Goal: Task Accomplishment & Management: Use online tool/utility

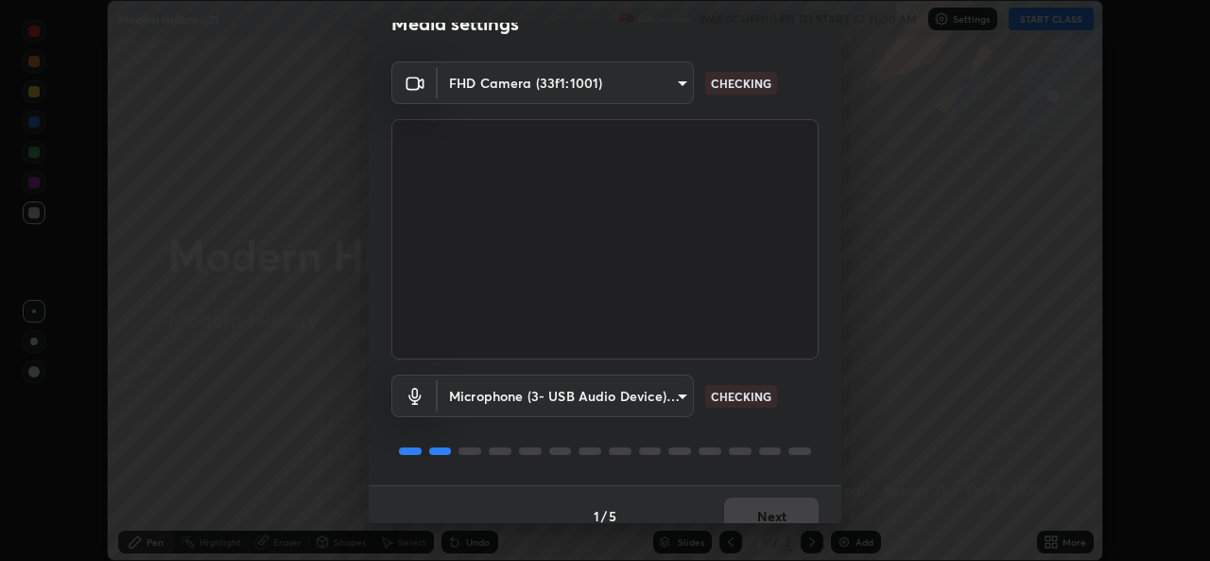
scroll to position [59, 0]
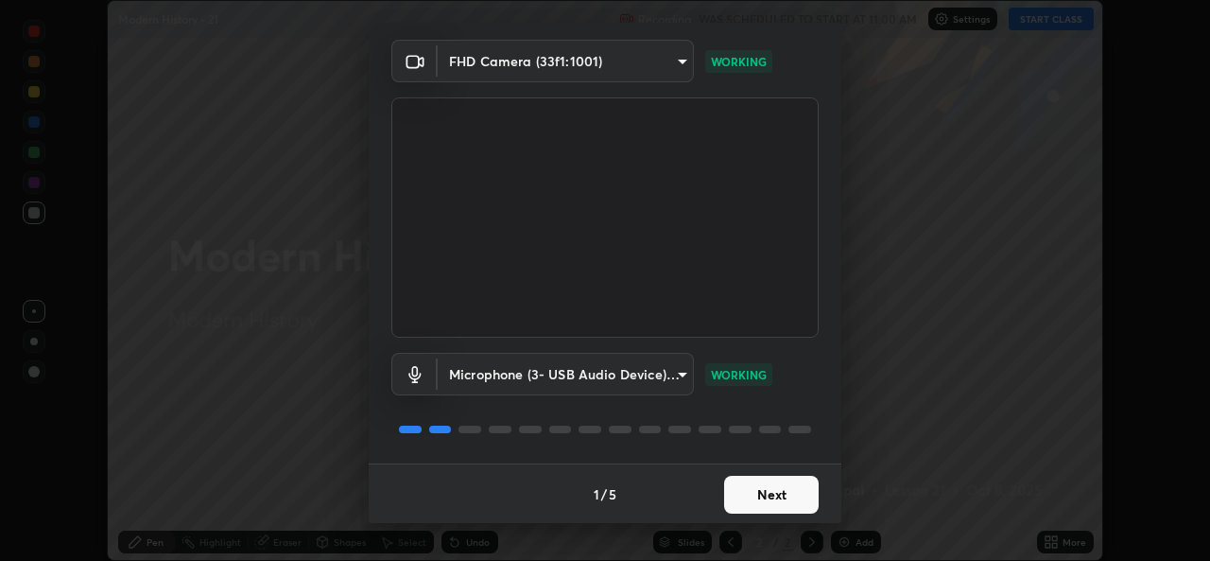
click at [743, 503] on button "Next" at bounding box center [771, 495] width 95 height 38
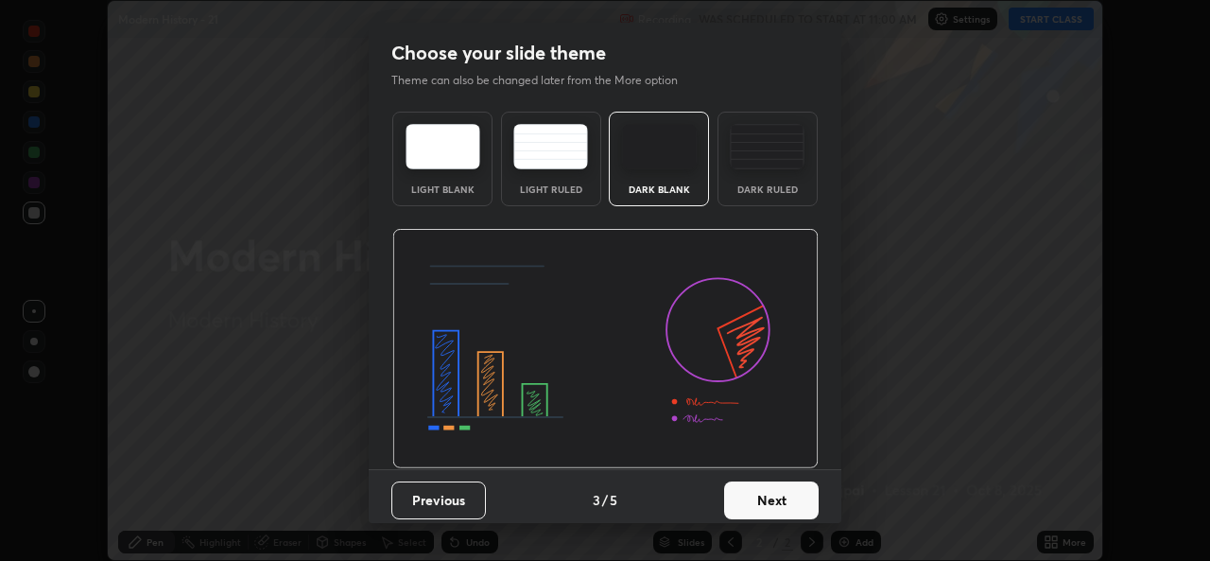
click at [740, 497] on button "Next" at bounding box center [771, 500] width 95 height 38
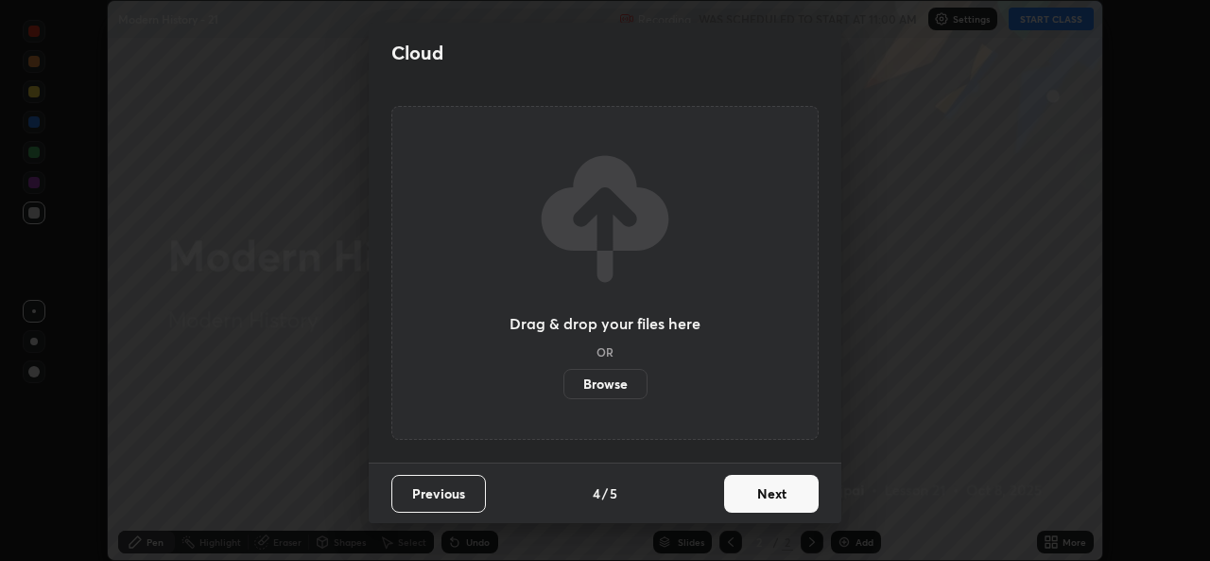
click at [741, 497] on button "Next" at bounding box center [771, 494] width 95 height 38
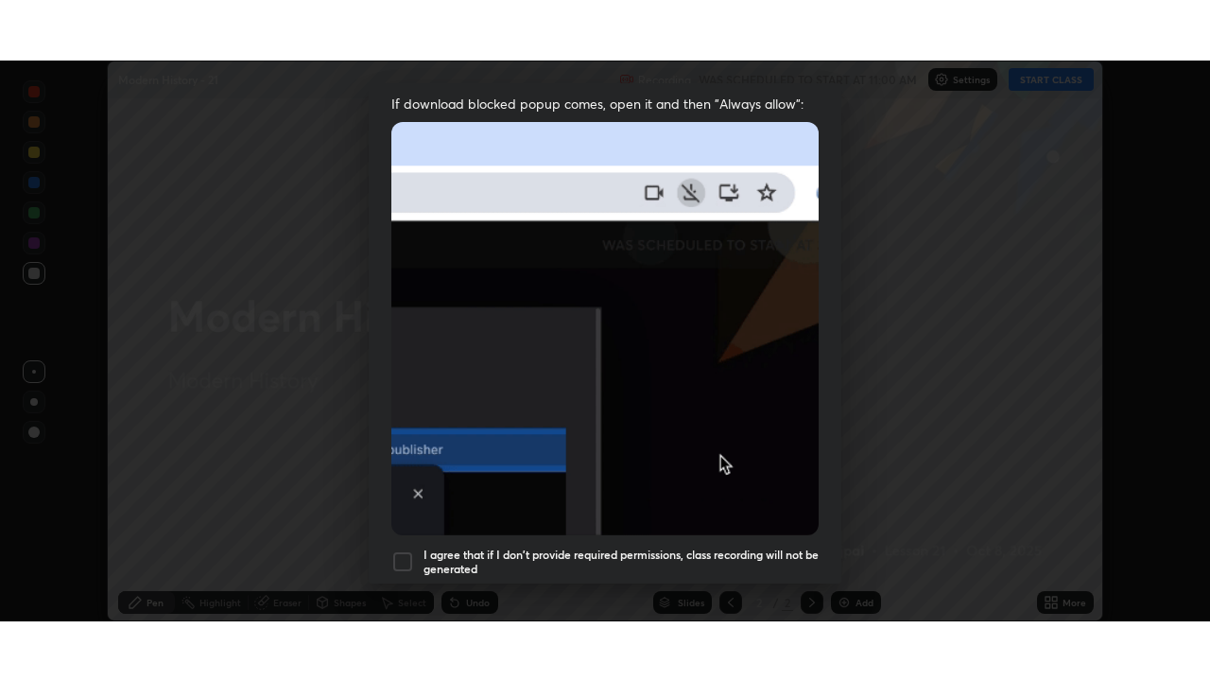
scroll to position [444, 0]
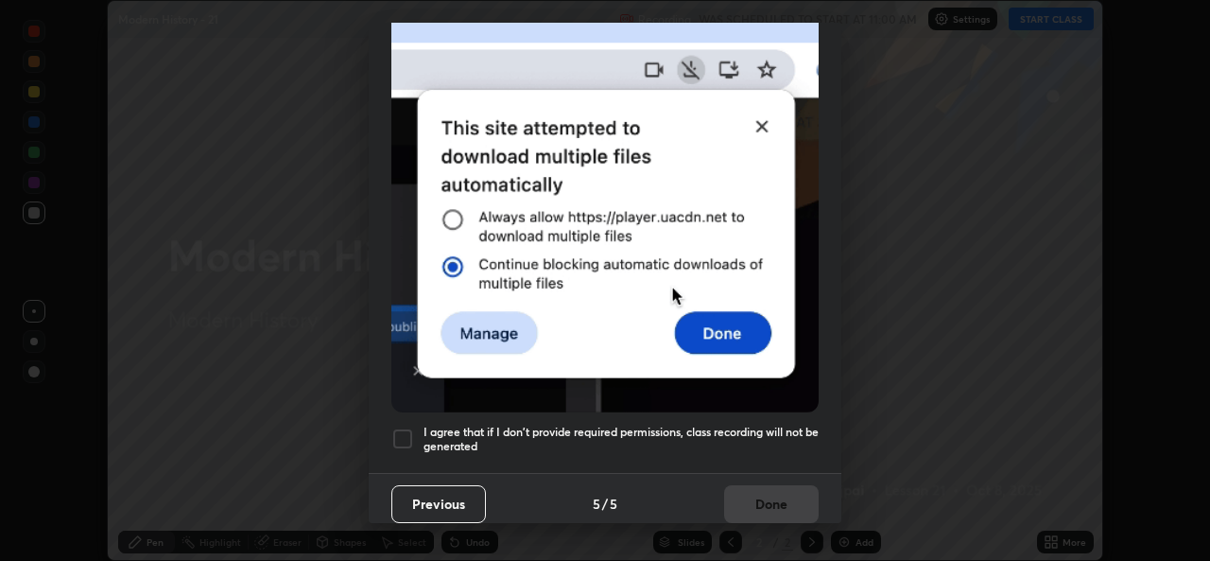
click at [703, 441] on h5 "I agree that if I don't provide required permissions, class recording will not …" at bounding box center [621, 438] width 395 height 29
click at [770, 488] on button "Done" at bounding box center [771, 504] width 95 height 38
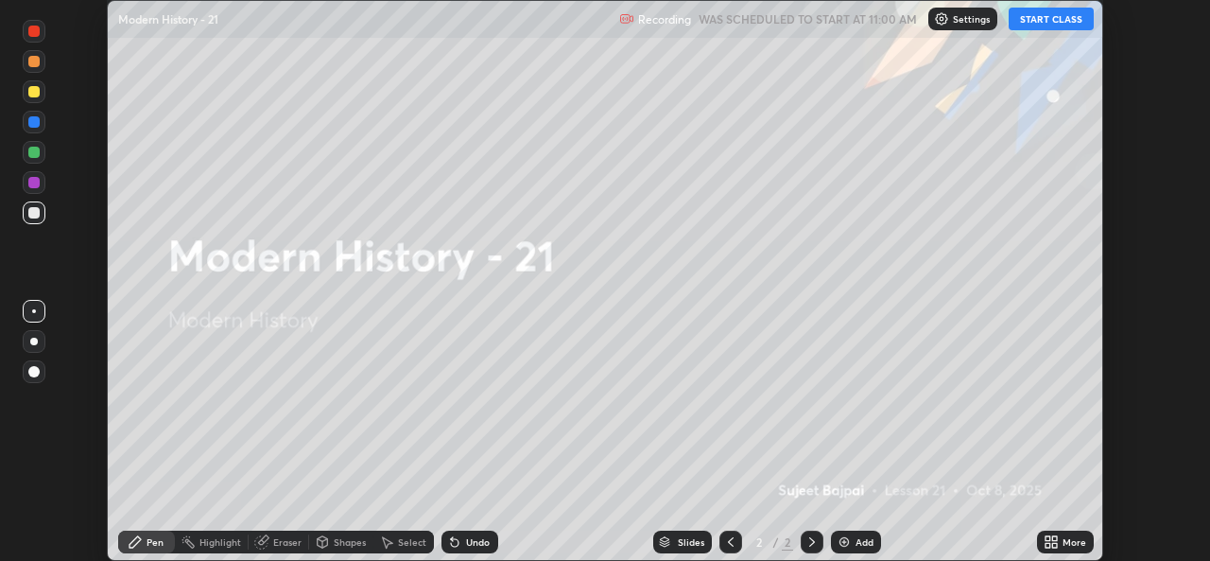
click at [1061, 541] on div "More" at bounding box center [1065, 541] width 57 height 23
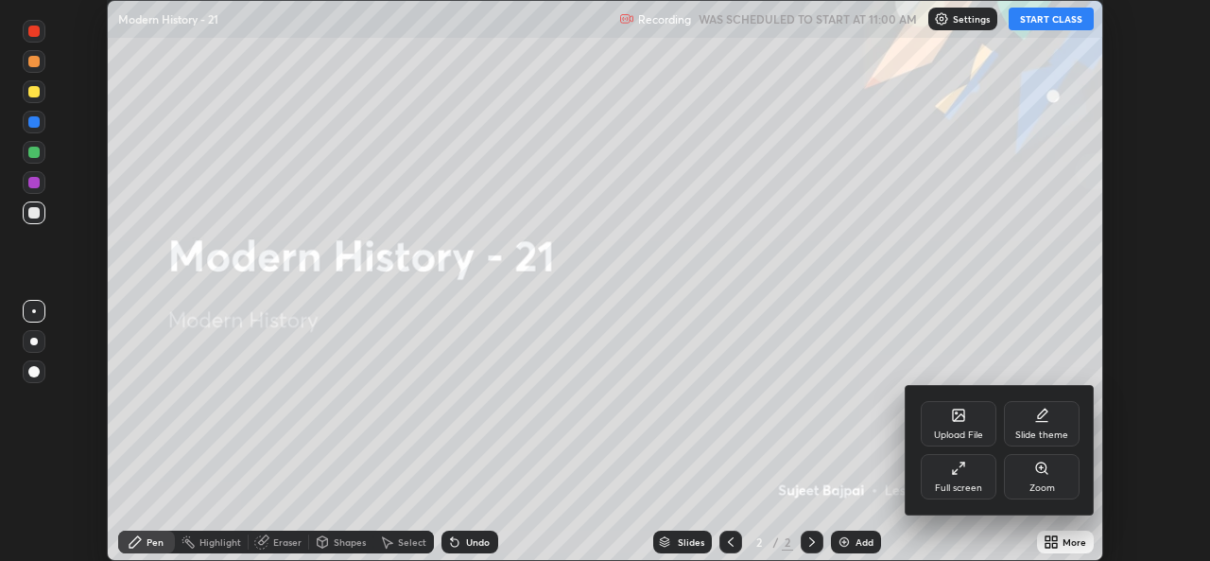
click at [943, 426] on div "Upload File" at bounding box center [959, 423] width 76 height 45
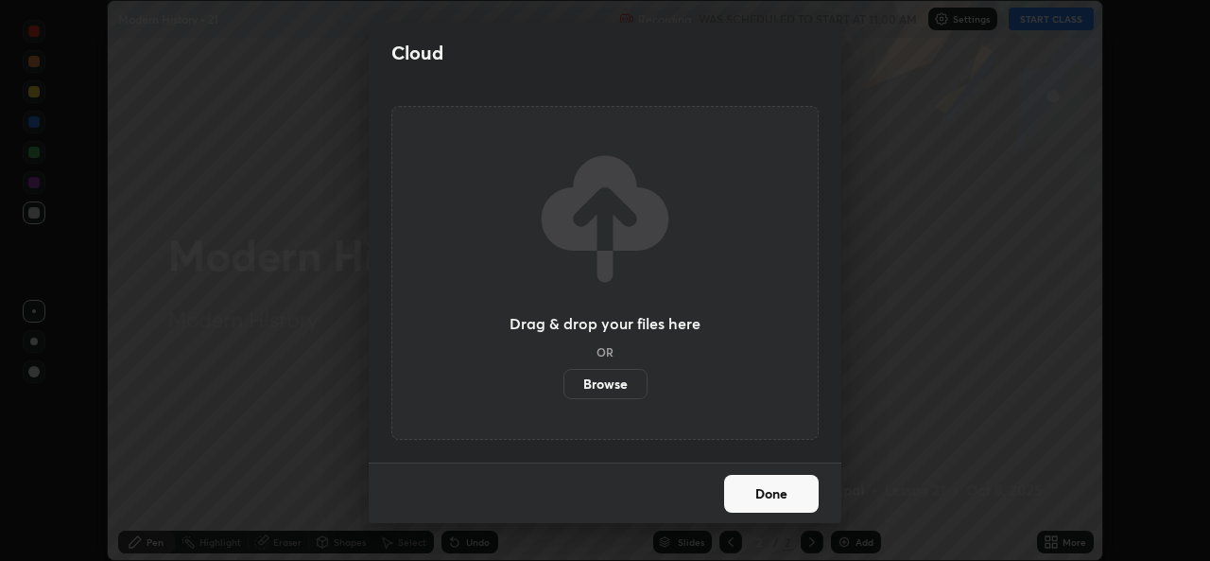
click at [624, 388] on label "Browse" at bounding box center [605, 384] width 84 height 30
click at [563, 388] on input "Browse" at bounding box center [563, 384] width 0 height 30
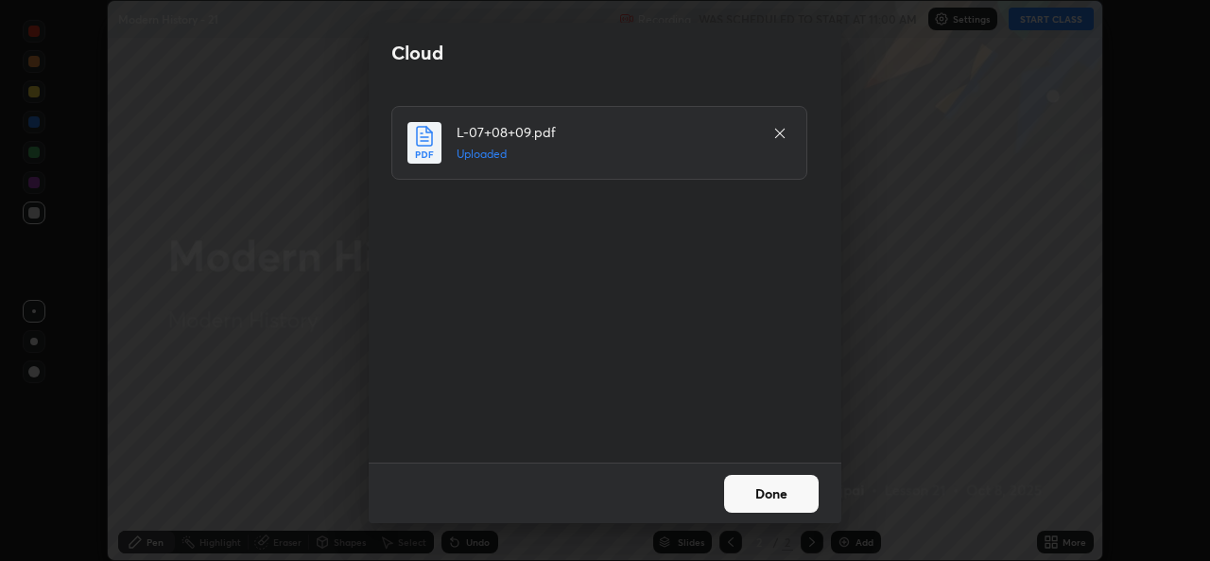
click at [769, 493] on button "Done" at bounding box center [771, 494] width 95 height 38
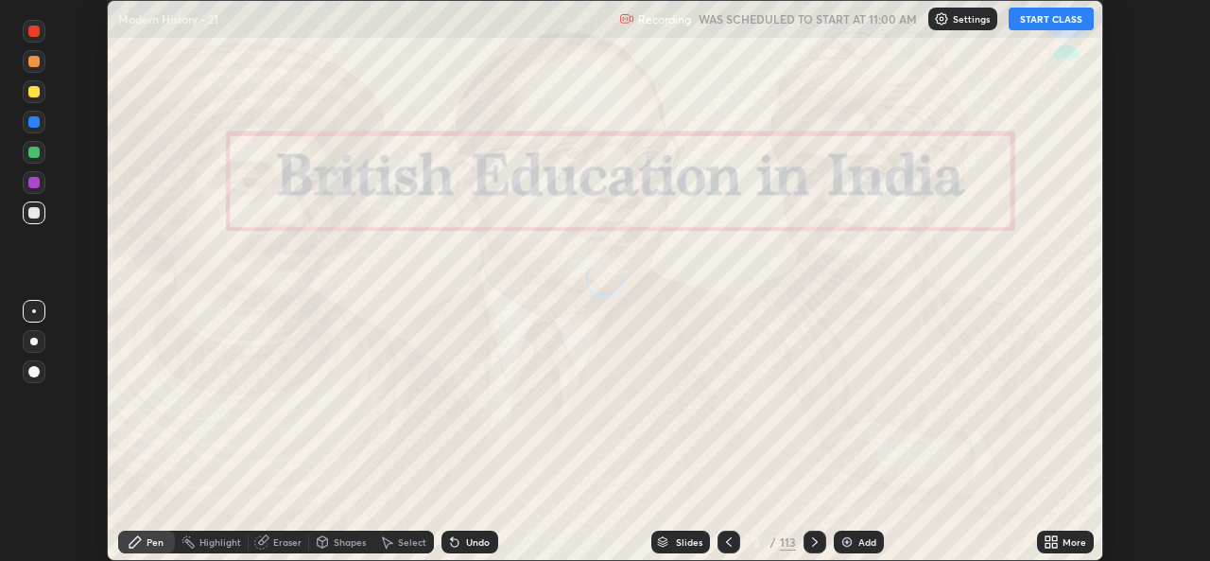
click at [729, 545] on icon at bounding box center [729, 541] width 6 height 9
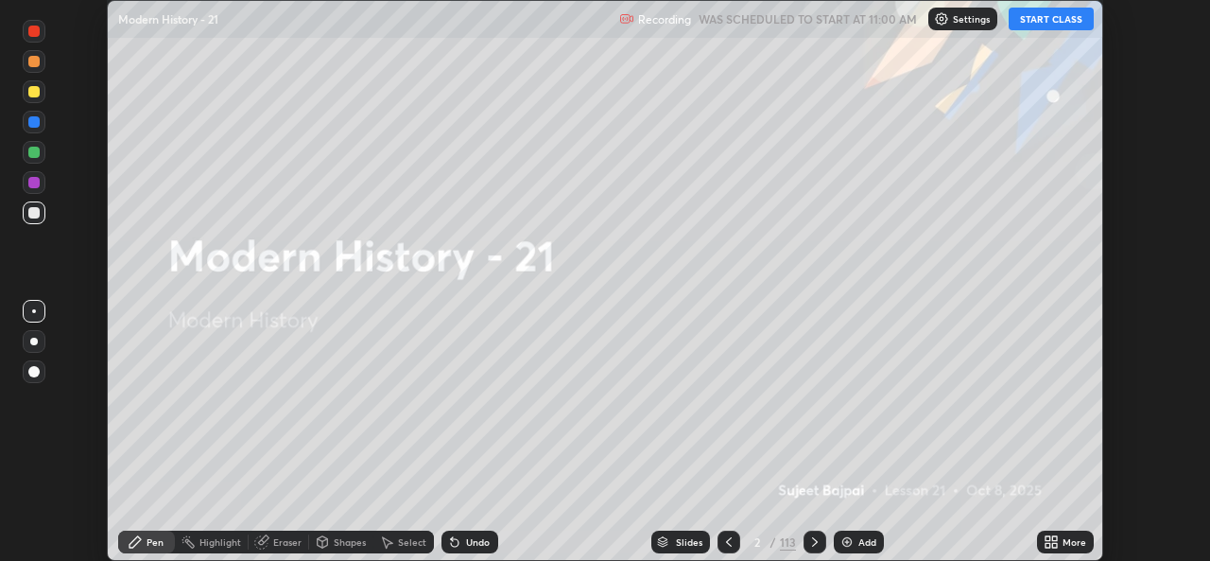
click at [1049, 540] on icon at bounding box center [1048, 538] width 5 height 5
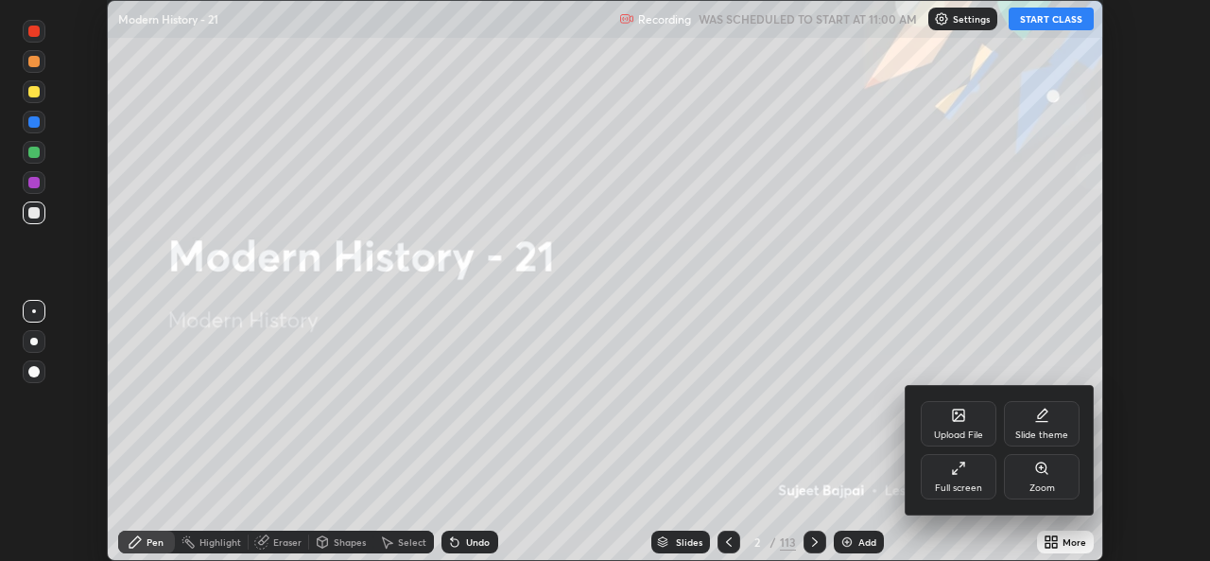
click at [969, 475] on div "Full screen" at bounding box center [959, 476] width 76 height 45
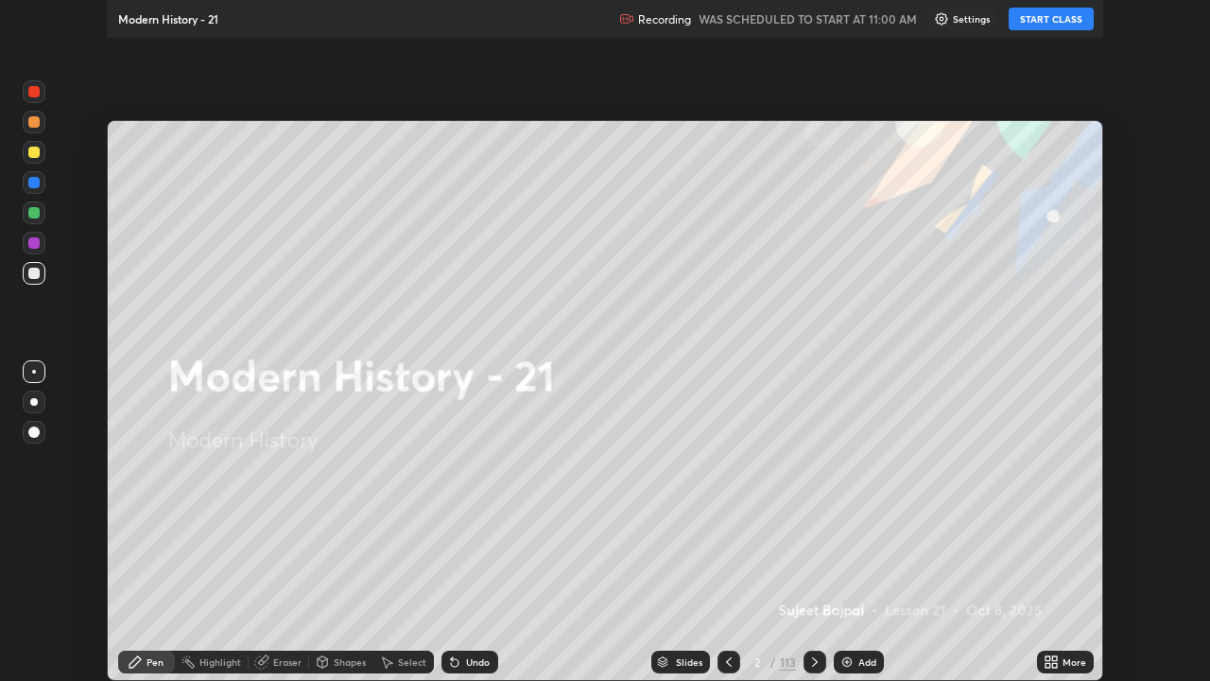
scroll to position [681, 1210]
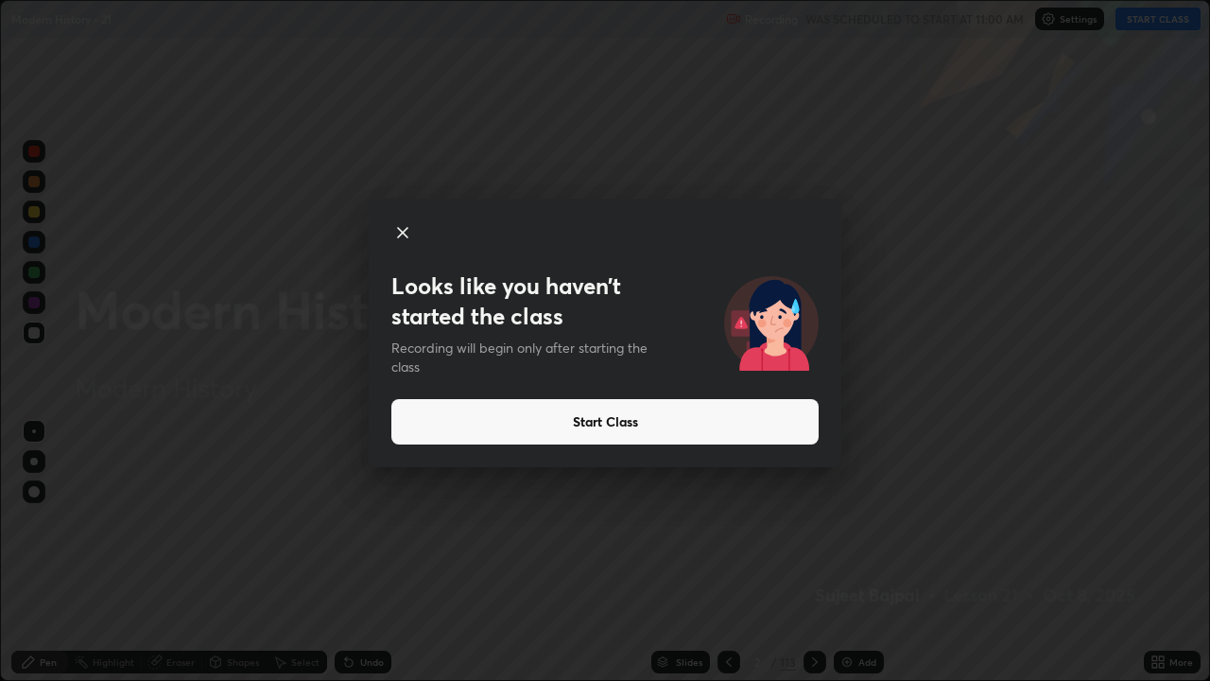
click at [636, 425] on button "Start Class" at bounding box center [604, 421] width 427 height 45
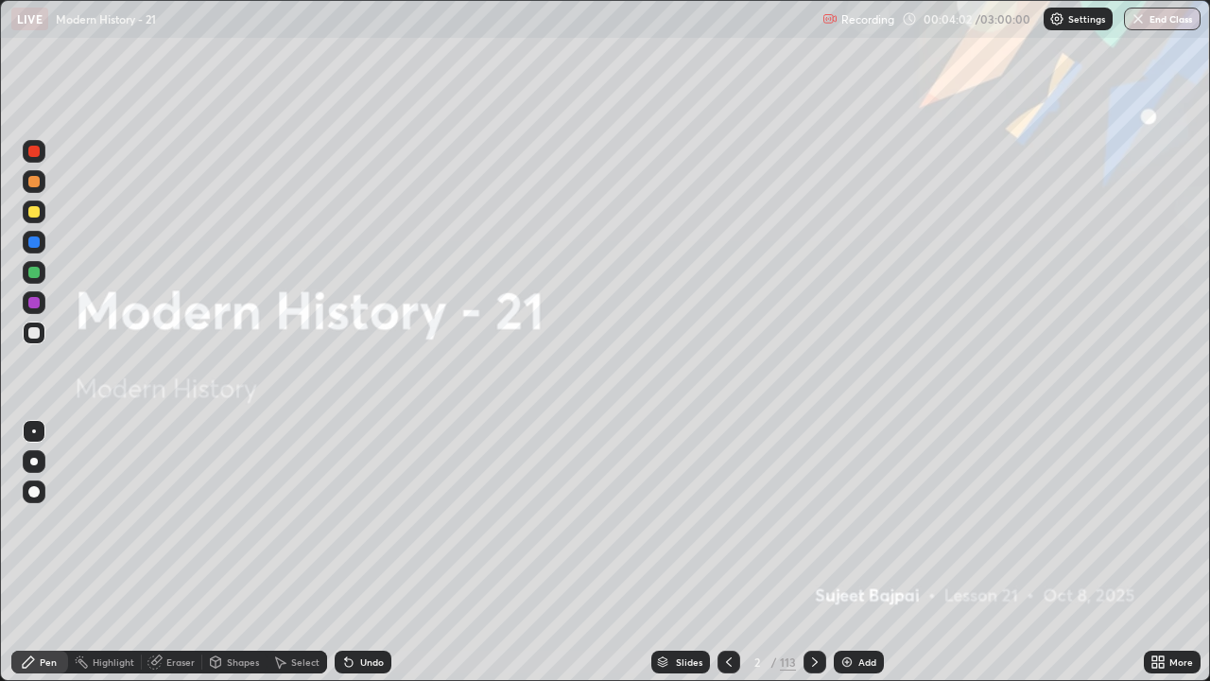
click at [724, 560] on icon at bounding box center [728, 661] width 15 height 15
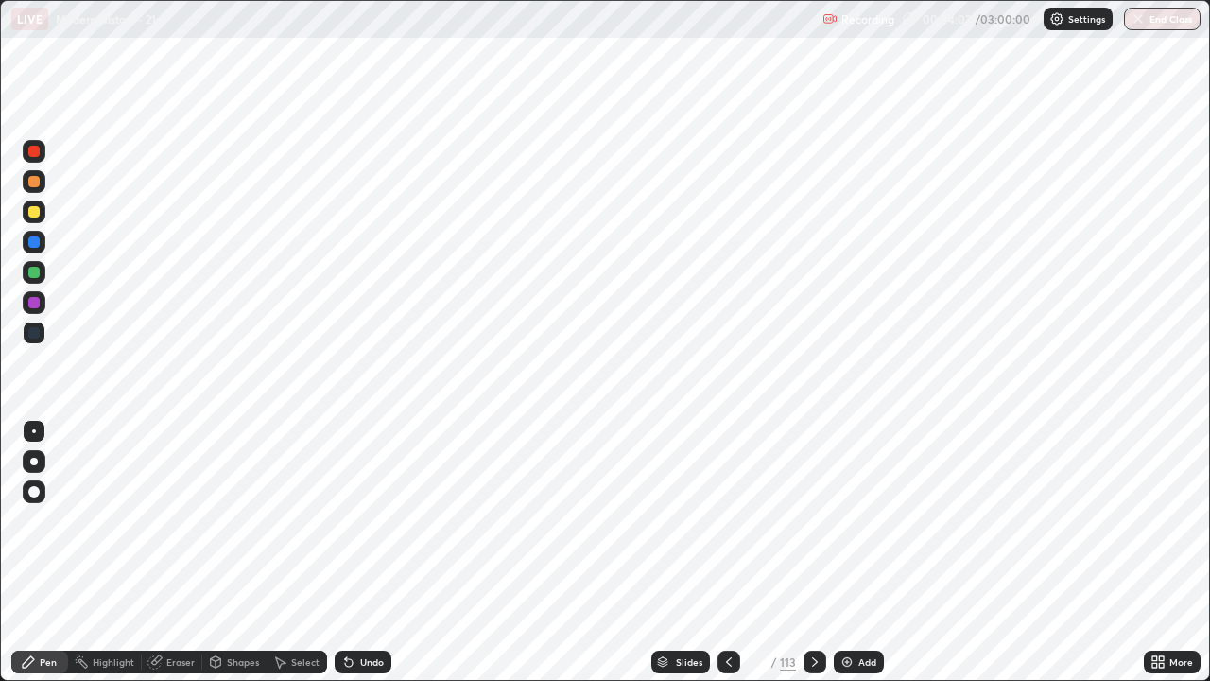
click at [811, 560] on icon at bounding box center [814, 661] width 15 height 15
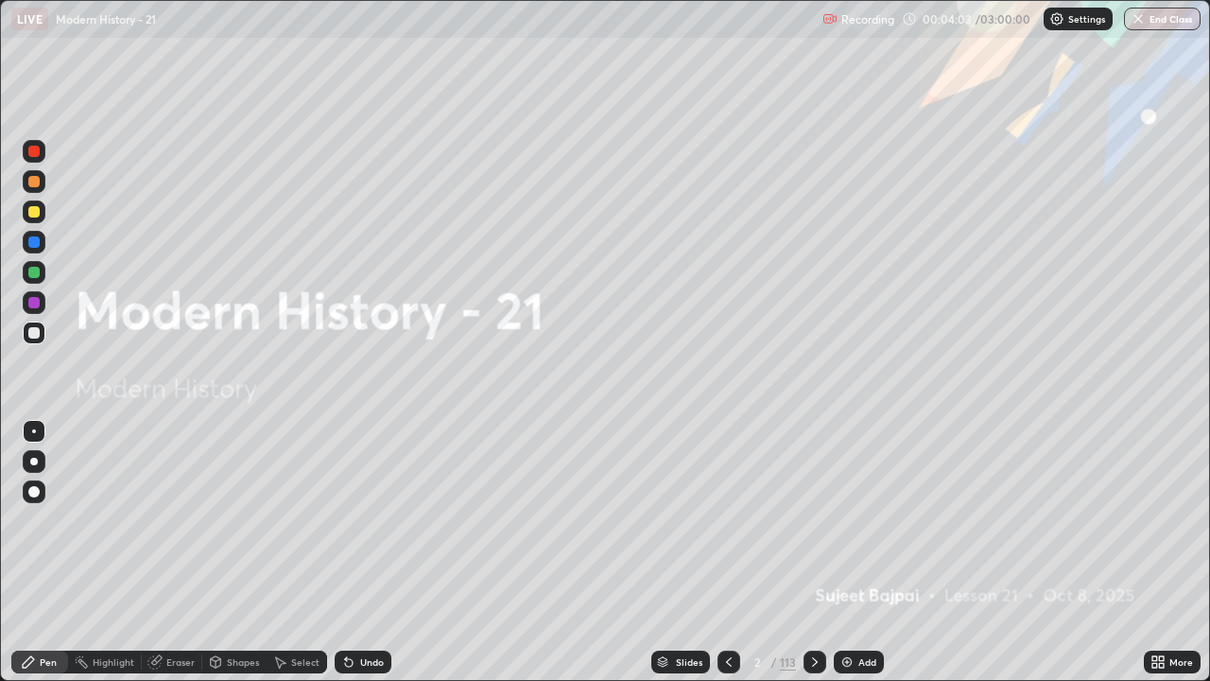
click at [812, 560] on icon at bounding box center [815, 661] width 6 height 9
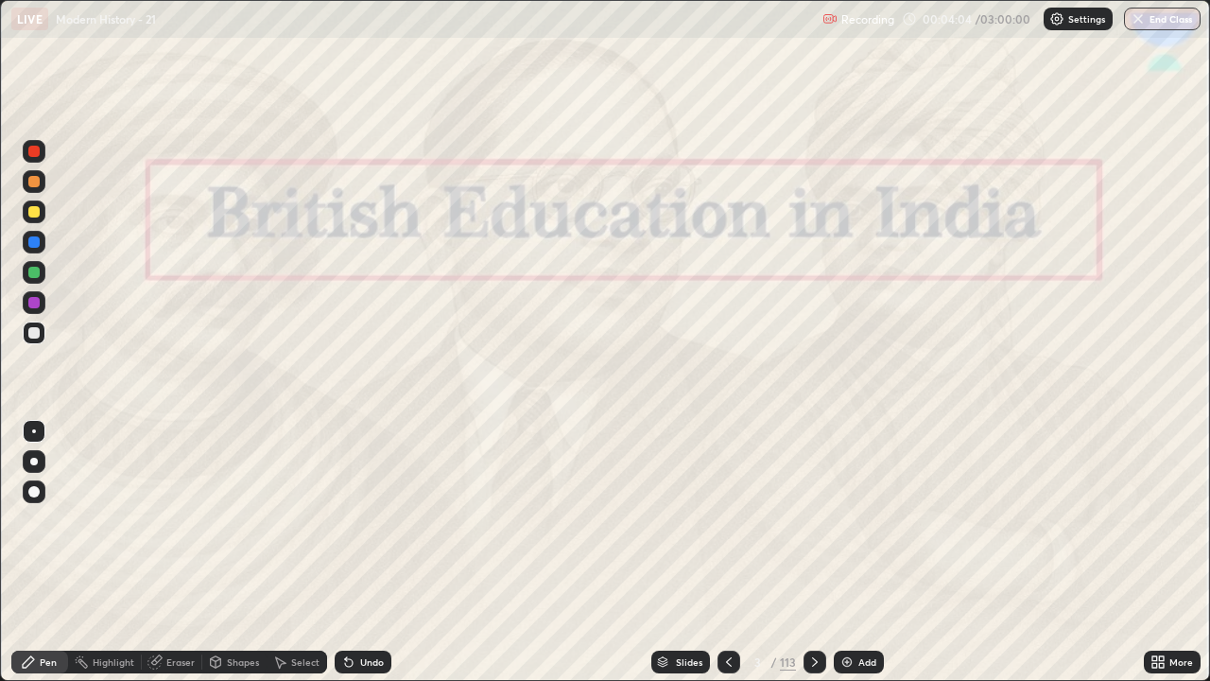
click at [728, 560] on icon at bounding box center [728, 661] width 15 height 15
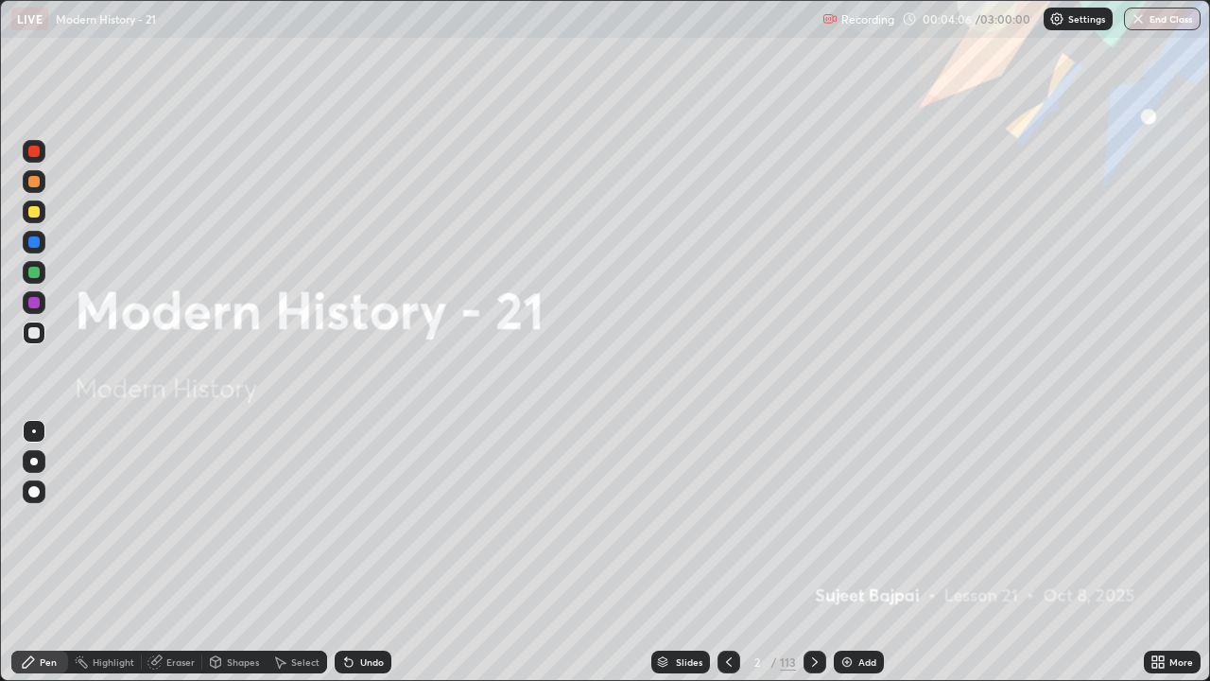
click at [809, 560] on icon at bounding box center [814, 661] width 15 height 15
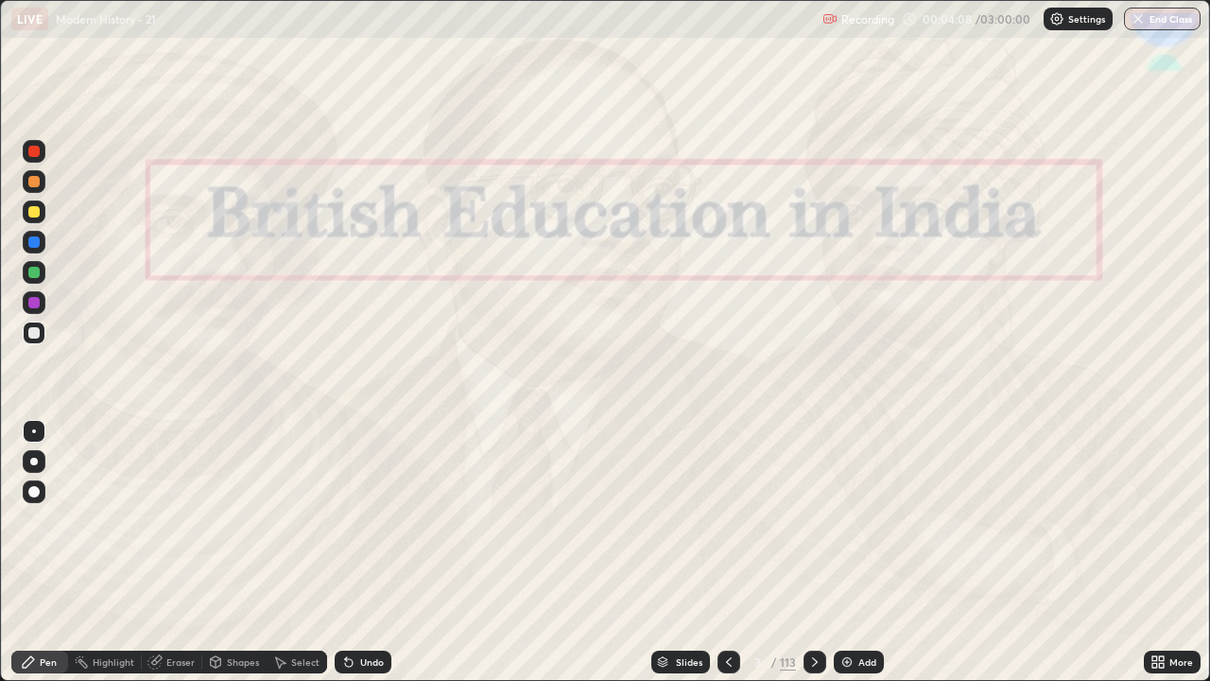
click at [728, 560] on icon at bounding box center [728, 661] width 15 height 15
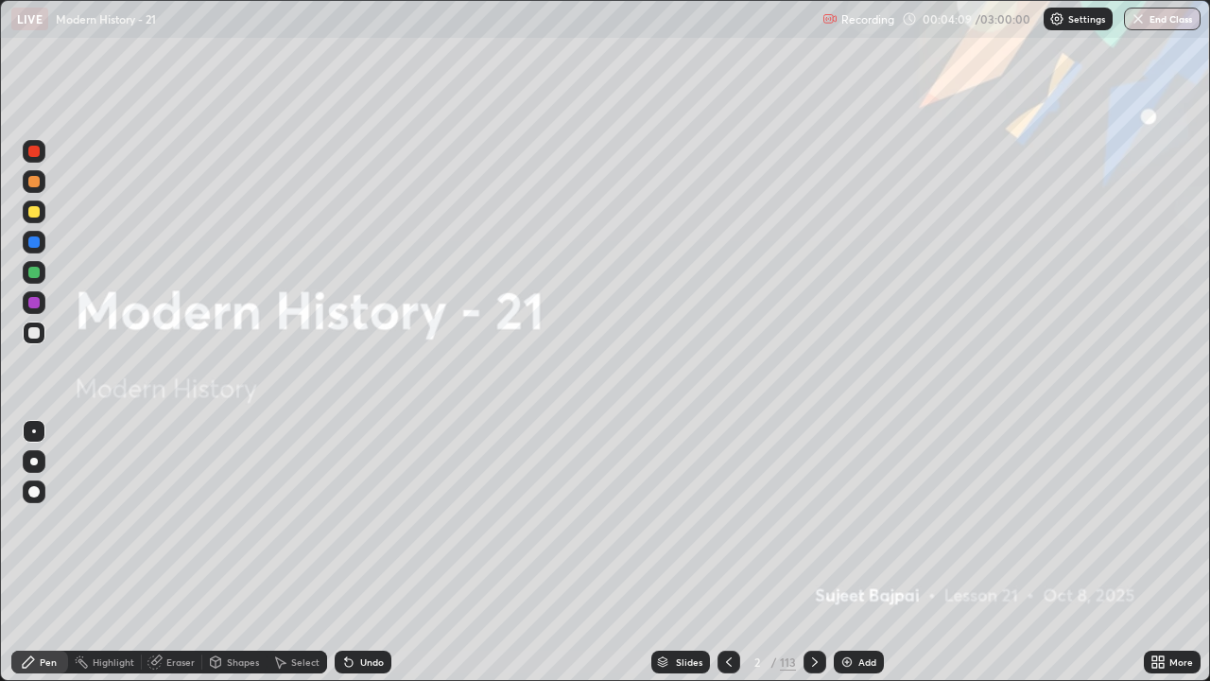
click at [851, 560] on img at bounding box center [847, 661] width 15 height 15
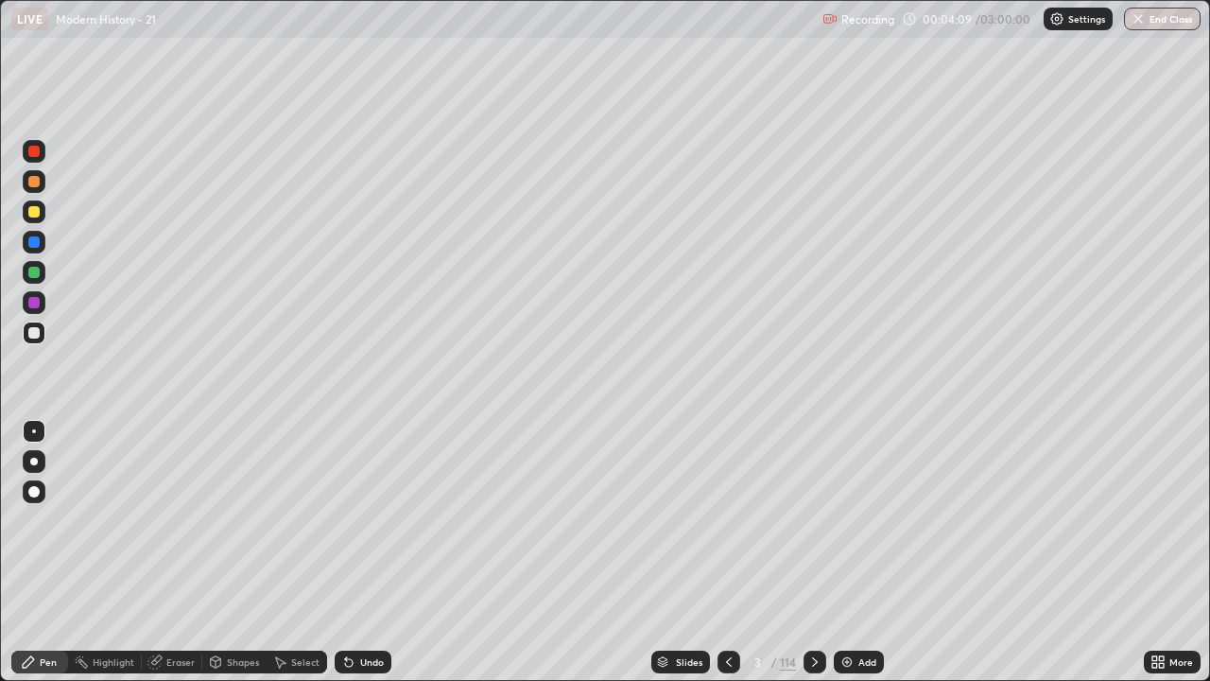
click at [853, 560] on img at bounding box center [847, 661] width 15 height 15
click at [852, 560] on img at bounding box center [847, 661] width 15 height 15
click at [848, 560] on img at bounding box center [847, 661] width 15 height 15
click at [726, 560] on icon at bounding box center [729, 661] width 6 height 9
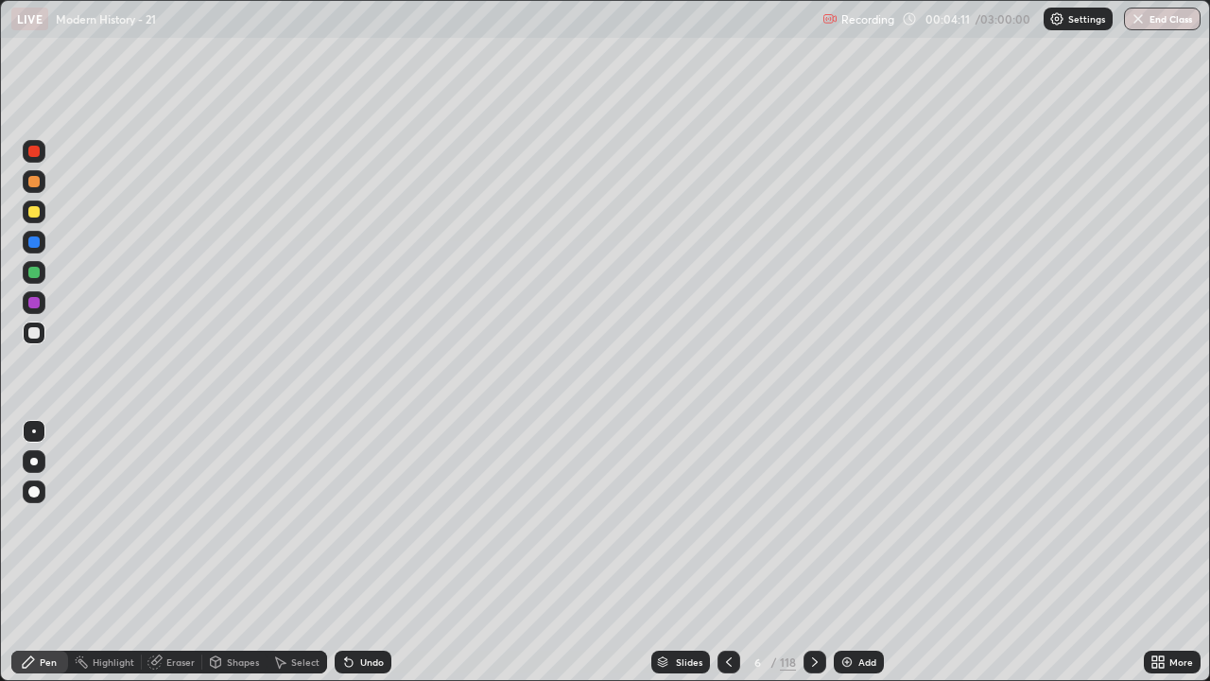
click at [728, 560] on icon at bounding box center [728, 661] width 15 height 15
click at [722, 560] on icon at bounding box center [728, 661] width 15 height 15
click at [724, 560] on icon at bounding box center [728, 661] width 15 height 15
click at [726, 560] on icon at bounding box center [728, 661] width 15 height 15
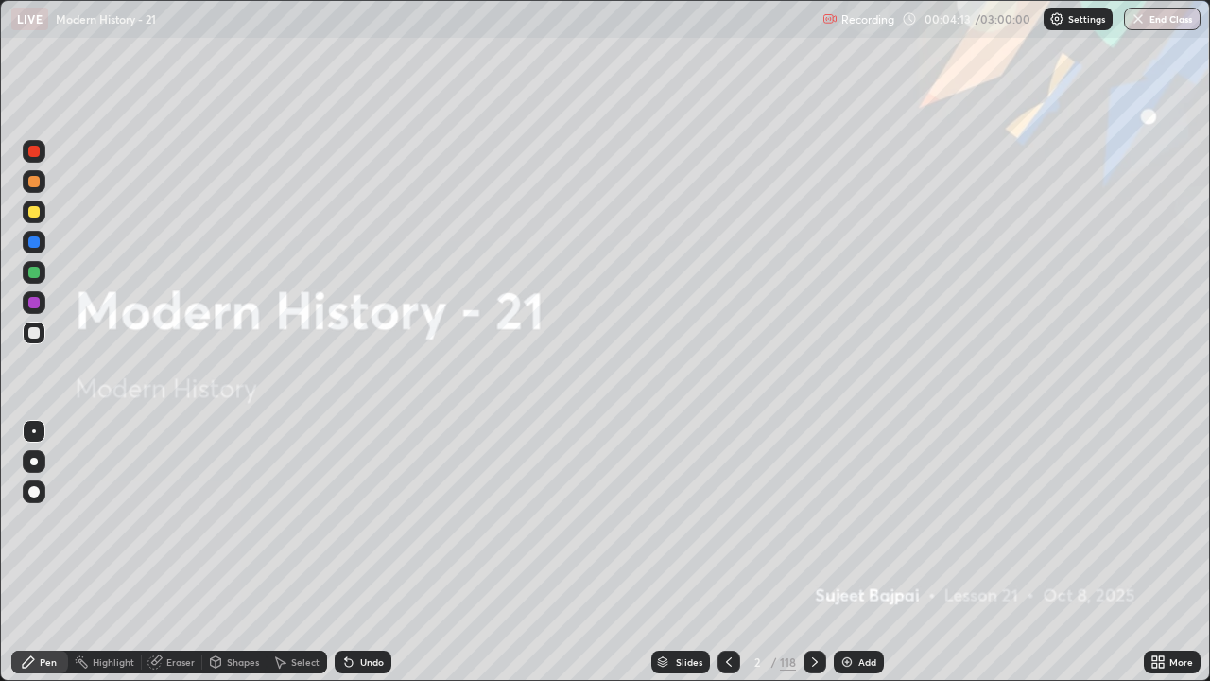
click at [813, 560] on icon at bounding box center [814, 661] width 15 height 15
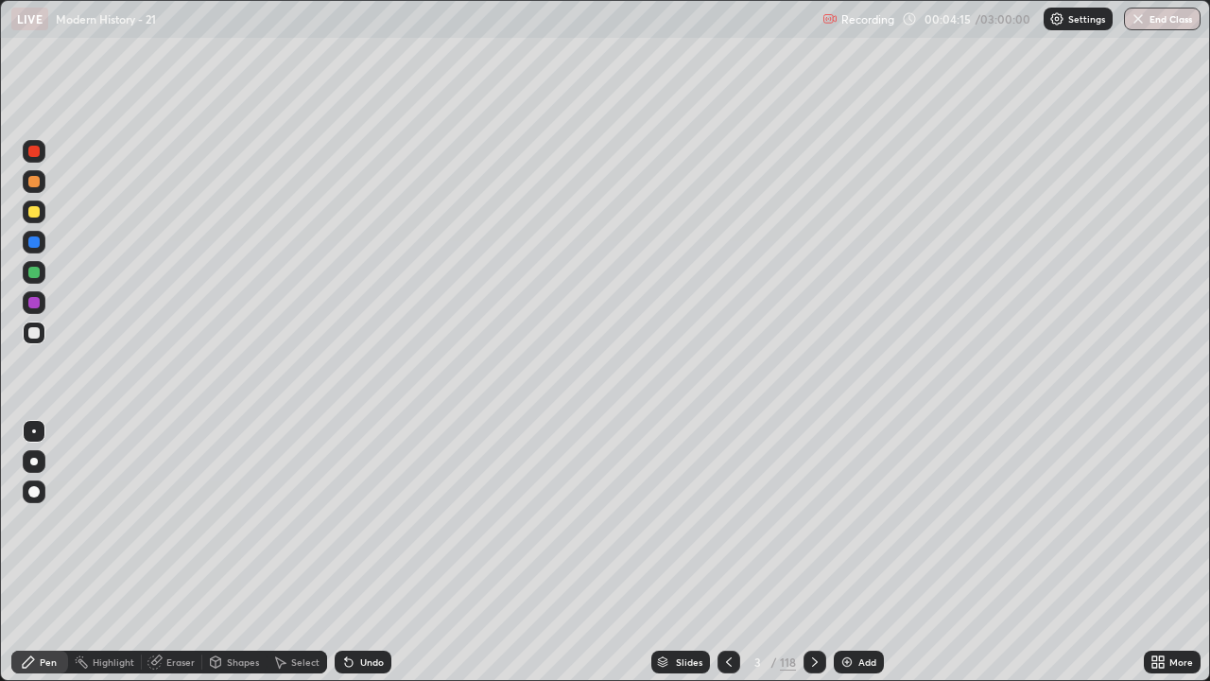
click at [36, 333] on div at bounding box center [33, 332] width 11 height 11
click at [35, 305] on div at bounding box center [33, 302] width 11 height 11
click at [38, 214] on div at bounding box center [33, 211] width 11 height 11
click at [34, 335] on div at bounding box center [33, 332] width 11 height 11
click at [811, 560] on icon at bounding box center [814, 661] width 15 height 15
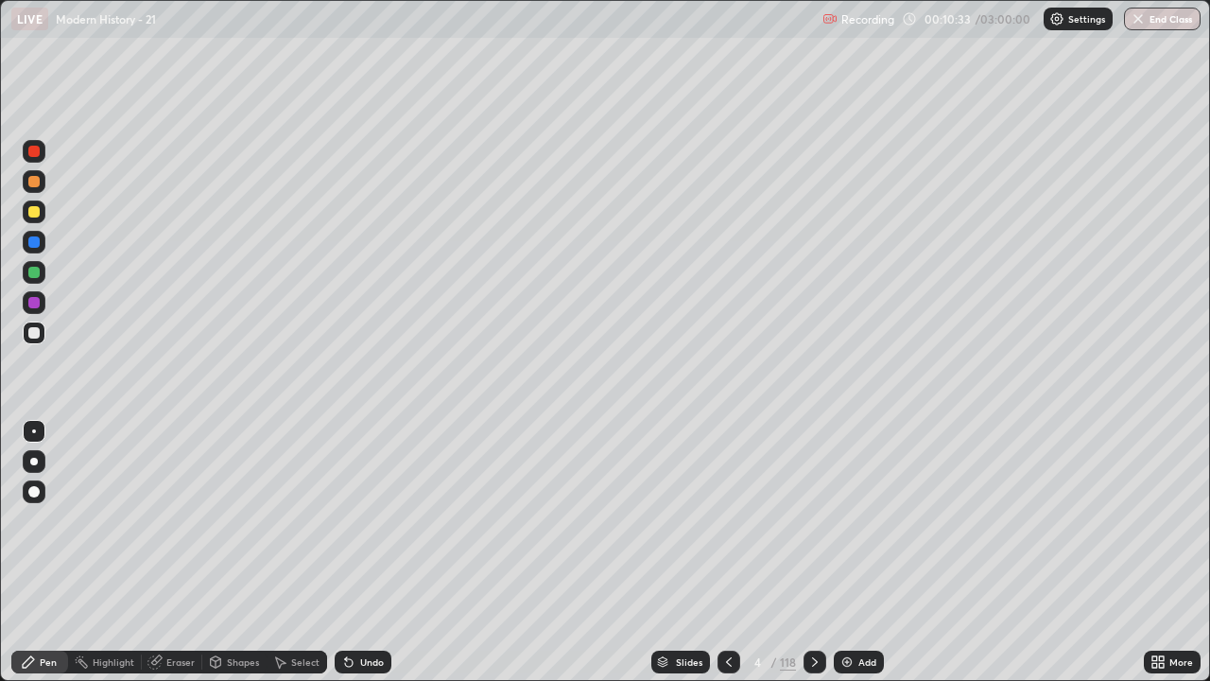
click at [34, 213] on div at bounding box center [33, 211] width 11 height 11
click at [34, 333] on div at bounding box center [33, 332] width 11 height 11
click at [38, 336] on div at bounding box center [33, 332] width 11 height 11
click at [34, 212] on div at bounding box center [33, 211] width 11 height 11
click at [805, 560] on div at bounding box center [815, 661] width 23 height 23
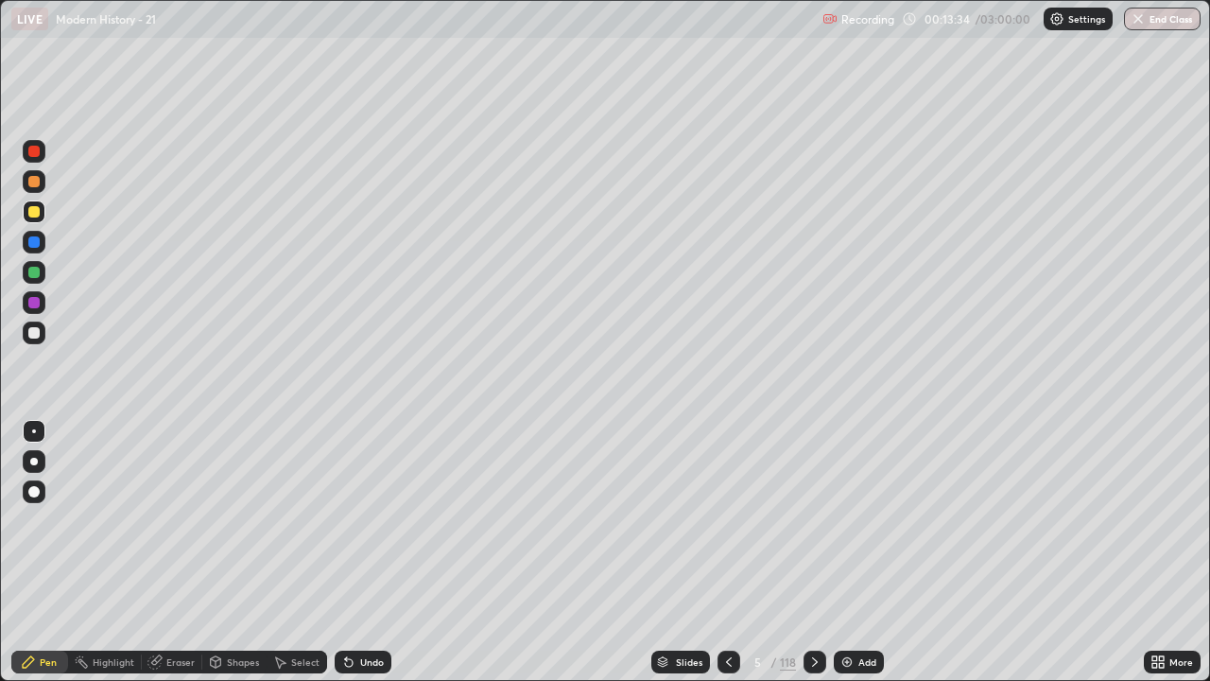
click at [39, 331] on div at bounding box center [33, 332] width 11 height 11
click at [813, 560] on icon at bounding box center [814, 661] width 15 height 15
click at [361, 560] on div "Undo" at bounding box center [363, 661] width 57 height 23
click at [360, 560] on div "Undo" at bounding box center [372, 661] width 24 height 9
click at [354, 560] on div "Undo" at bounding box center [363, 661] width 57 height 23
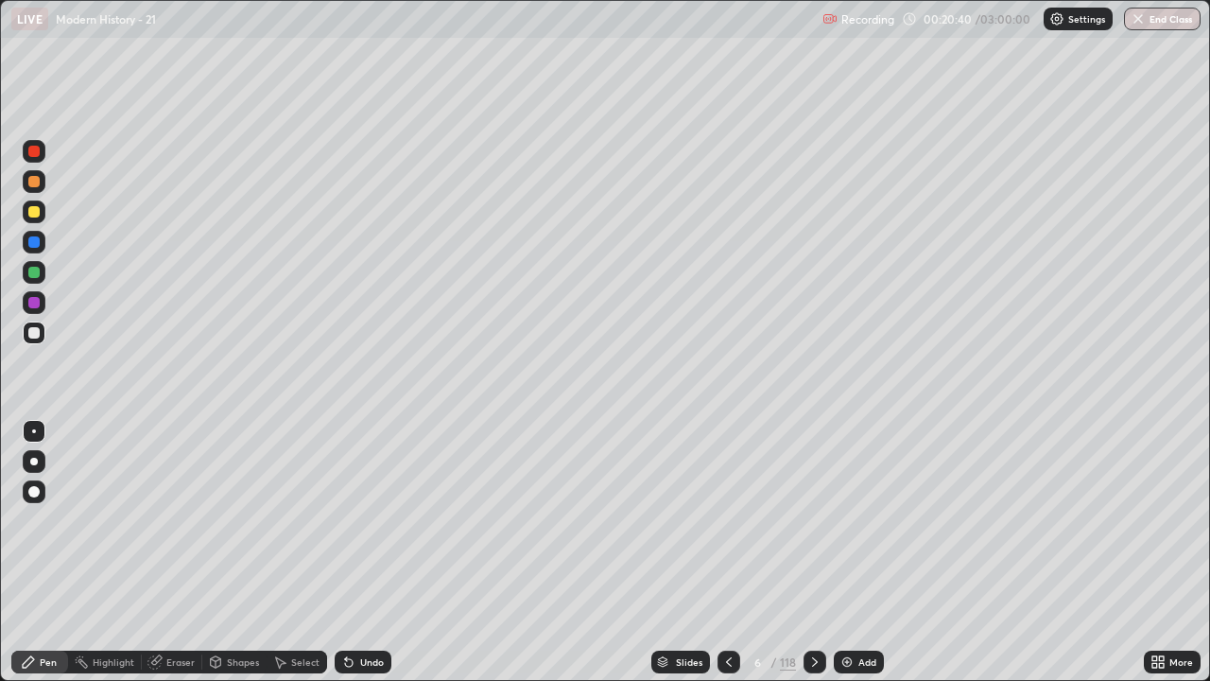
click at [34, 213] on div at bounding box center [33, 211] width 11 height 11
click at [43, 331] on div at bounding box center [34, 332] width 23 height 23
click at [813, 560] on icon at bounding box center [814, 661] width 15 height 15
click at [728, 560] on icon at bounding box center [728, 661] width 15 height 15
click at [731, 560] on icon at bounding box center [728, 661] width 15 height 15
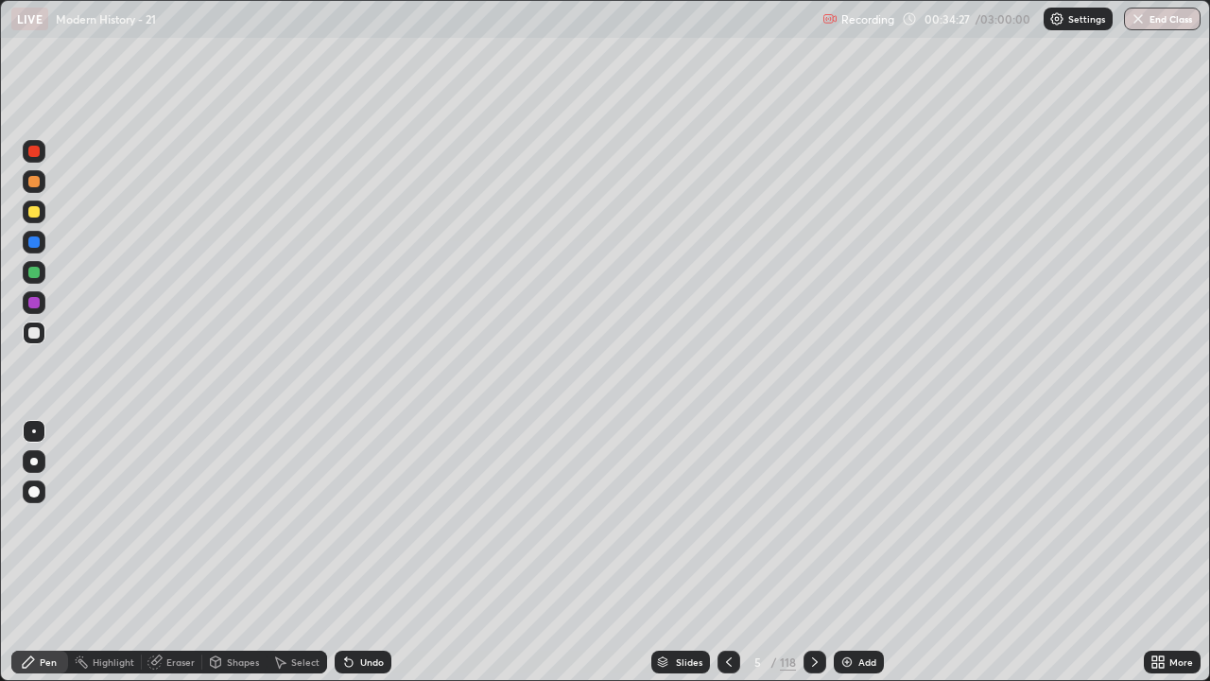
click at [724, 560] on icon at bounding box center [728, 661] width 15 height 15
click at [812, 560] on icon at bounding box center [814, 661] width 15 height 15
click at [813, 560] on icon at bounding box center [815, 661] width 6 height 9
click at [811, 560] on icon at bounding box center [814, 661] width 15 height 15
click at [41, 221] on div at bounding box center [34, 211] width 23 height 23
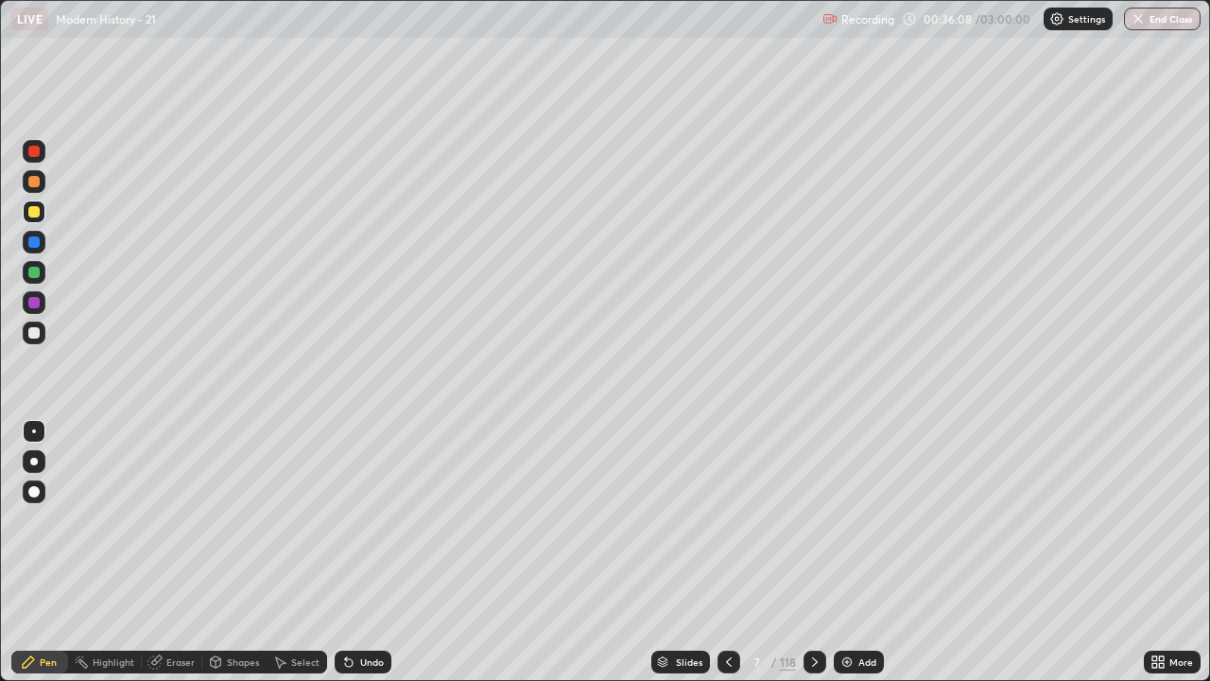
click at [352, 560] on icon at bounding box center [348, 661] width 15 height 15
click at [355, 560] on div "Undo" at bounding box center [363, 661] width 57 height 23
click at [360, 560] on div "Undo" at bounding box center [372, 661] width 24 height 9
click at [350, 560] on icon at bounding box center [348, 661] width 15 height 15
click at [813, 560] on icon at bounding box center [814, 661] width 15 height 15
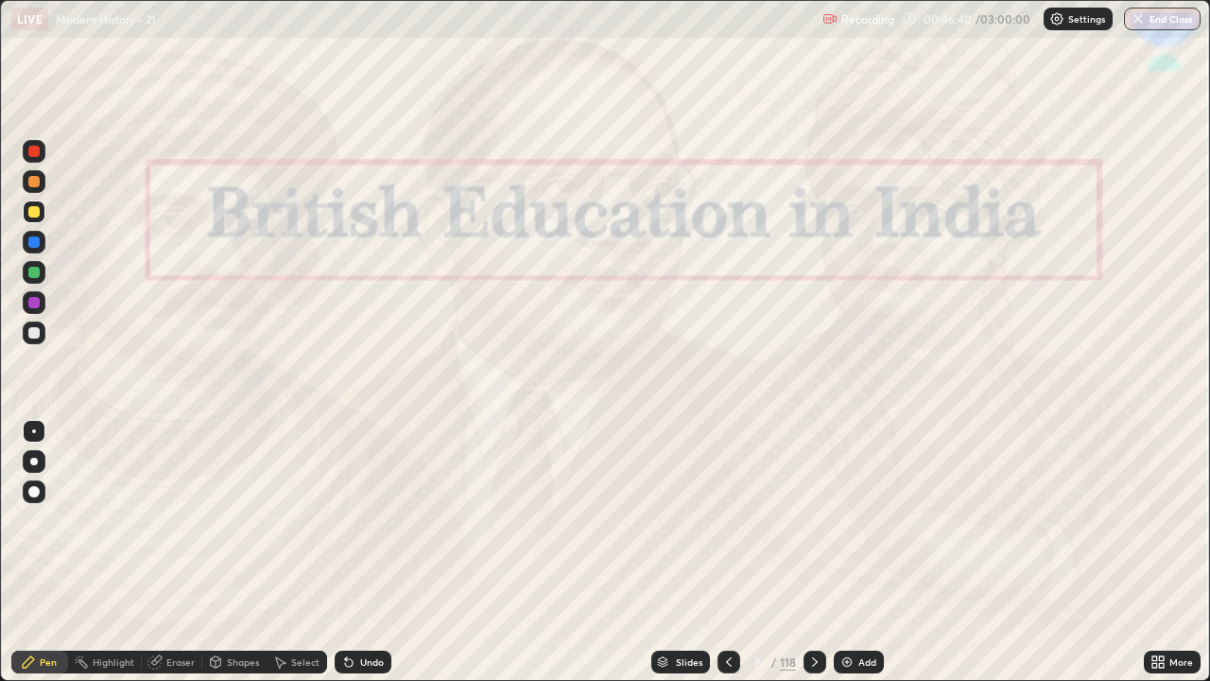
click at [730, 560] on icon at bounding box center [728, 661] width 15 height 15
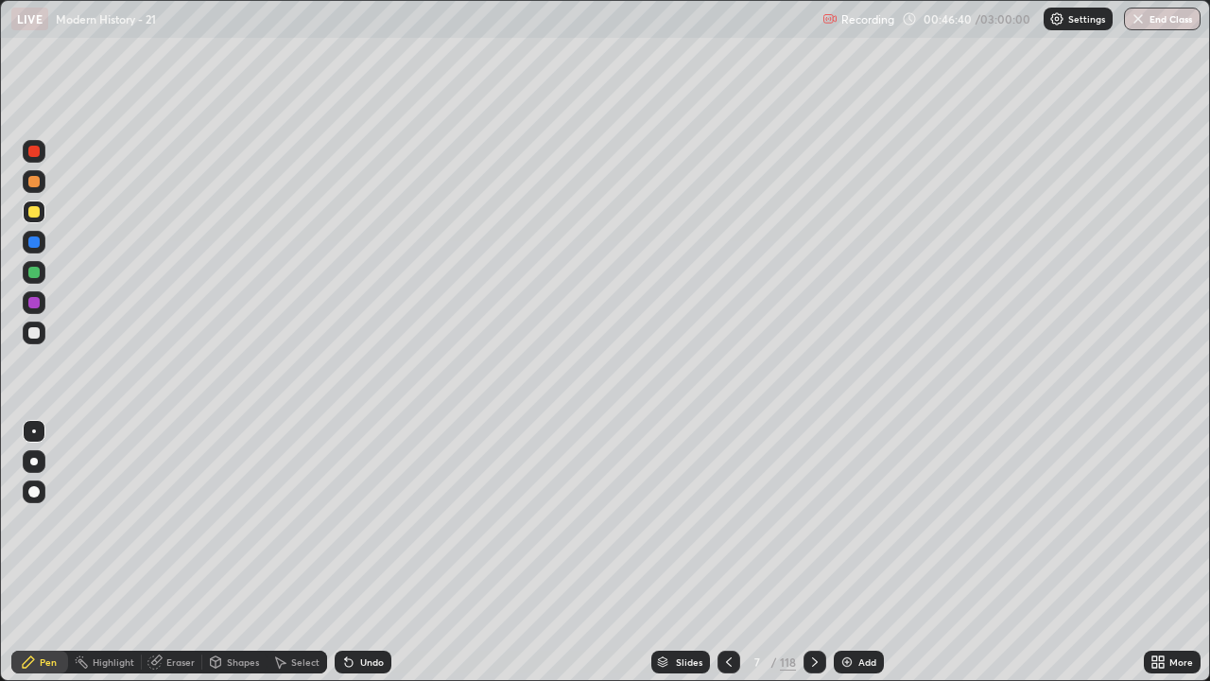
click at [852, 560] on img at bounding box center [847, 661] width 15 height 15
click at [853, 560] on div "Add" at bounding box center [859, 661] width 50 height 23
click at [854, 560] on img at bounding box center [847, 661] width 15 height 15
click at [726, 560] on icon at bounding box center [729, 661] width 15 height 15
click at [730, 560] on icon at bounding box center [729, 661] width 15 height 15
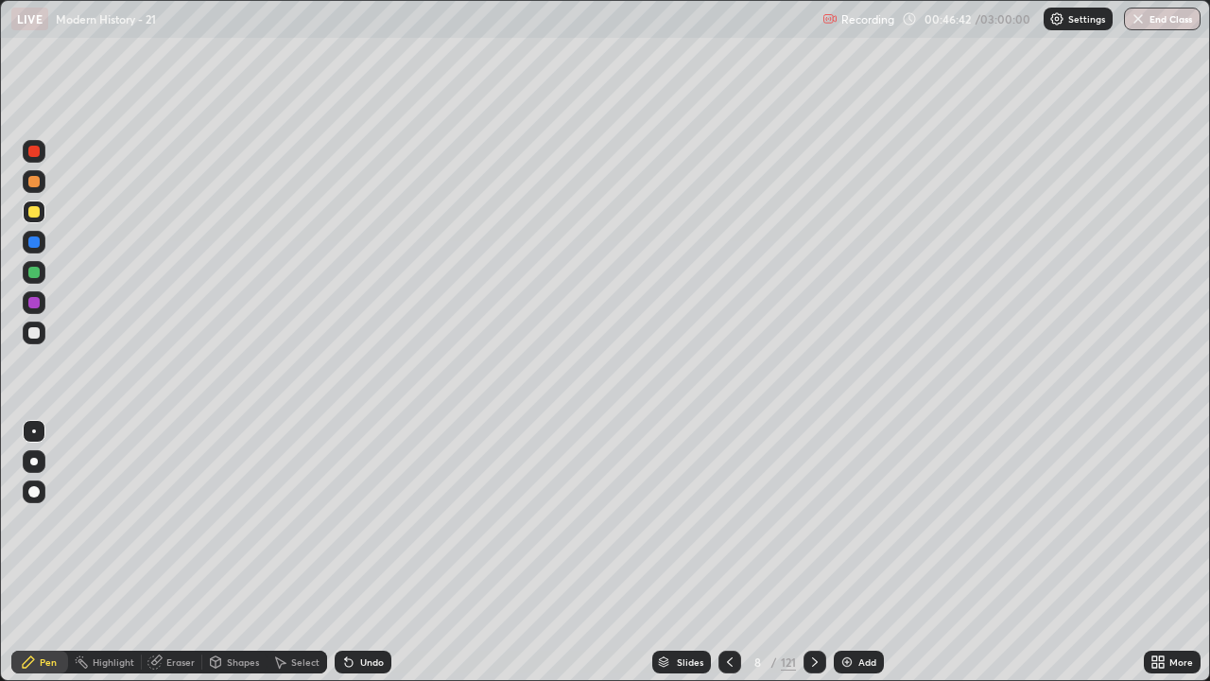
click at [730, 560] on icon at bounding box center [729, 661] width 15 height 15
click at [809, 560] on icon at bounding box center [814, 661] width 15 height 15
click at [727, 560] on icon at bounding box center [730, 661] width 6 height 9
click at [726, 560] on icon at bounding box center [729, 661] width 15 height 15
click at [727, 560] on icon at bounding box center [730, 661] width 6 height 9
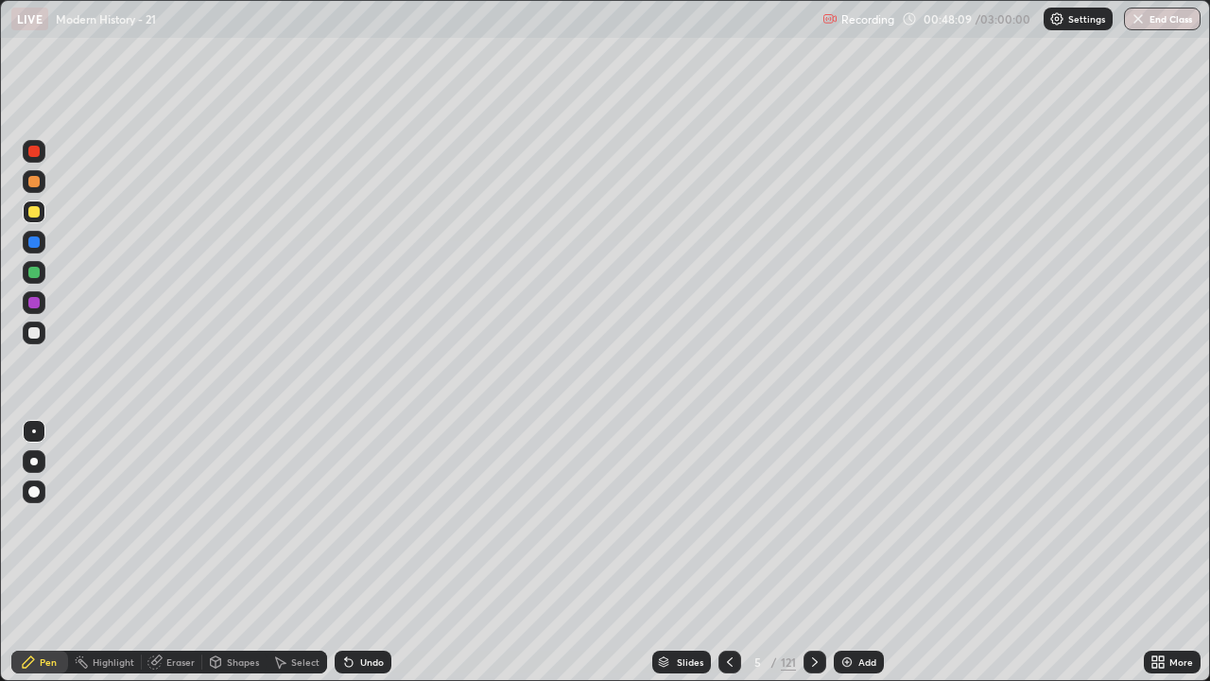
click at [730, 560] on icon at bounding box center [730, 661] width 6 height 9
click at [727, 560] on icon at bounding box center [730, 661] width 6 height 9
click at [813, 560] on icon at bounding box center [815, 661] width 6 height 9
click at [807, 560] on icon at bounding box center [814, 661] width 15 height 15
click at [813, 560] on icon at bounding box center [814, 661] width 15 height 15
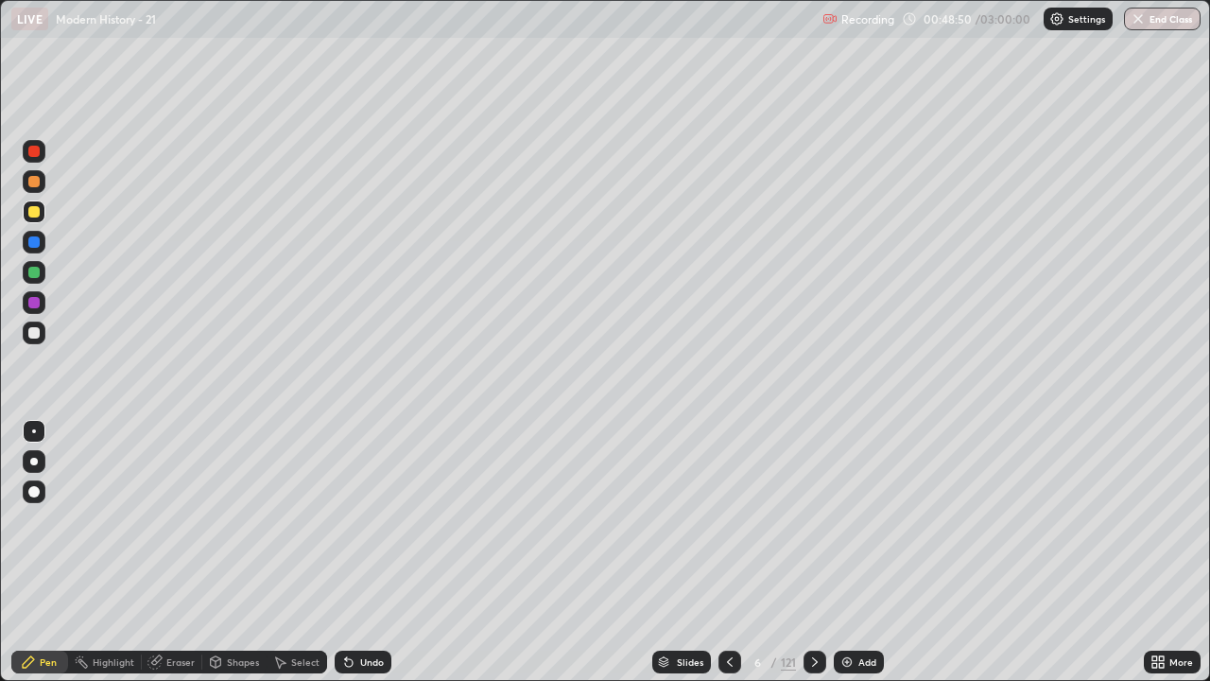
click at [815, 560] on icon at bounding box center [815, 661] width 6 height 9
click at [812, 560] on icon at bounding box center [814, 661] width 15 height 15
click at [811, 560] on icon at bounding box center [814, 661] width 15 height 15
click at [813, 560] on icon at bounding box center [814, 661] width 15 height 15
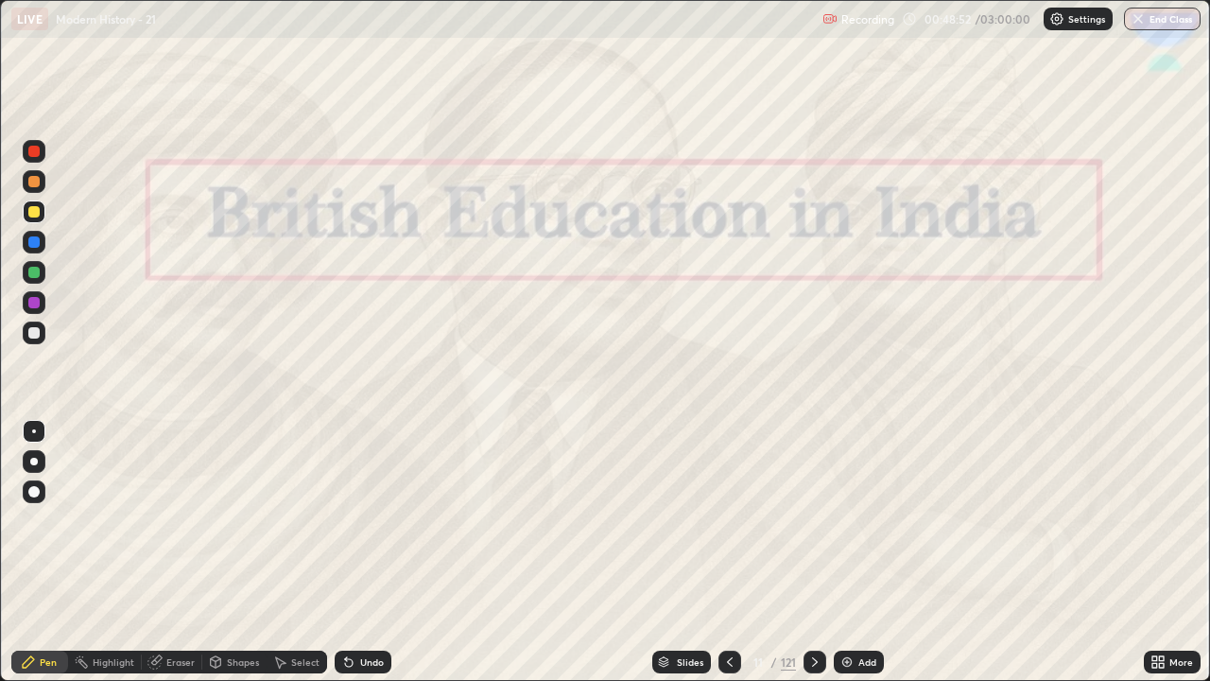
click at [815, 560] on icon at bounding box center [814, 661] width 15 height 15
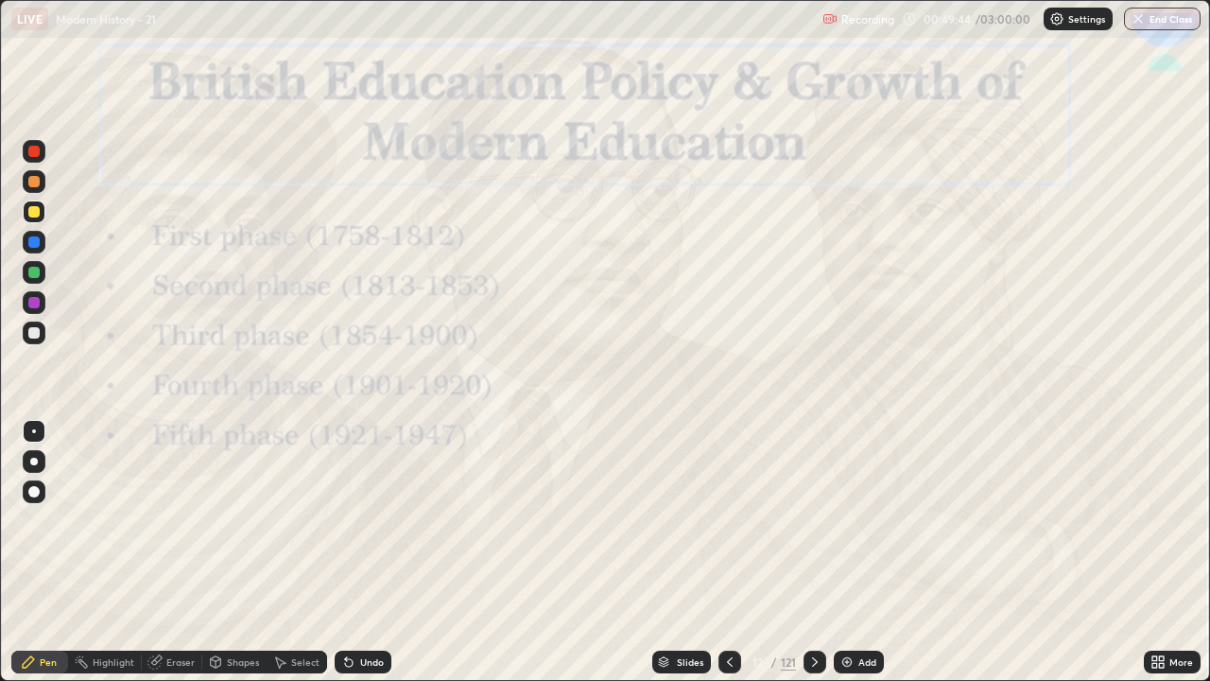
click at [728, 560] on icon at bounding box center [729, 661] width 15 height 15
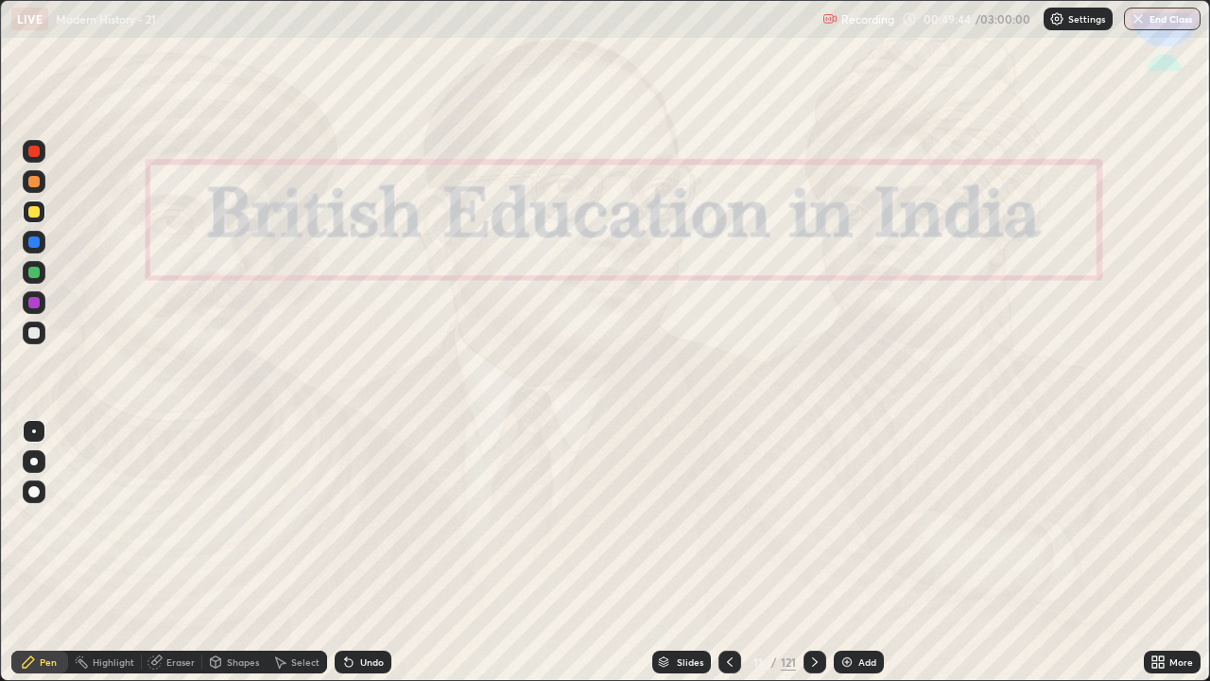
click at [730, 560] on icon at bounding box center [729, 661] width 15 height 15
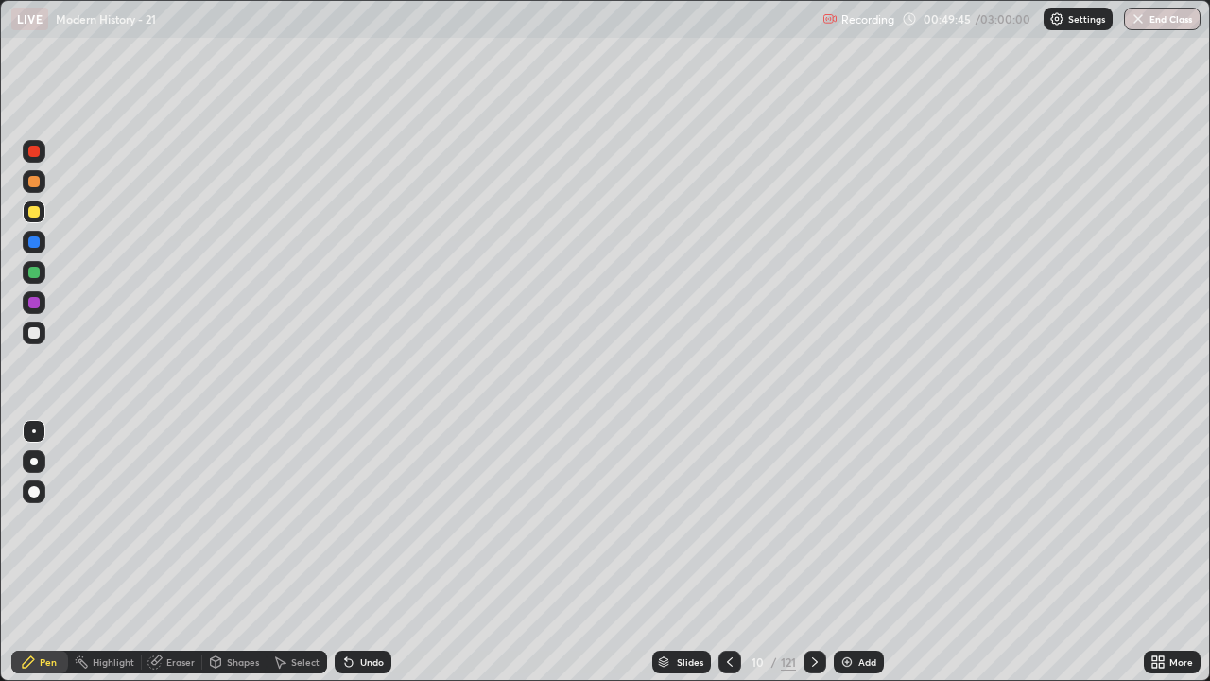
click at [726, 560] on icon at bounding box center [729, 661] width 15 height 15
click at [729, 560] on icon at bounding box center [729, 661] width 15 height 15
click at [728, 560] on icon at bounding box center [729, 661] width 15 height 15
click at [813, 560] on icon at bounding box center [814, 661] width 15 height 15
click at [177, 560] on div "Eraser" at bounding box center [180, 661] width 28 height 9
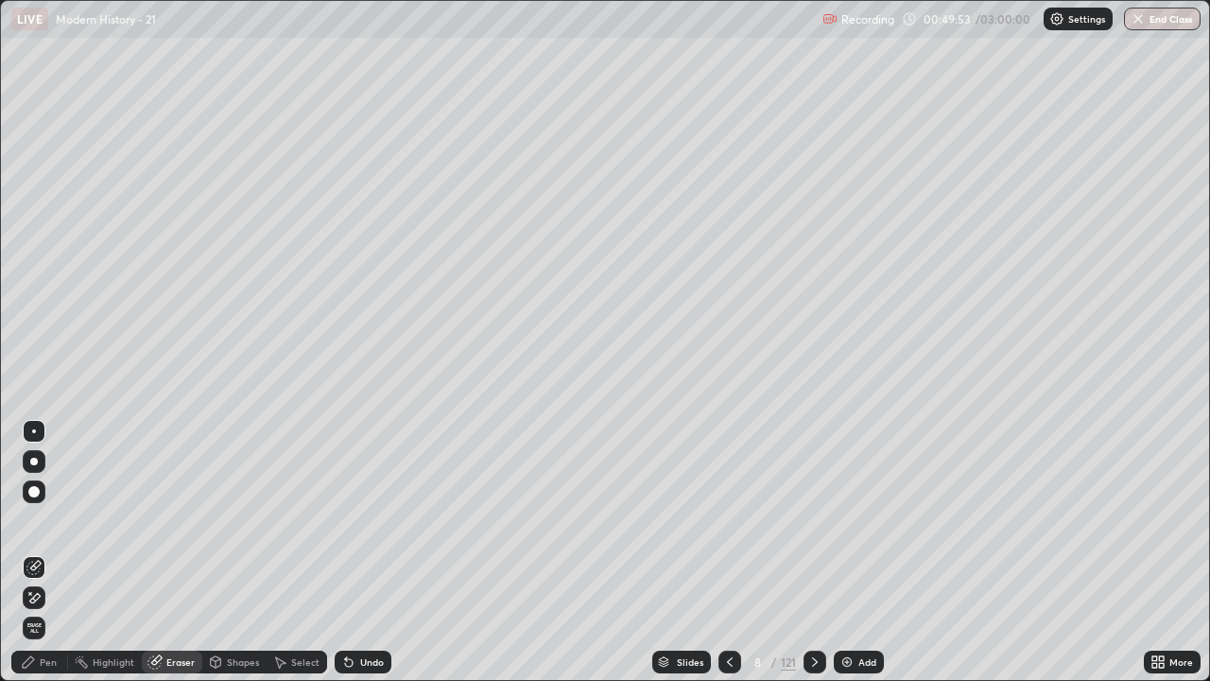
click at [37, 560] on span "Erase all" at bounding box center [34, 627] width 21 height 11
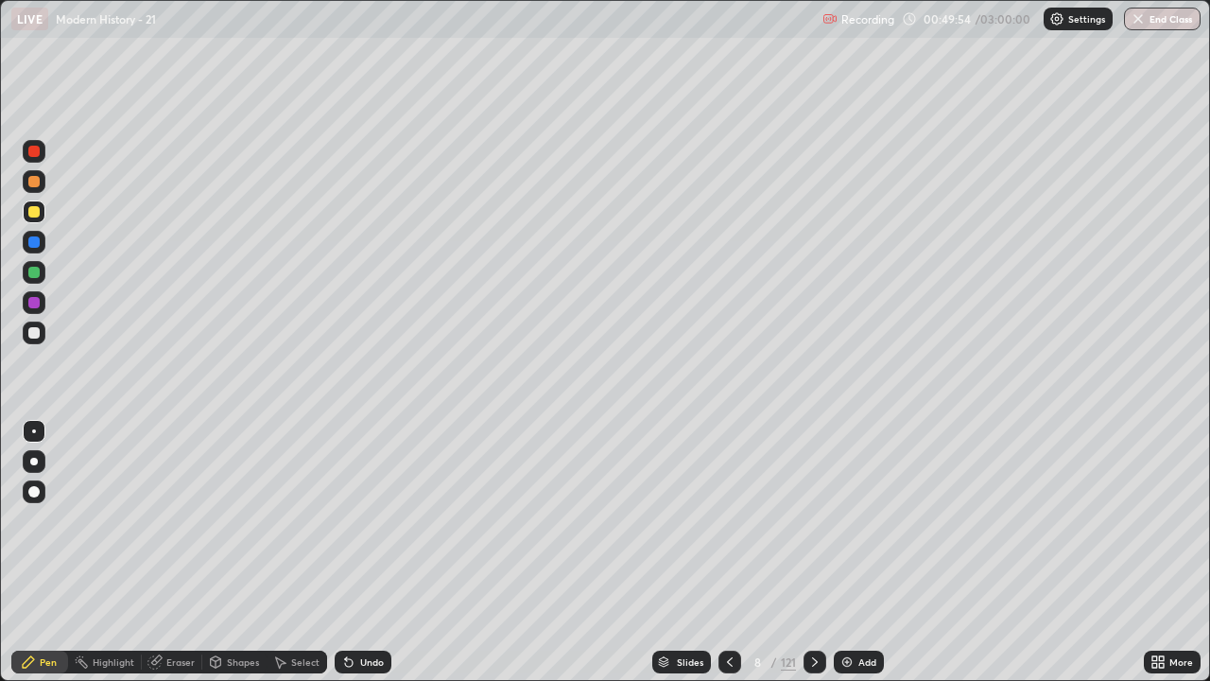
click at [39, 335] on div at bounding box center [33, 332] width 11 height 11
click at [36, 219] on div at bounding box center [34, 211] width 23 height 23
click at [43, 338] on div at bounding box center [34, 332] width 23 height 23
click at [812, 560] on icon at bounding box center [814, 661] width 15 height 15
click at [727, 560] on icon at bounding box center [730, 661] width 6 height 9
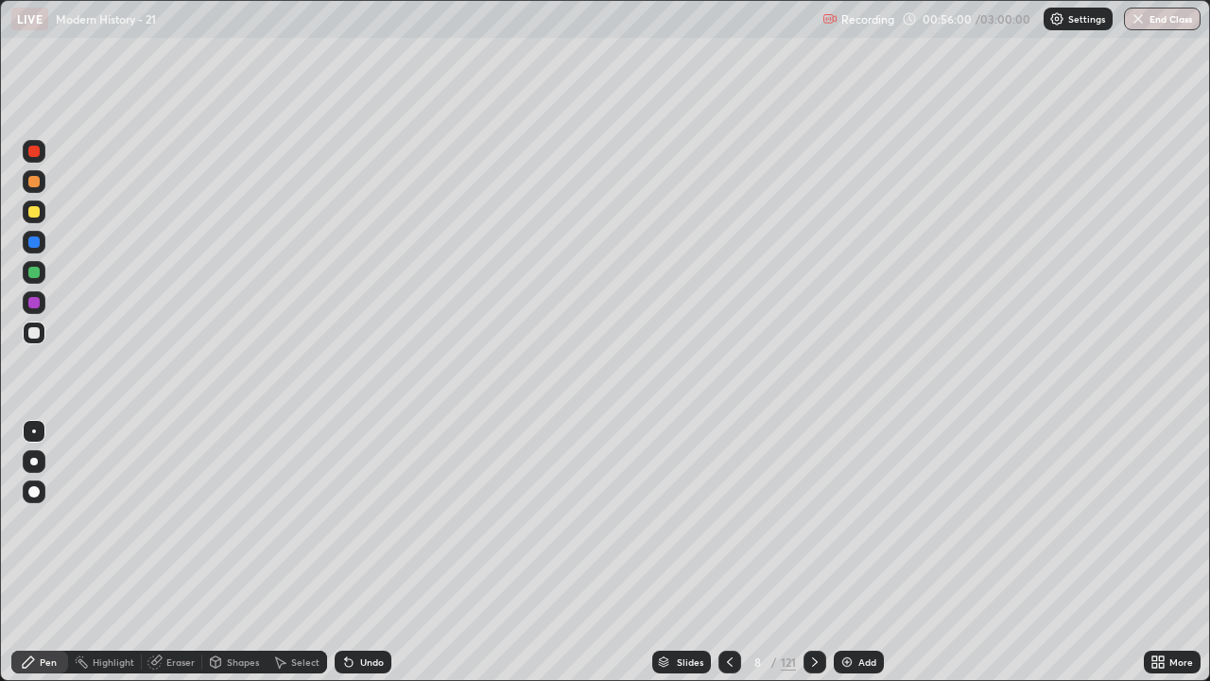
click at [813, 560] on icon at bounding box center [814, 661] width 15 height 15
click at [726, 560] on icon at bounding box center [729, 661] width 15 height 15
click at [725, 560] on div at bounding box center [729, 661] width 23 height 23
click at [813, 560] on icon at bounding box center [814, 661] width 15 height 15
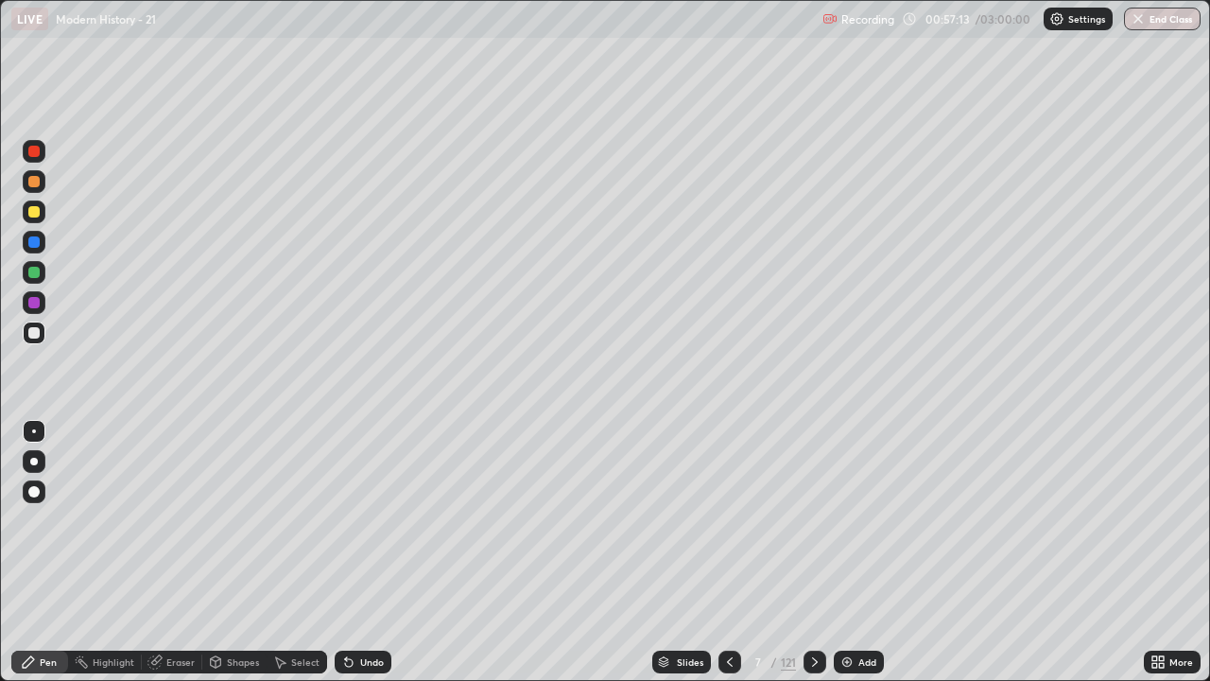
click at [808, 560] on div at bounding box center [815, 661] width 23 height 23
click at [813, 560] on icon at bounding box center [814, 661] width 15 height 15
click at [34, 213] on div at bounding box center [33, 211] width 11 height 11
click at [362, 560] on div "Undo" at bounding box center [363, 661] width 57 height 23
click at [811, 560] on icon at bounding box center [814, 661] width 15 height 15
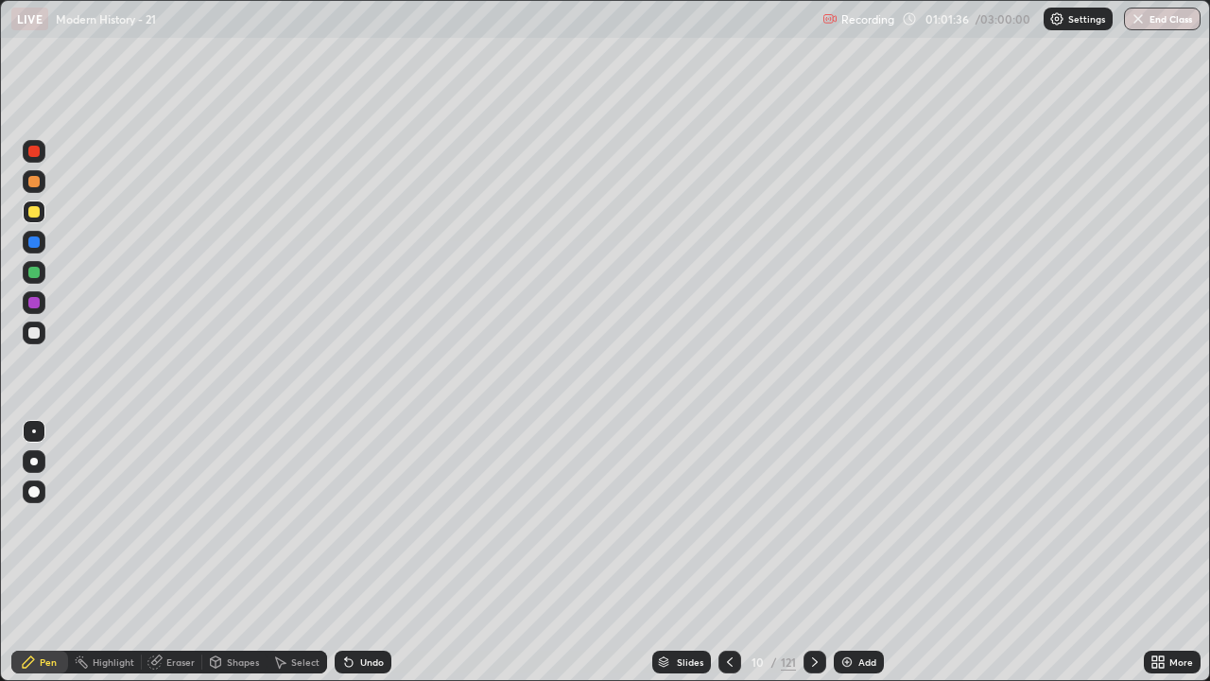
click at [727, 560] on icon at bounding box center [730, 661] width 6 height 9
click at [719, 560] on div at bounding box center [729, 661] width 23 height 23
click at [805, 560] on div at bounding box center [815, 661] width 23 height 23
click at [808, 560] on div at bounding box center [815, 661] width 23 height 23
click at [372, 560] on div "Undo" at bounding box center [372, 661] width 24 height 9
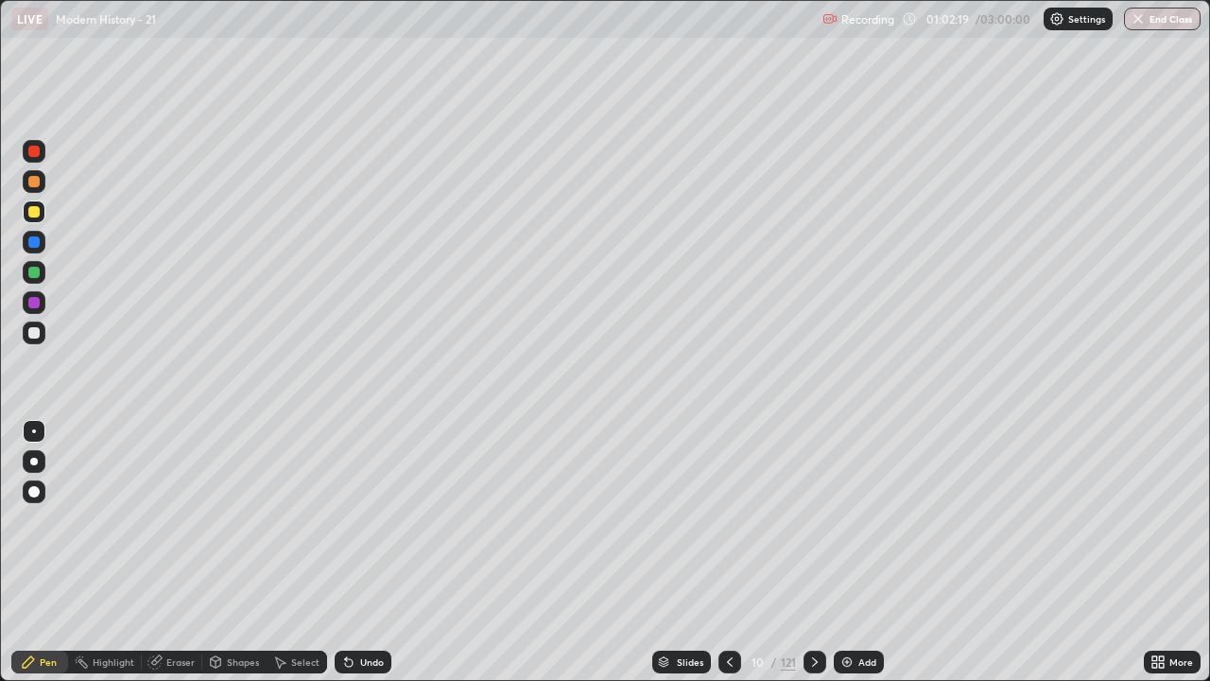
click at [370, 560] on div "Undo" at bounding box center [372, 661] width 24 height 9
click at [728, 560] on icon at bounding box center [729, 661] width 15 height 15
click at [813, 560] on icon at bounding box center [814, 661] width 15 height 15
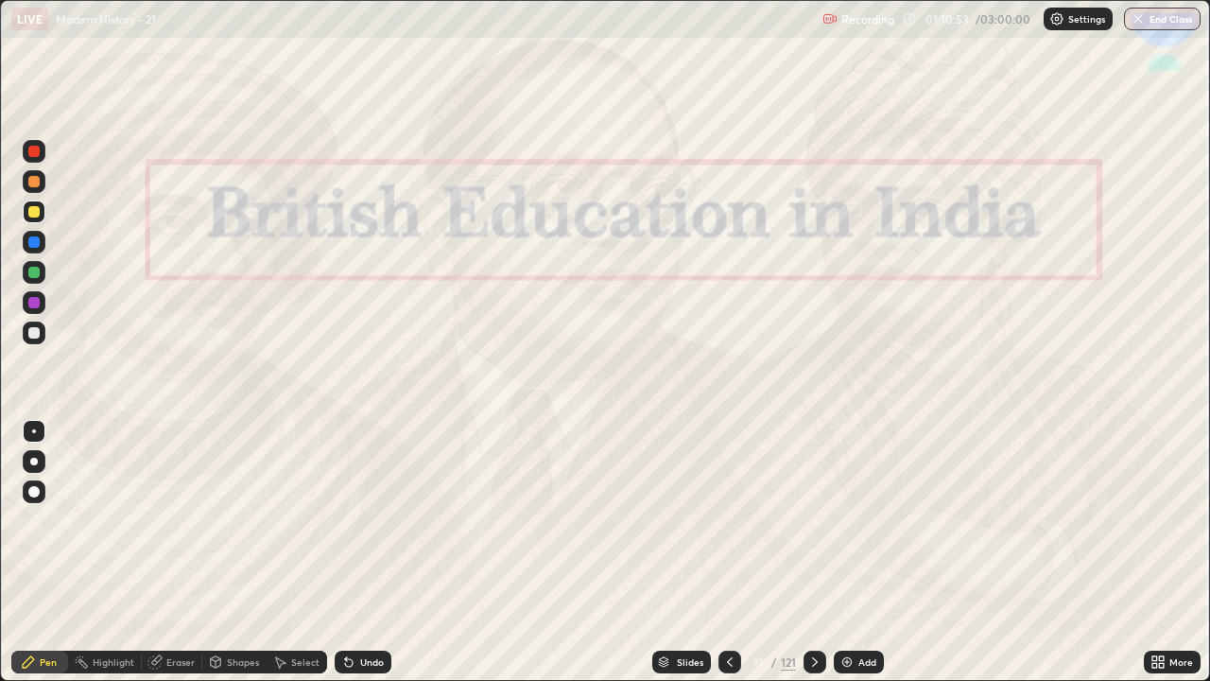
click at [730, 560] on icon at bounding box center [730, 661] width 6 height 9
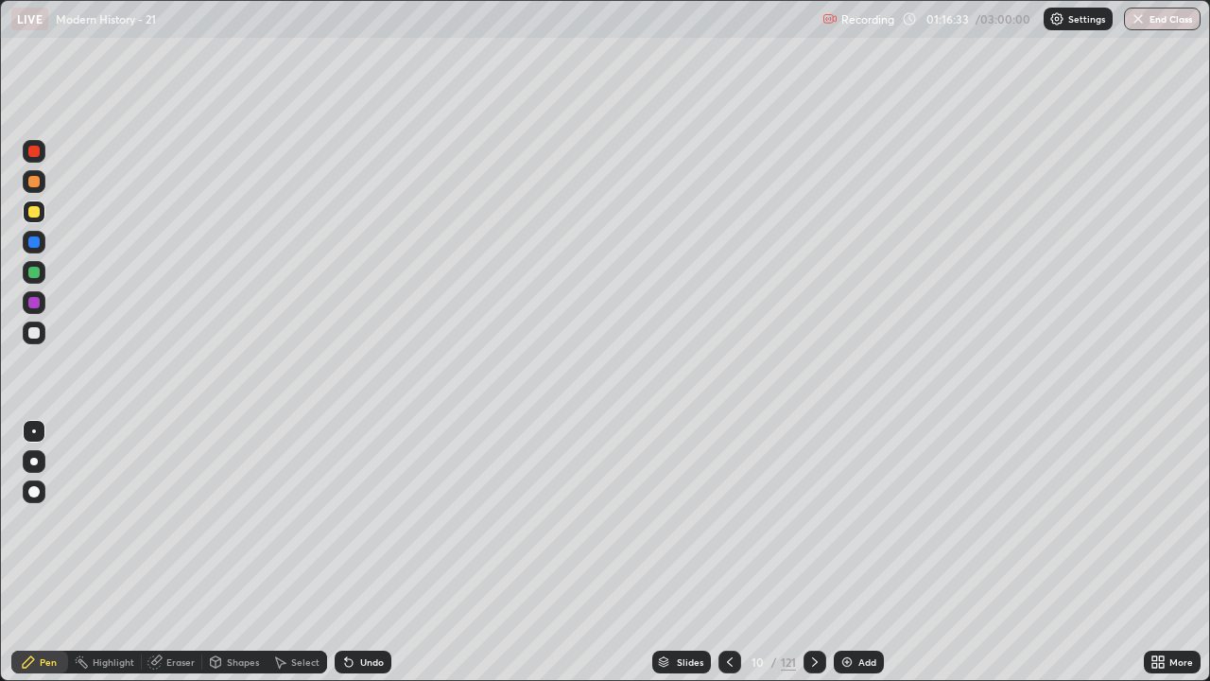
click at [813, 560] on icon at bounding box center [815, 661] width 6 height 9
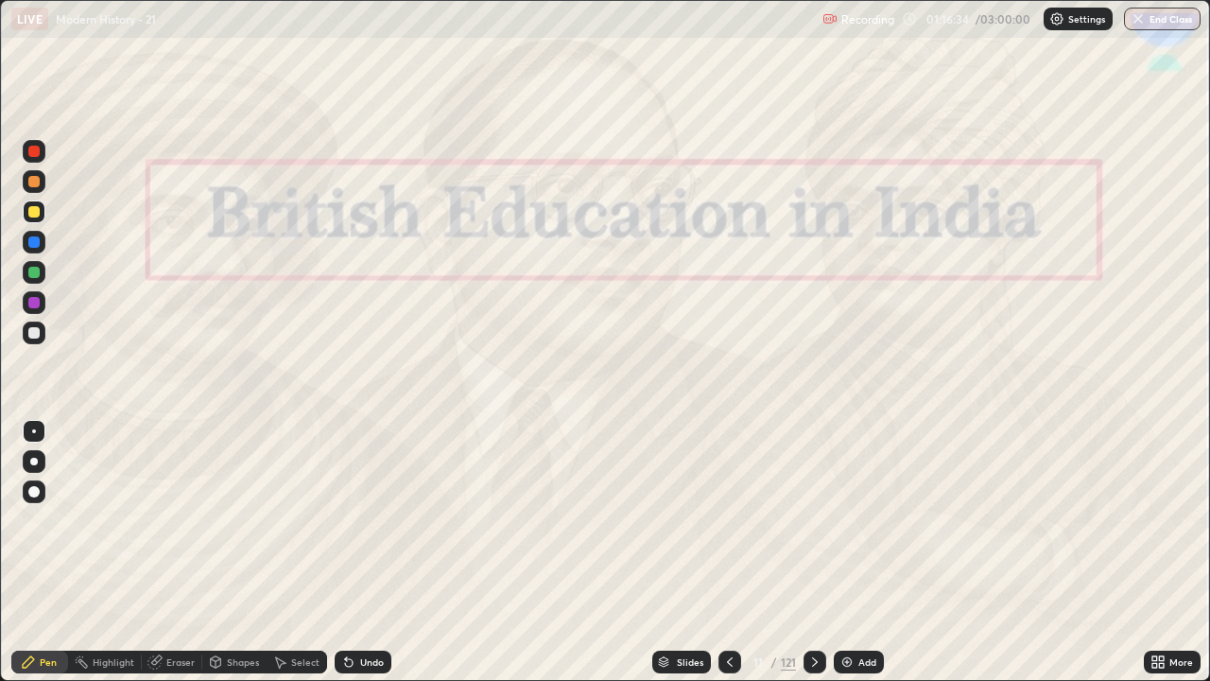
click at [724, 560] on icon at bounding box center [729, 661] width 15 height 15
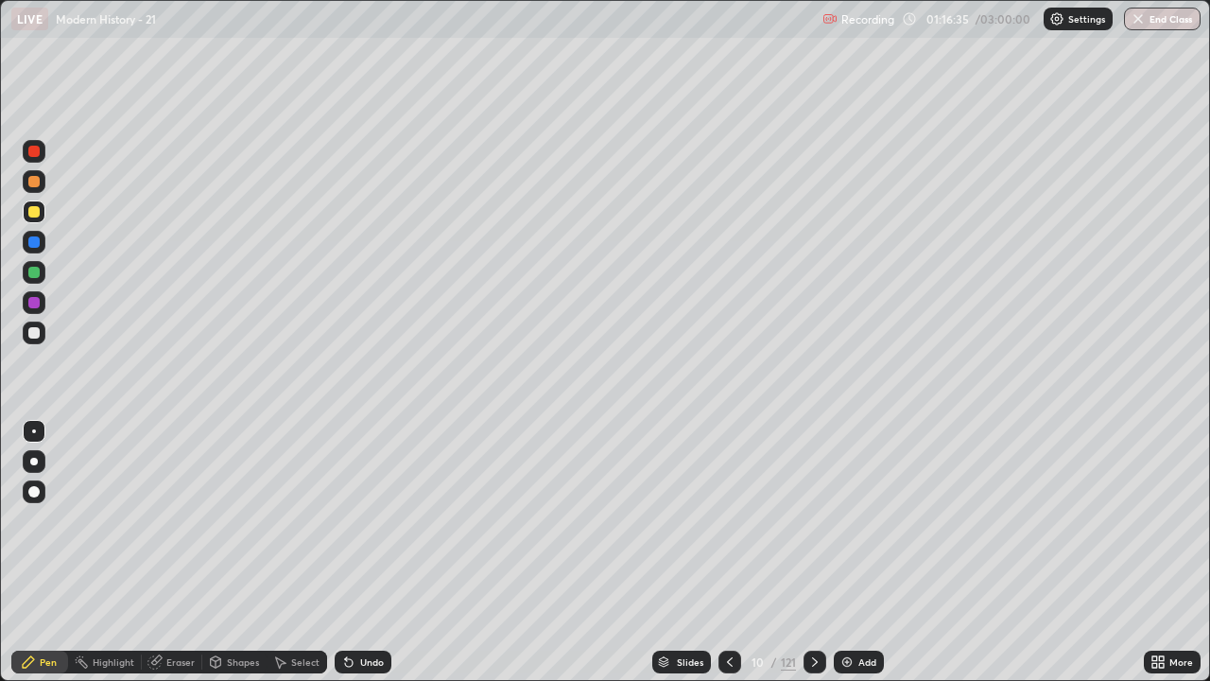
click at [855, 560] on div "Add" at bounding box center [859, 661] width 50 height 23
click at [856, 560] on div "Add" at bounding box center [859, 661] width 50 height 23
click at [727, 560] on icon at bounding box center [728, 661] width 15 height 15
click at [724, 560] on icon at bounding box center [728, 661] width 15 height 15
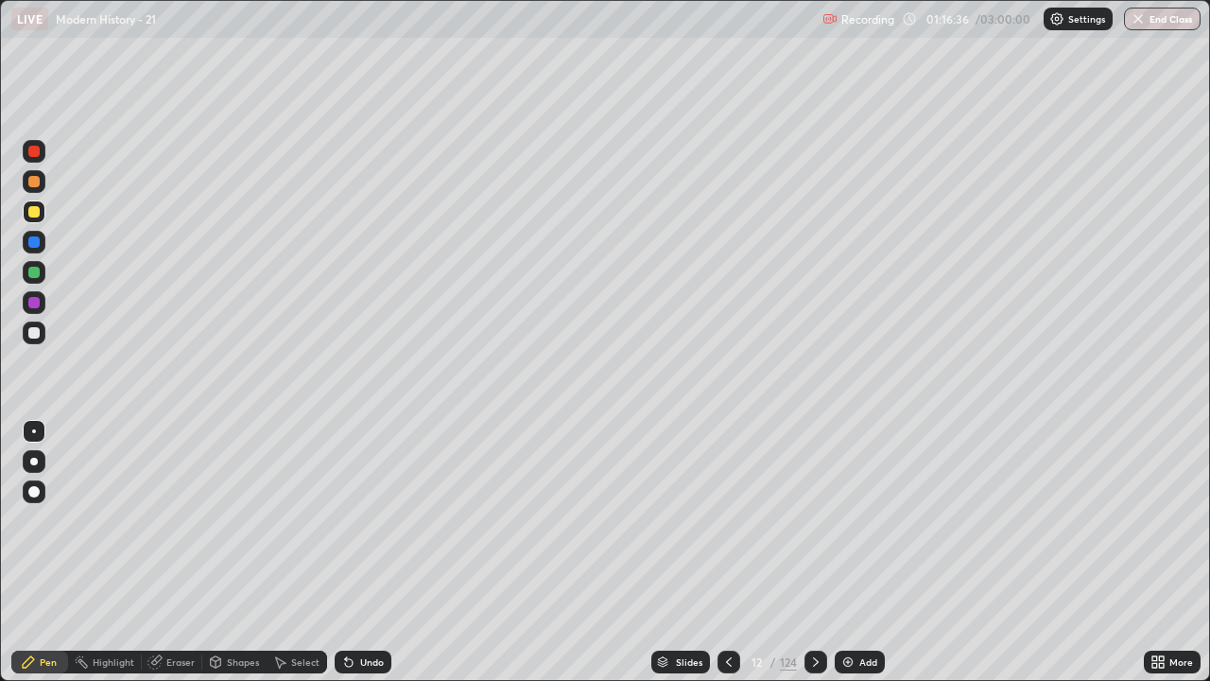
click at [727, 560] on icon at bounding box center [728, 661] width 15 height 15
click at [814, 560] on icon at bounding box center [816, 661] width 6 height 9
click at [813, 560] on icon at bounding box center [815, 661] width 15 height 15
click at [361, 560] on div "Undo" at bounding box center [359, 662] width 64 height 38
click at [815, 560] on icon at bounding box center [815, 661] width 15 height 15
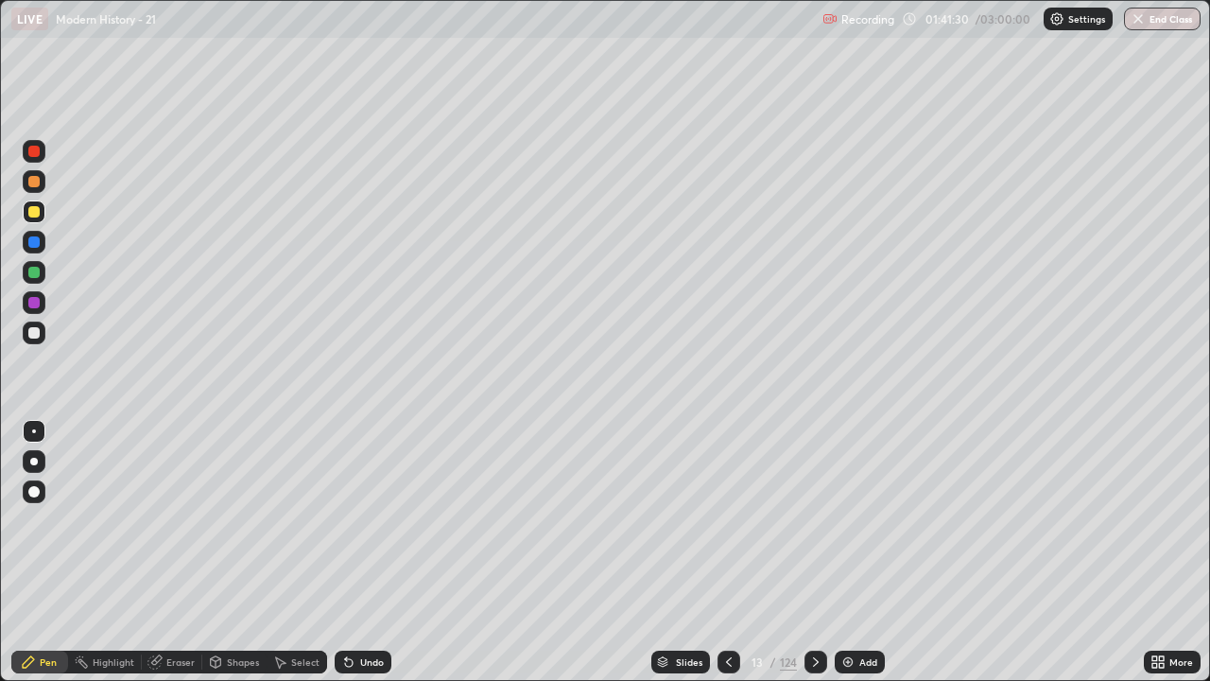
click at [726, 560] on div at bounding box center [729, 661] width 23 height 23
click at [694, 560] on div "Slides" at bounding box center [689, 661] width 26 height 9
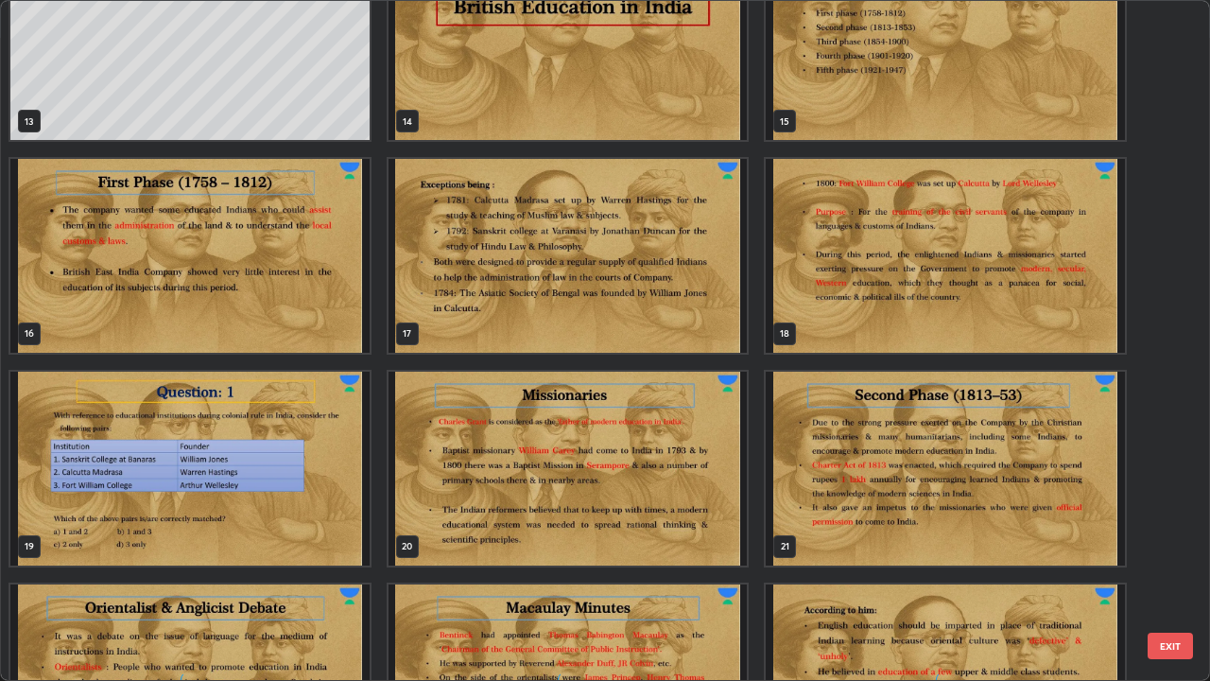
scroll to position [960, 0]
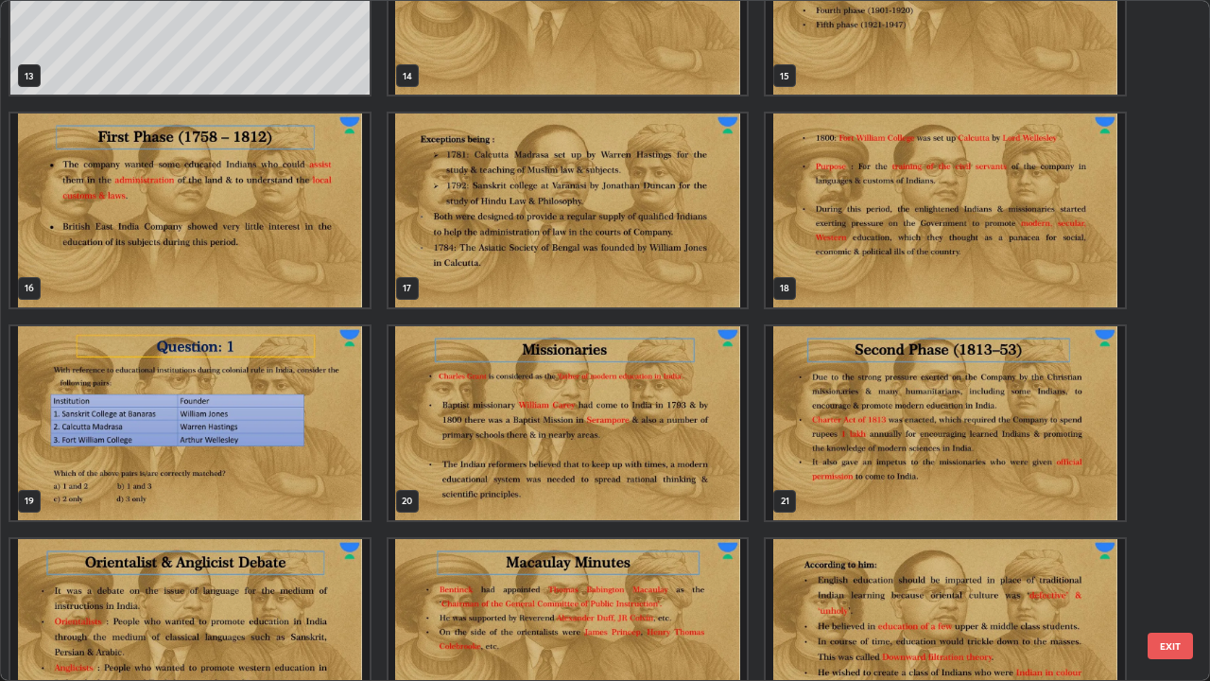
click at [327, 427] on img "grid" at bounding box center [189, 423] width 359 height 194
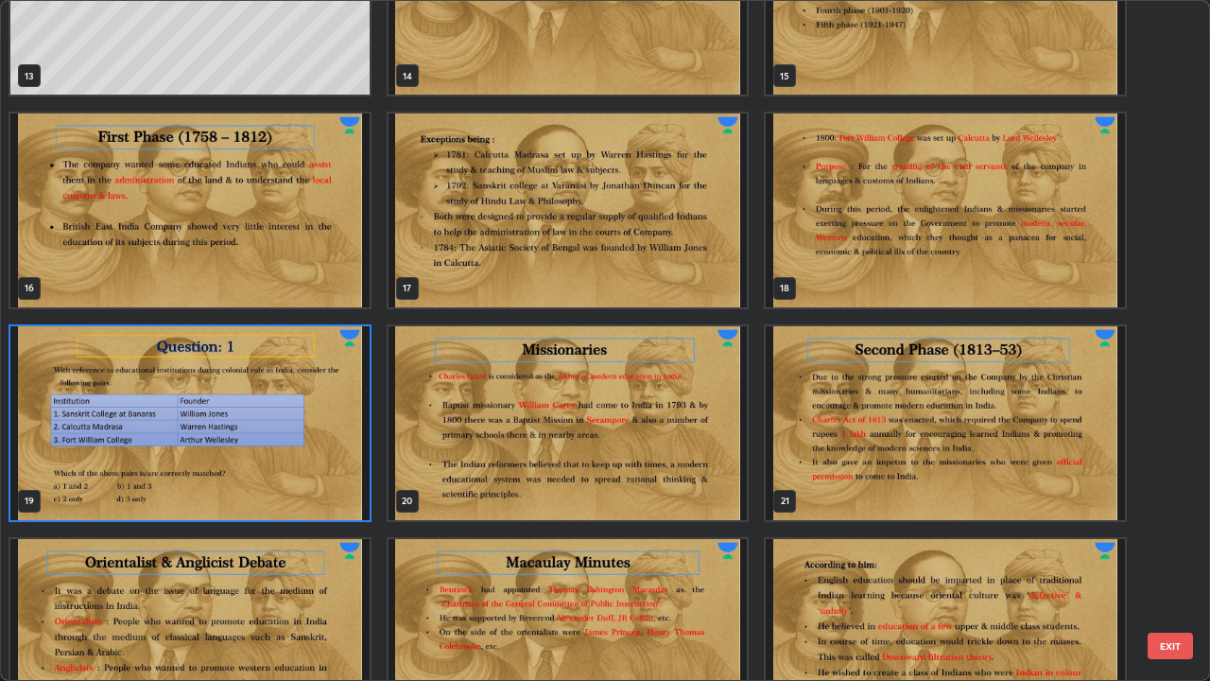
click at [321, 426] on img "grid" at bounding box center [189, 423] width 359 height 194
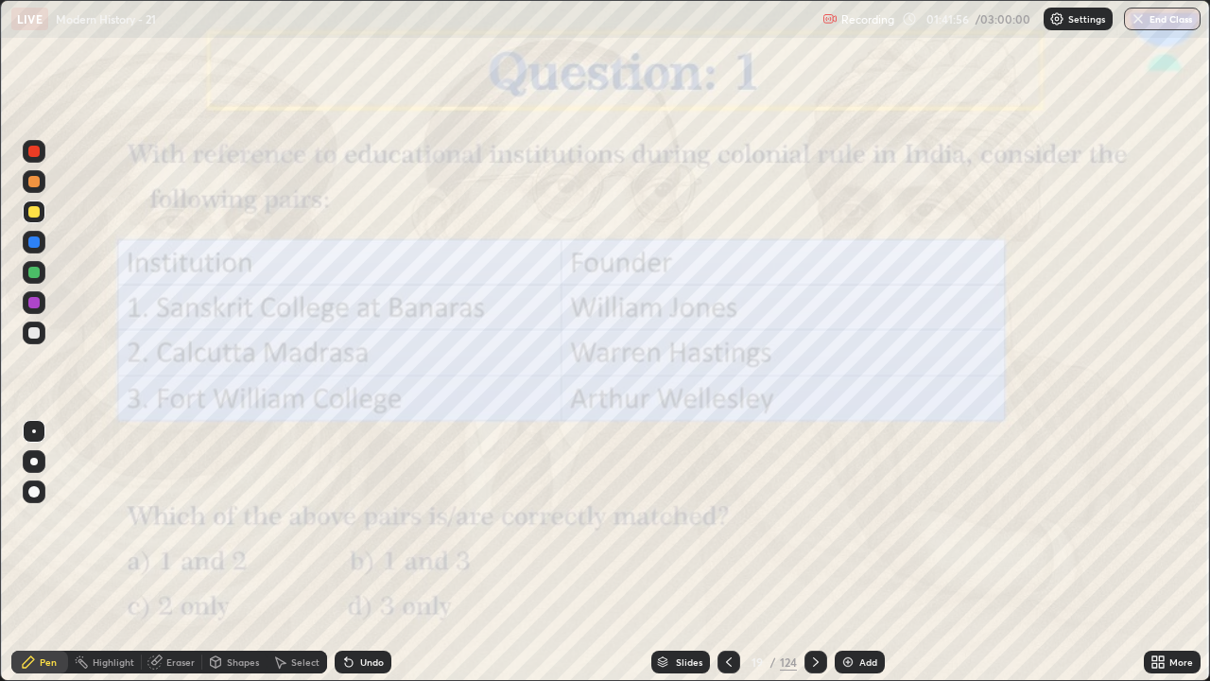
click at [38, 333] on div at bounding box center [33, 332] width 11 height 11
click at [814, 560] on icon at bounding box center [815, 661] width 15 height 15
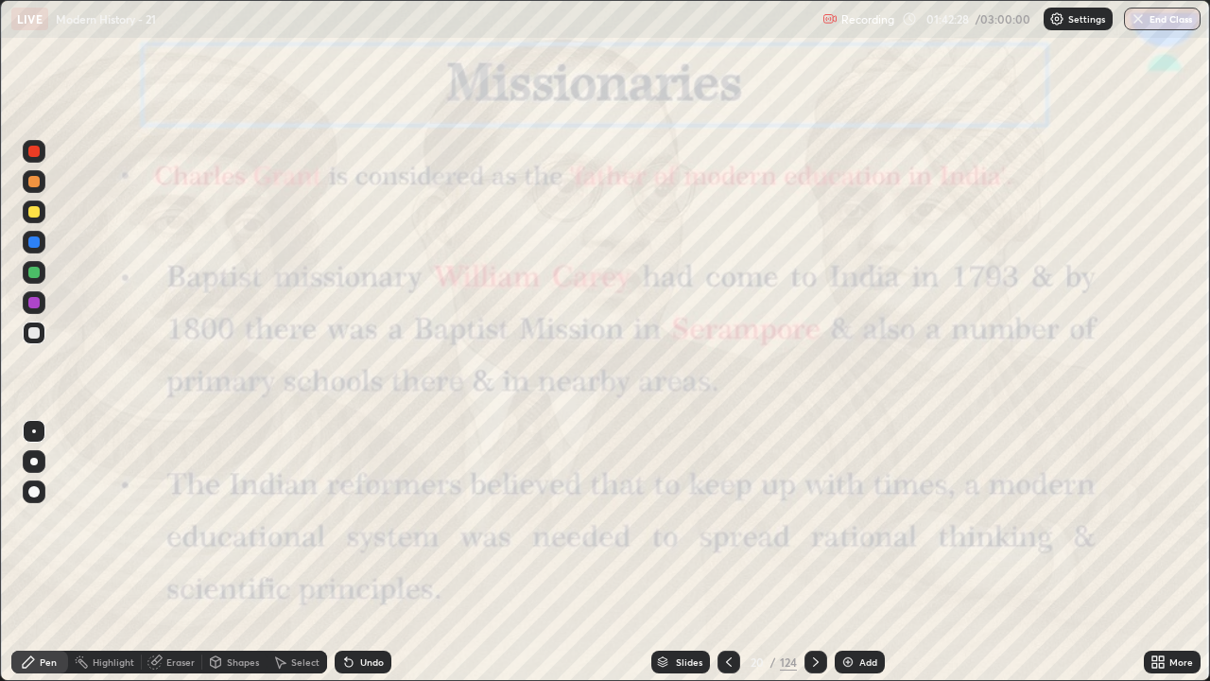
click at [809, 560] on div at bounding box center [816, 661] width 23 height 23
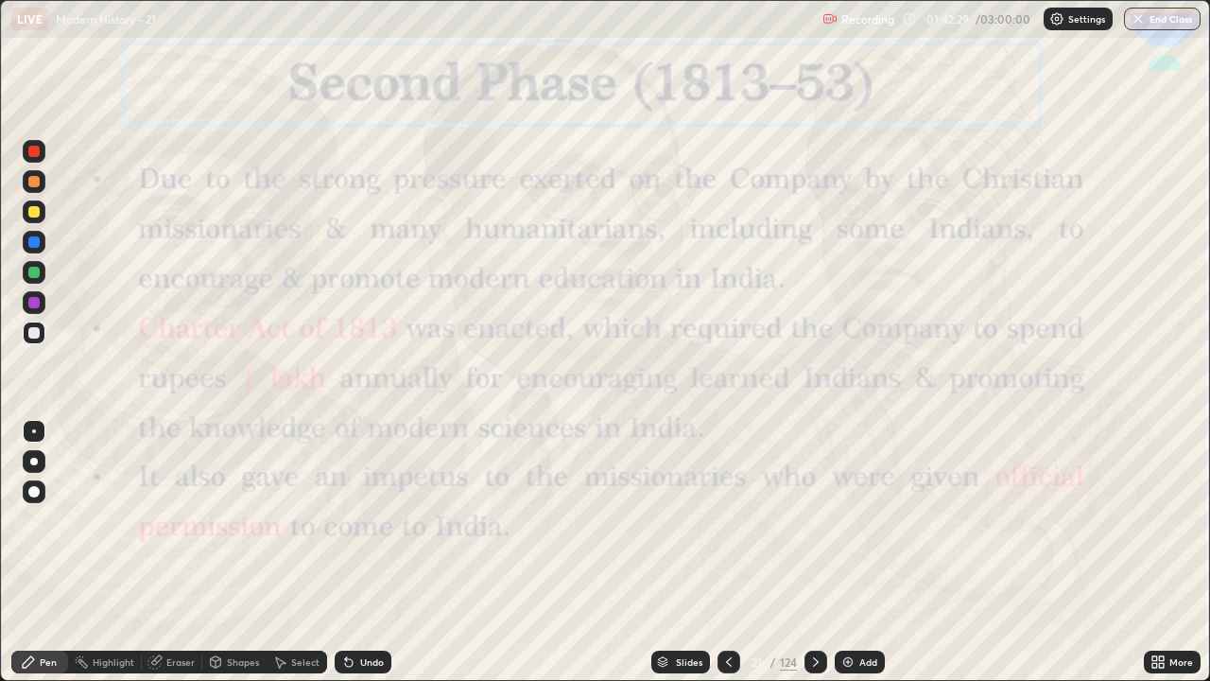
click at [814, 560] on icon at bounding box center [815, 661] width 15 height 15
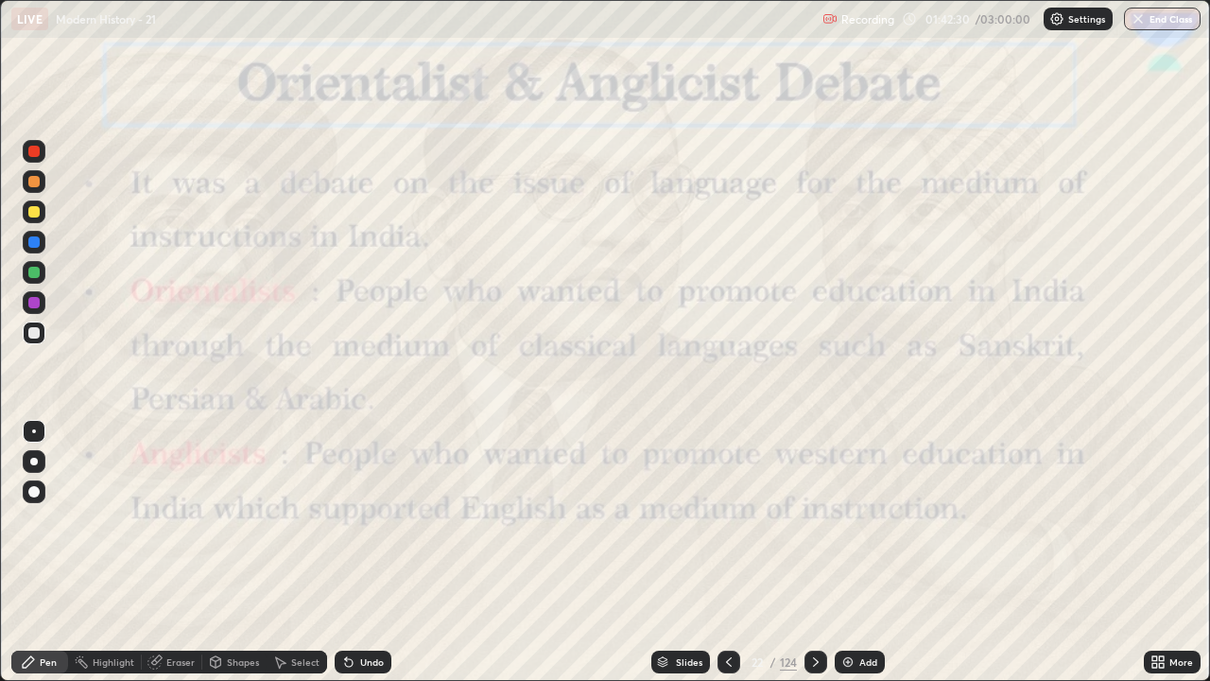
click at [814, 560] on icon at bounding box center [815, 661] width 15 height 15
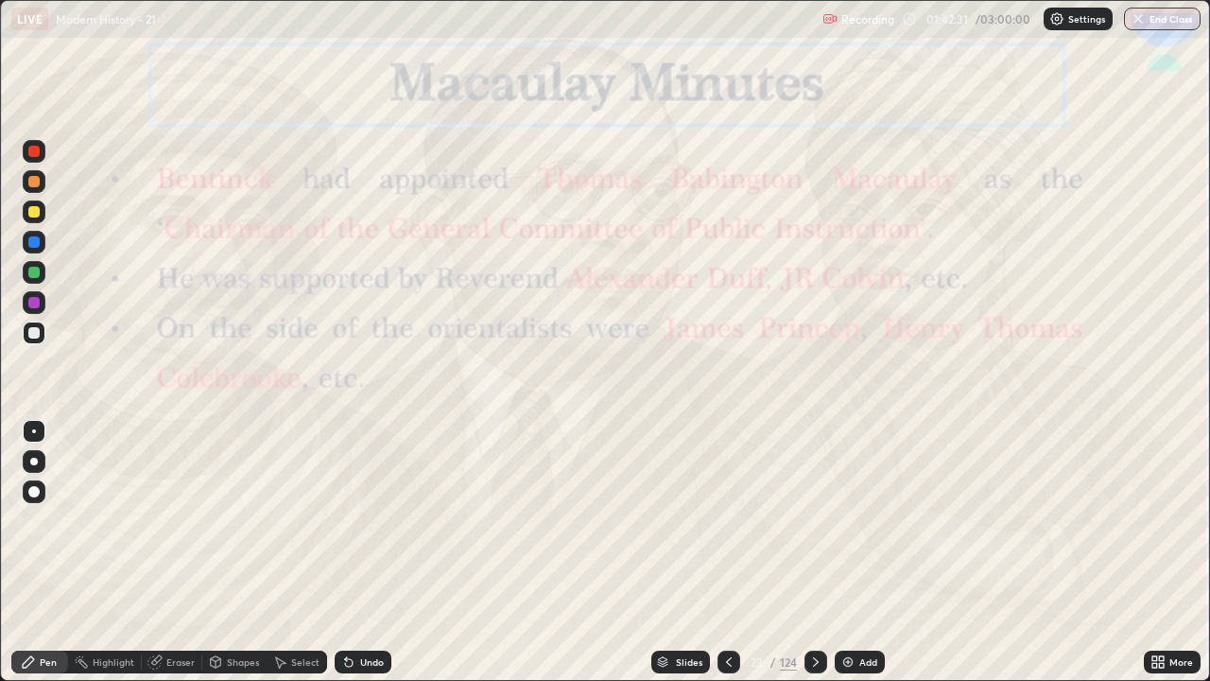
click at [816, 560] on div at bounding box center [816, 661] width 23 height 23
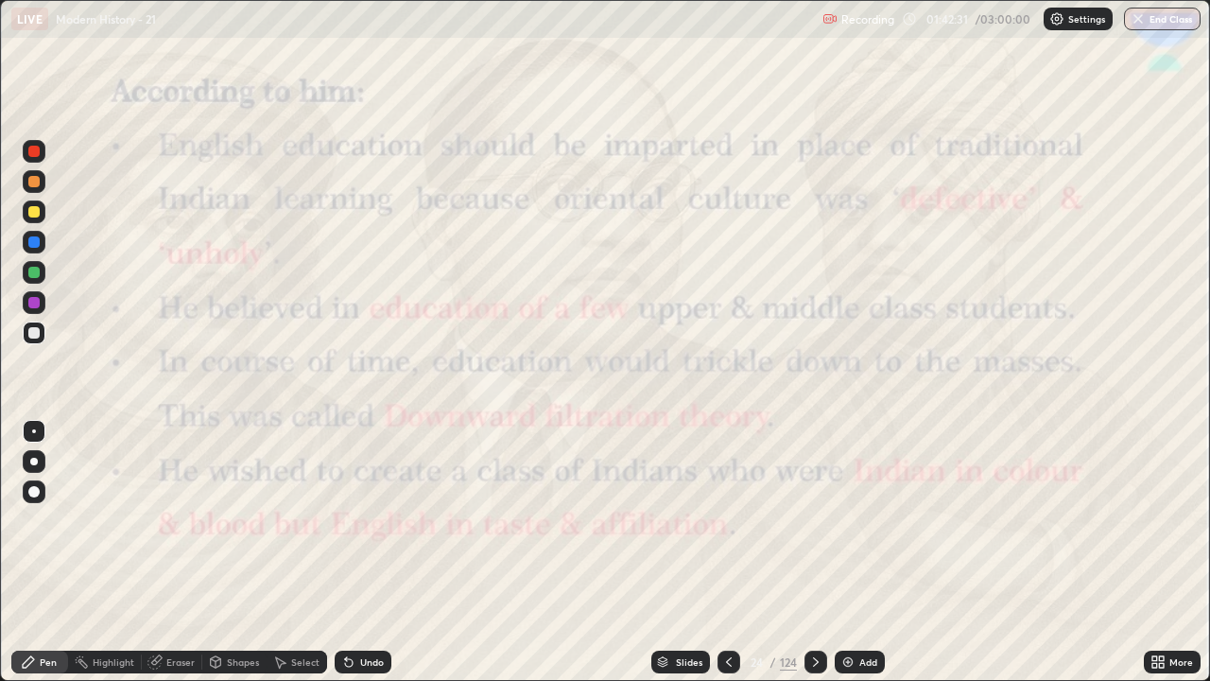
click at [821, 560] on div at bounding box center [816, 661] width 23 height 23
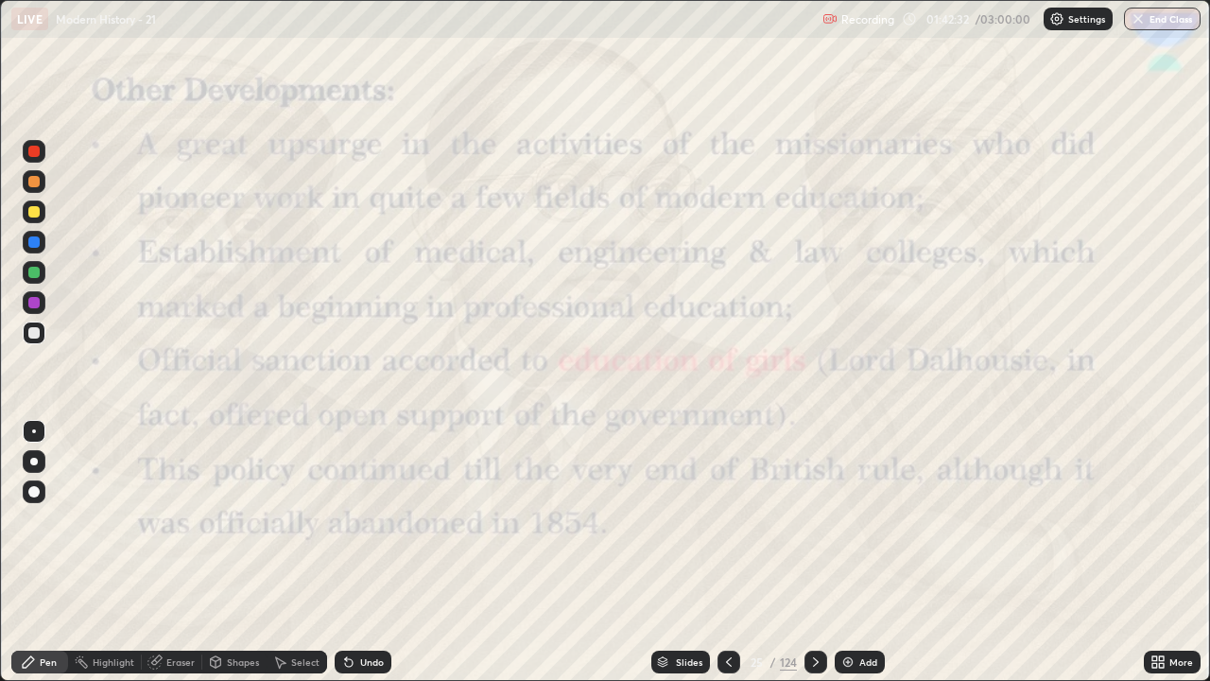
click at [822, 560] on div at bounding box center [816, 661] width 23 height 23
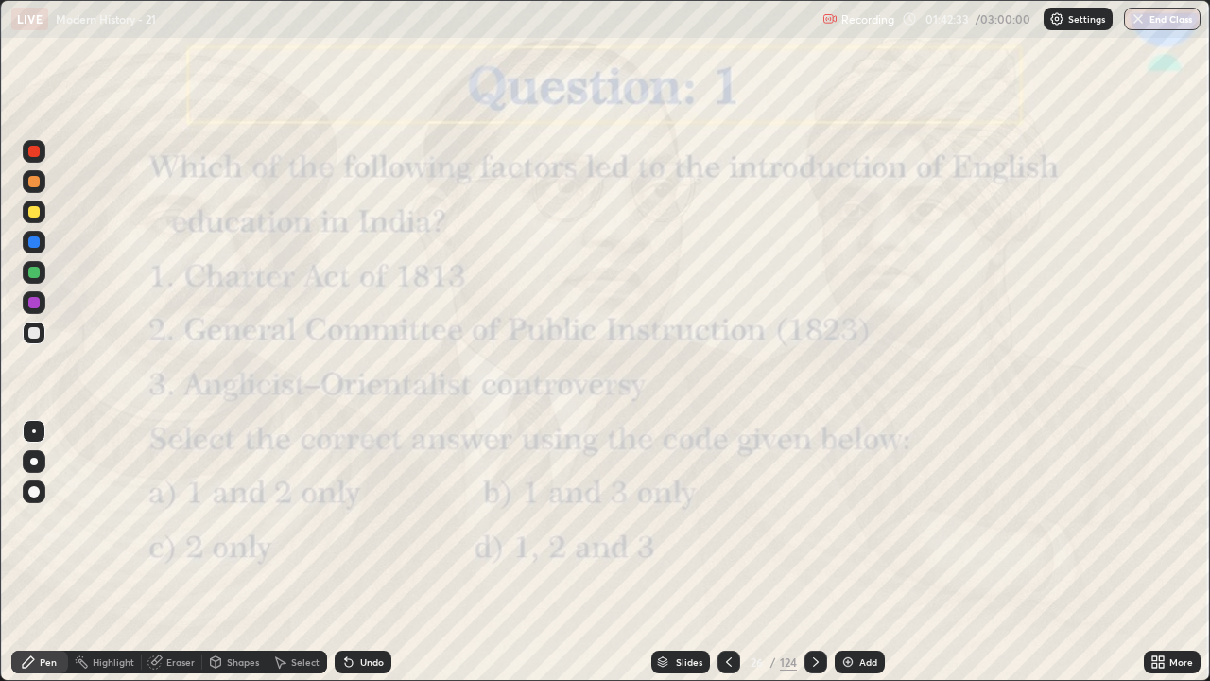
click at [805, 560] on div at bounding box center [816, 661] width 23 height 23
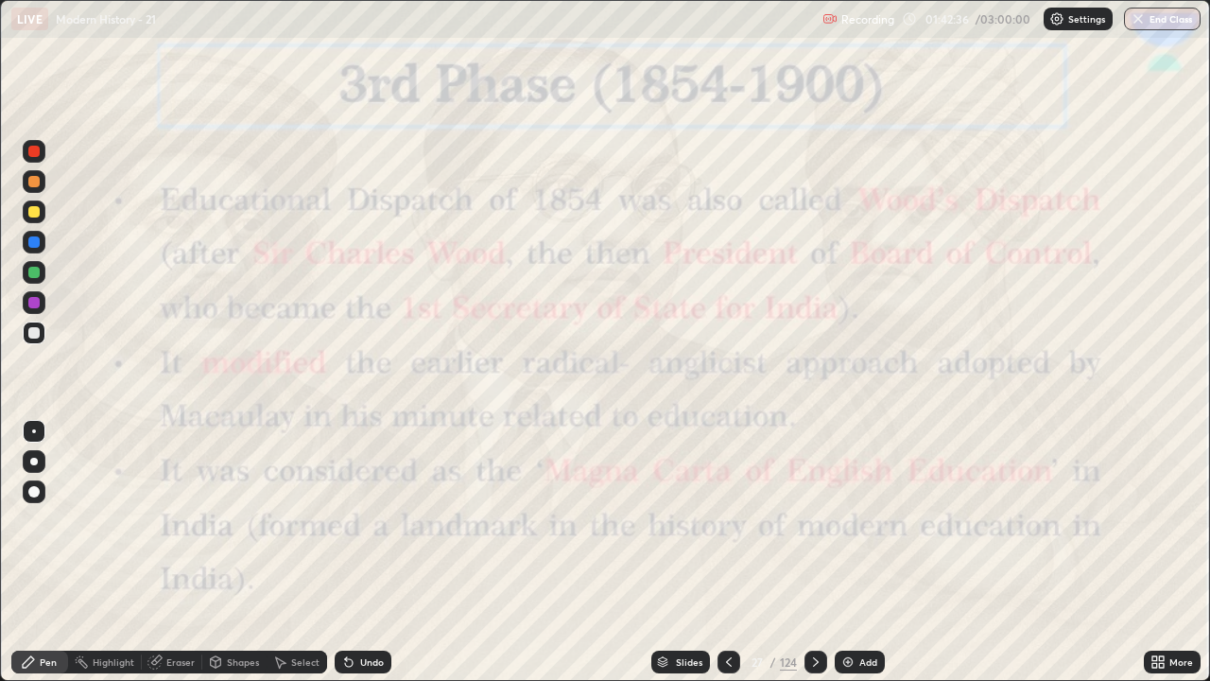
click at [824, 560] on div at bounding box center [816, 661] width 23 height 23
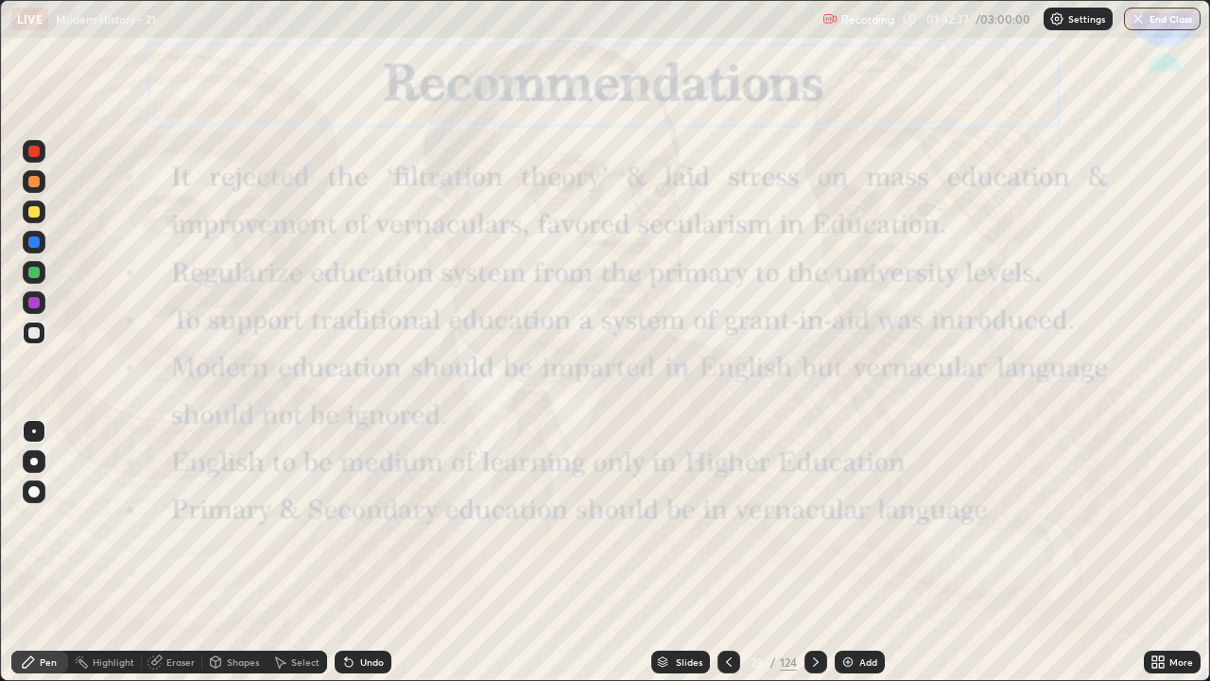
click at [812, 560] on div at bounding box center [816, 661] width 23 height 23
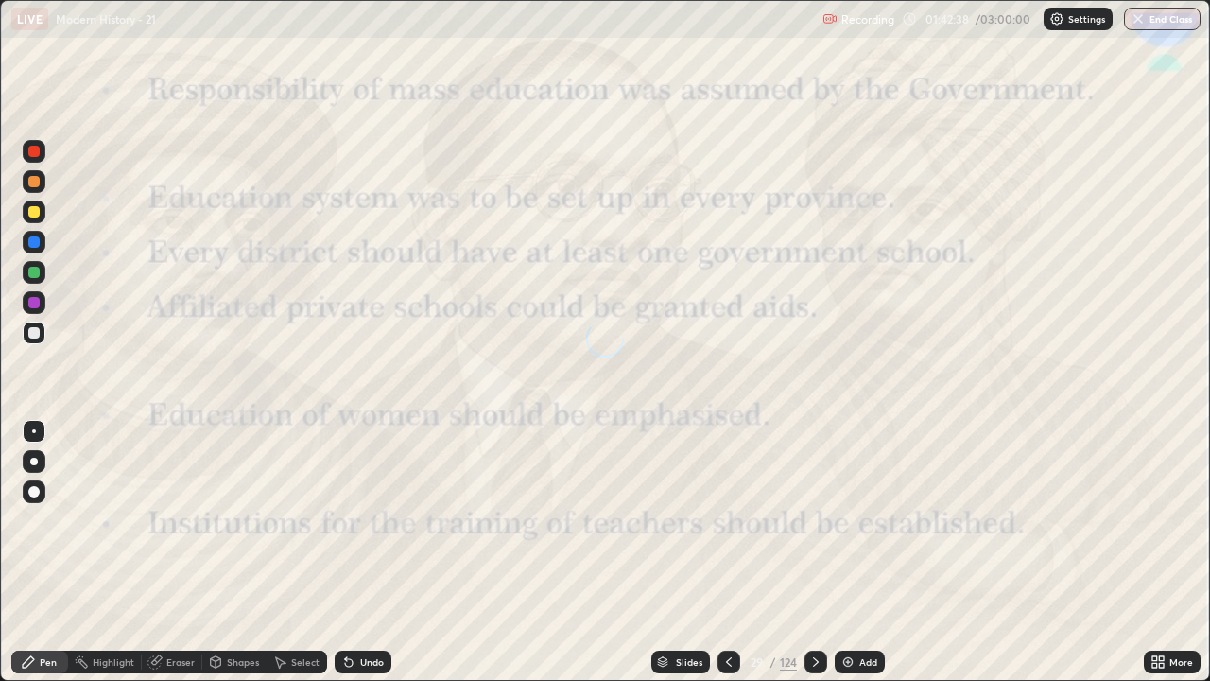
click at [814, 560] on icon at bounding box center [815, 661] width 15 height 15
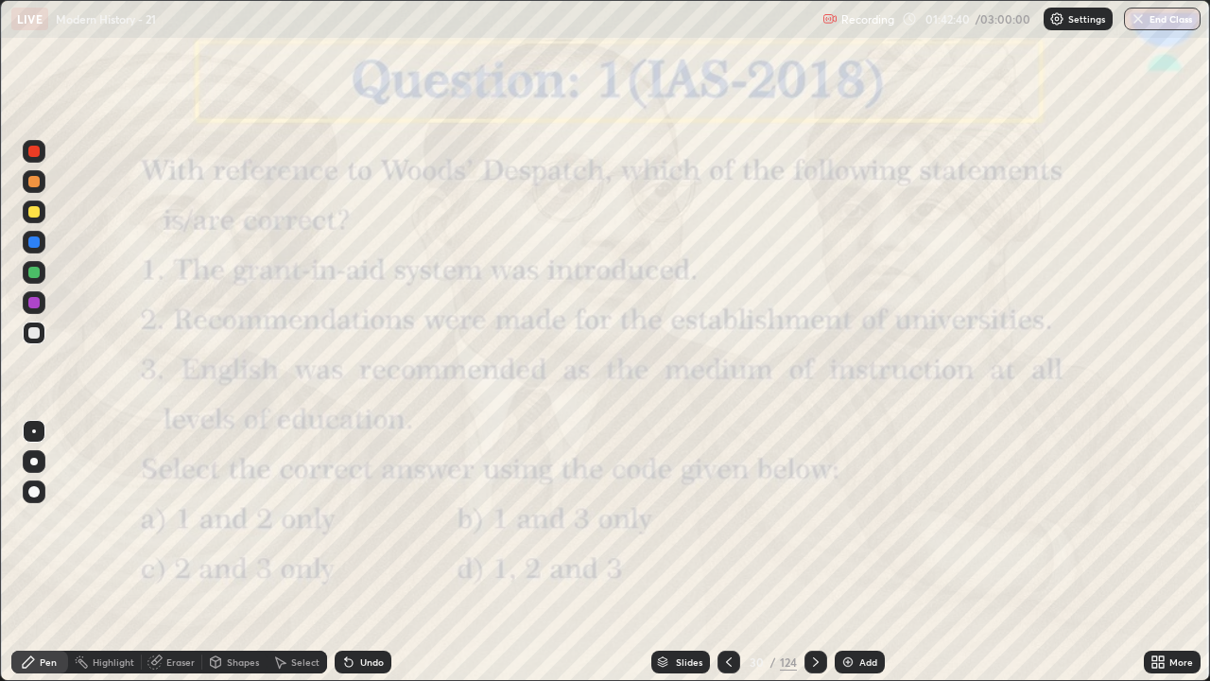
click at [727, 560] on icon at bounding box center [728, 661] width 15 height 15
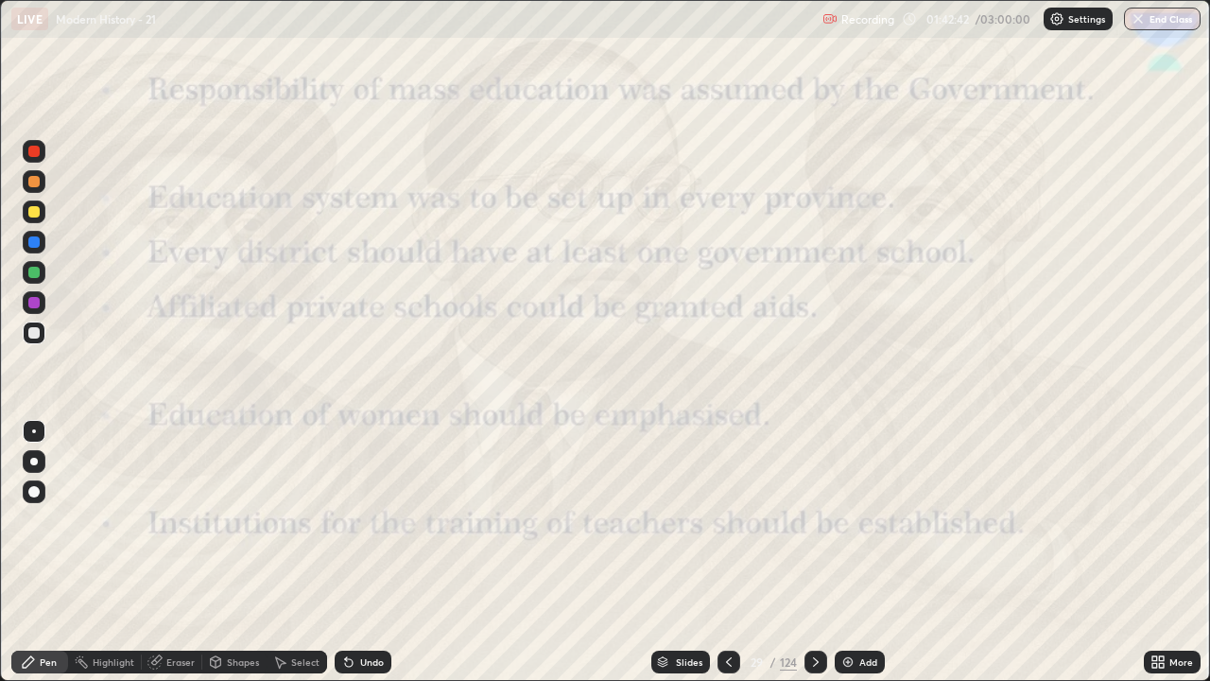
click at [814, 560] on icon at bounding box center [815, 661] width 15 height 15
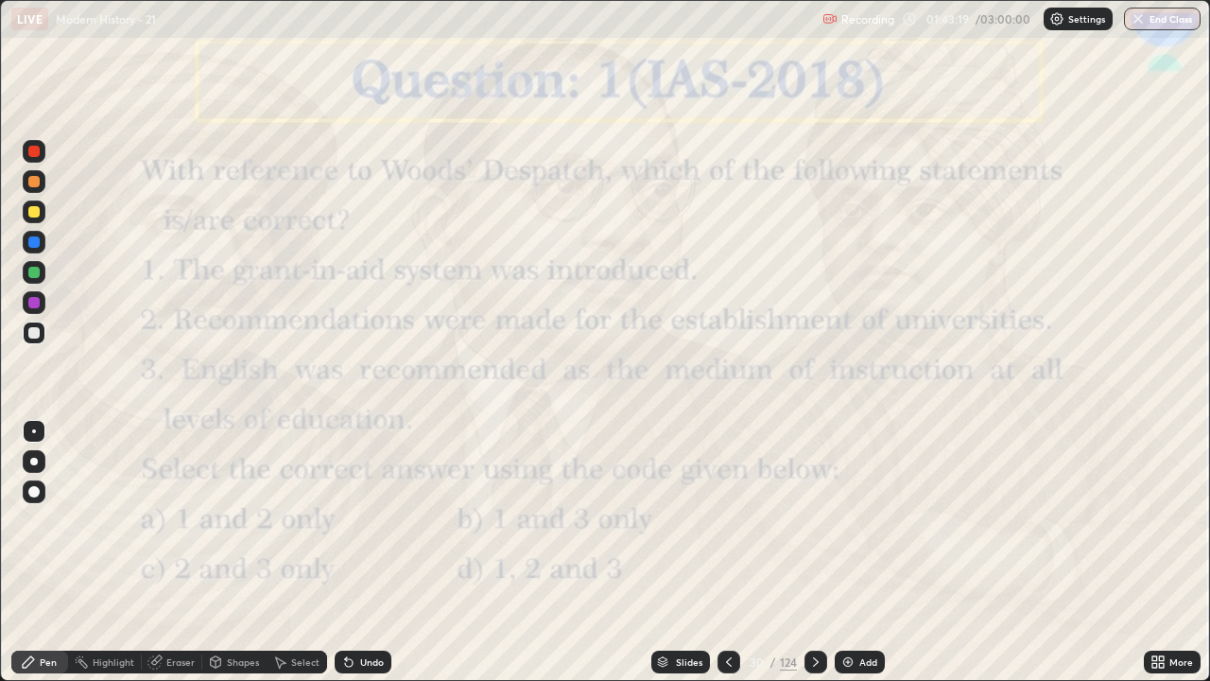
click at [814, 560] on icon at bounding box center [815, 661] width 15 height 15
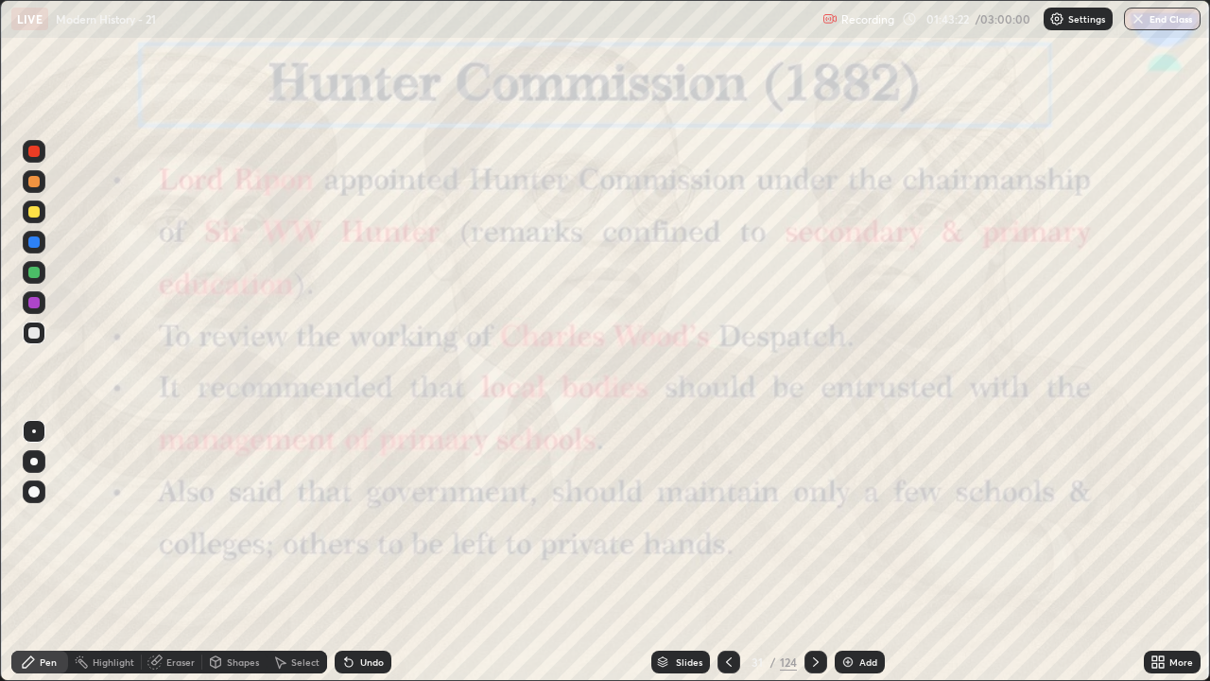
click at [814, 560] on icon at bounding box center [815, 661] width 15 height 15
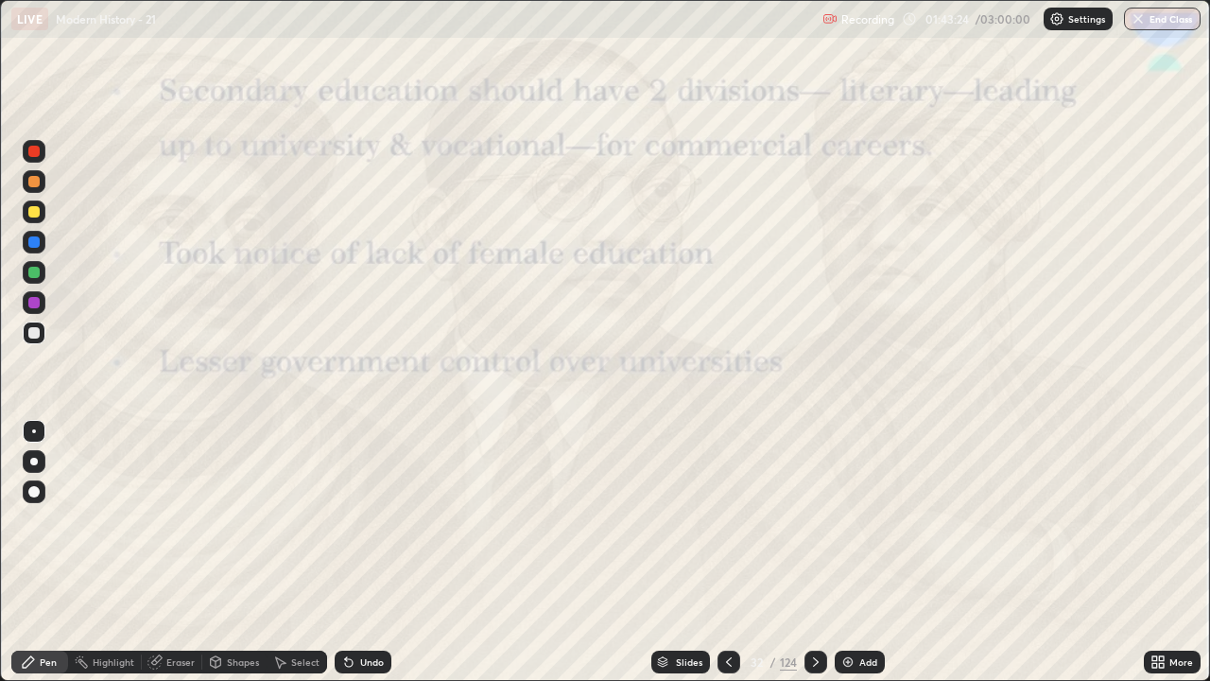
click at [818, 560] on icon at bounding box center [815, 661] width 15 height 15
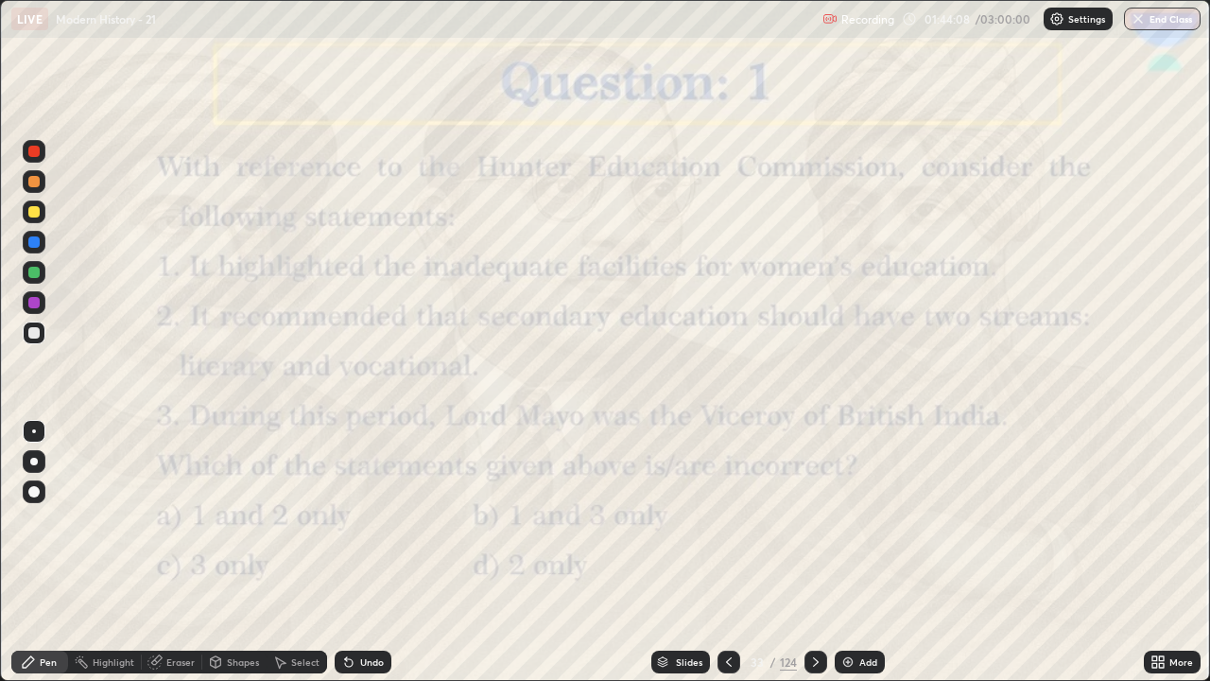
click at [824, 560] on div at bounding box center [816, 661] width 23 height 23
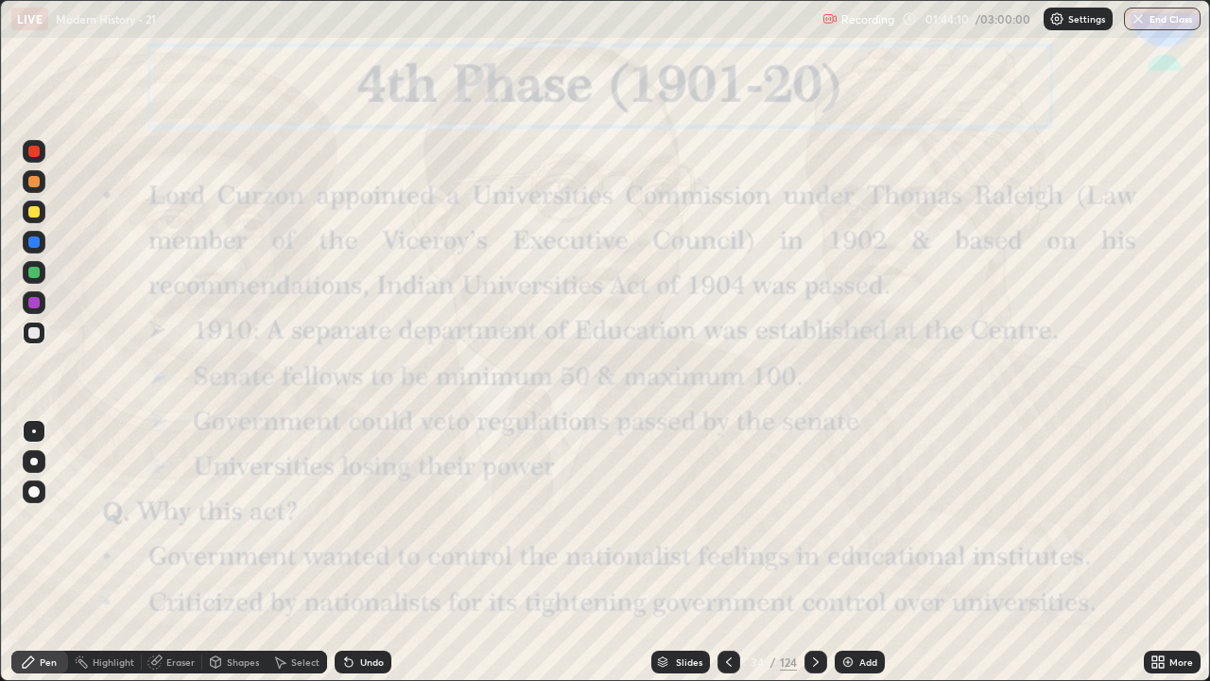
click at [817, 560] on icon at bounding box center [815, 661] width 15 height 15
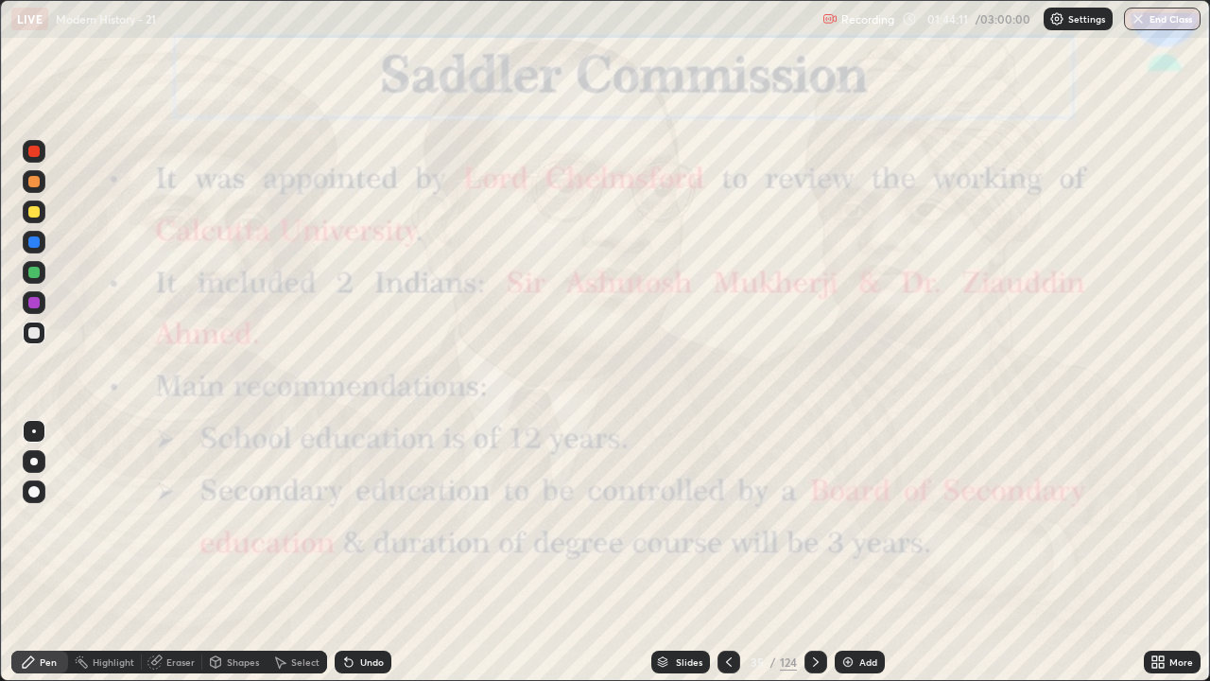
click at [813, 560] on icon at bounding box center [815, 661] width 15 height 15
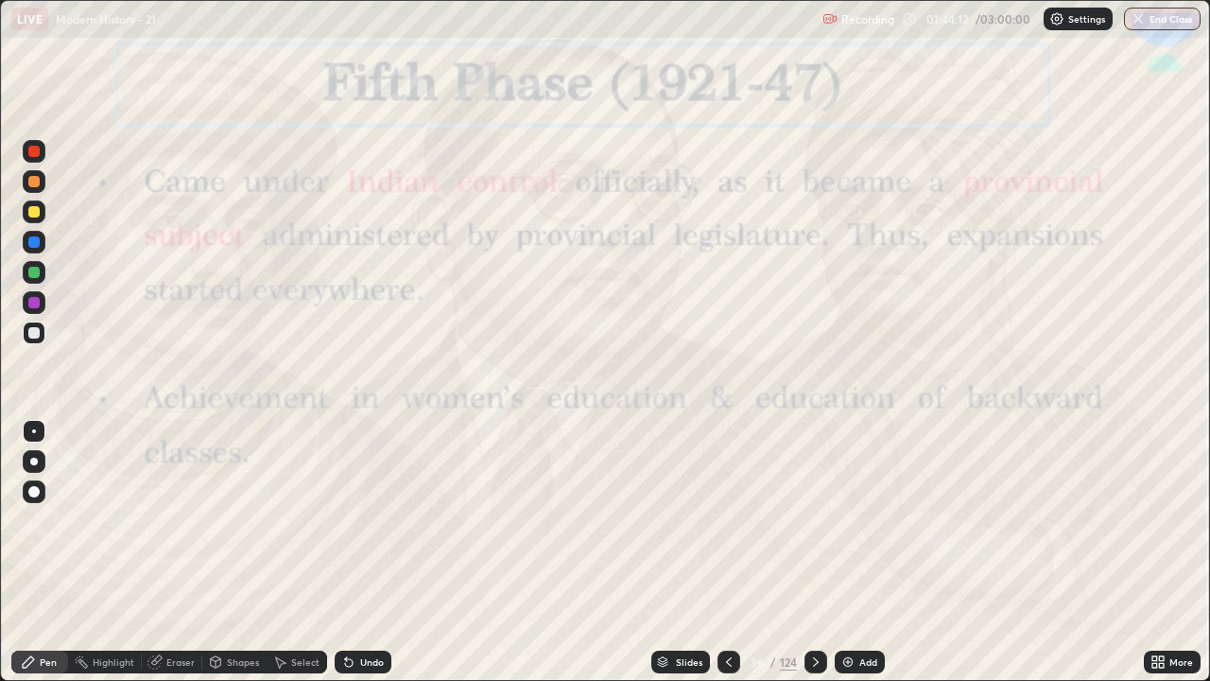
click at [814, 560] on icon at bounding box center [815, 661] width 15 height 15
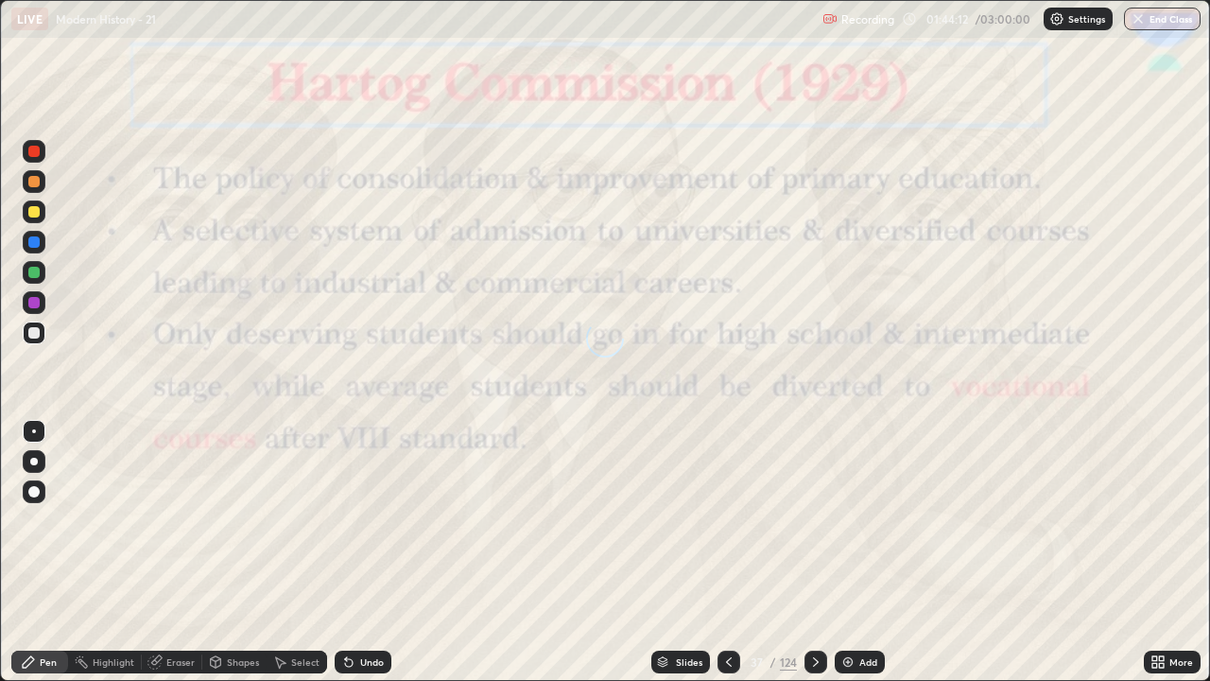
click at [814, 560] on icon at bounding box center [815, 661] width 15 height 15
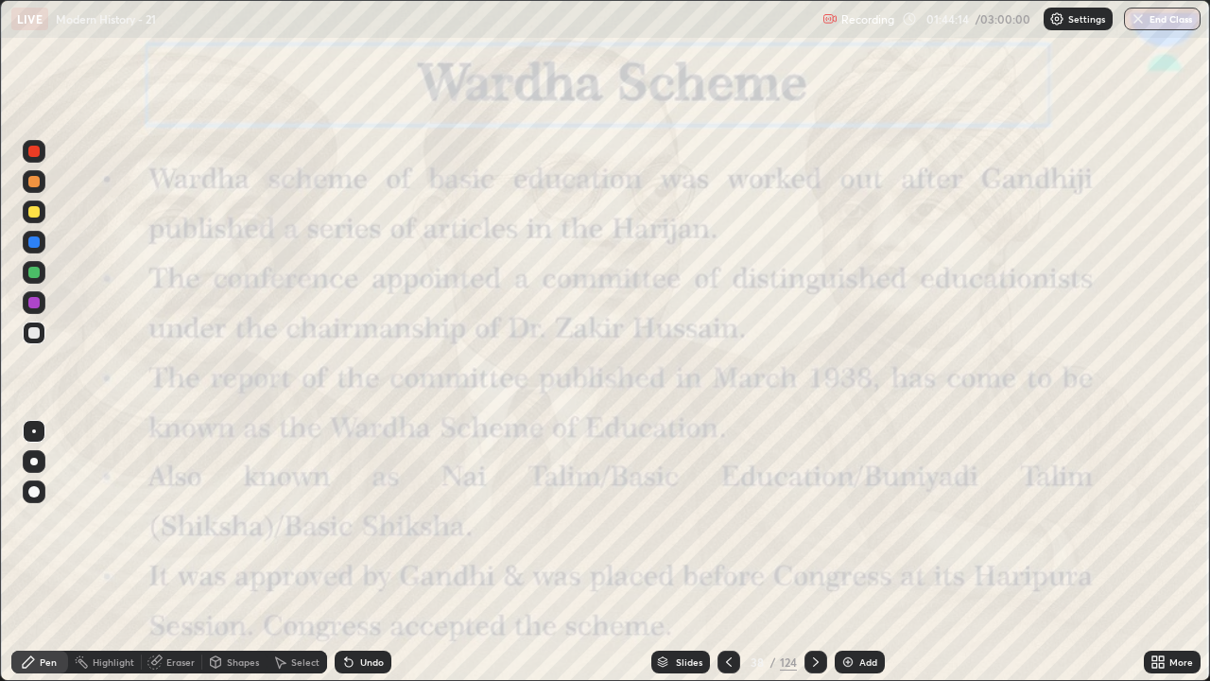
click at [814, 560] on icon at bounding box center [815, 661] width 15 height 15
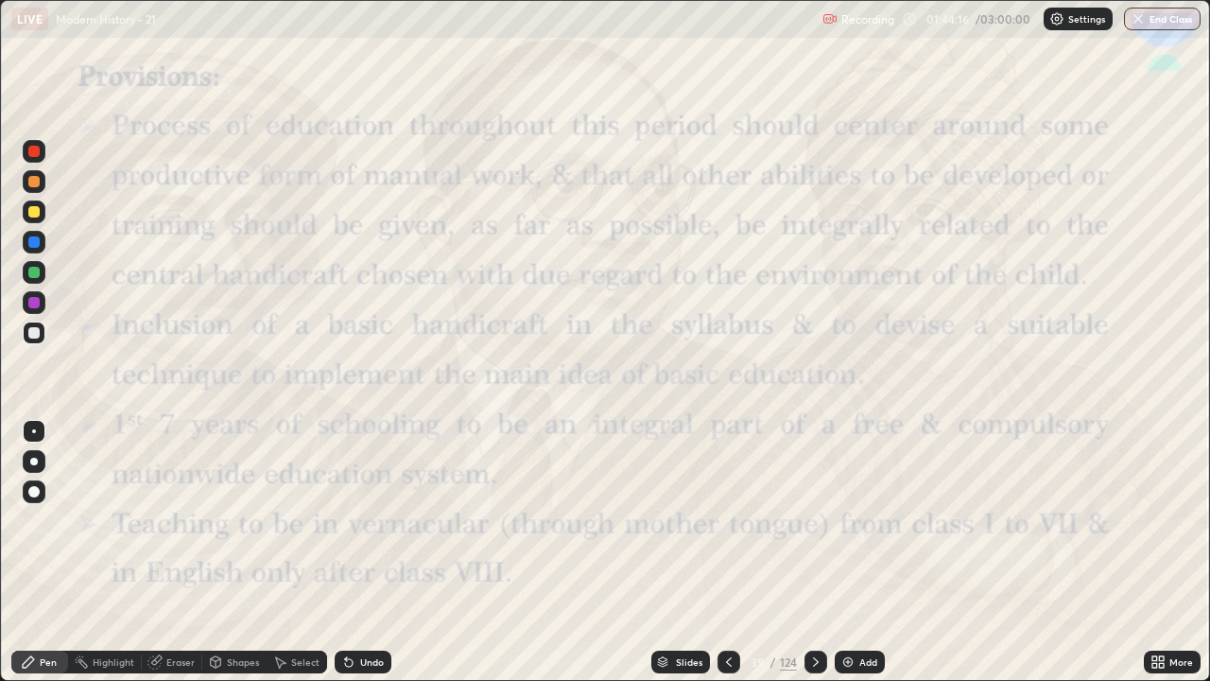
click at [822, 560] on div at bounding box center [816, 661] width 23 height 23
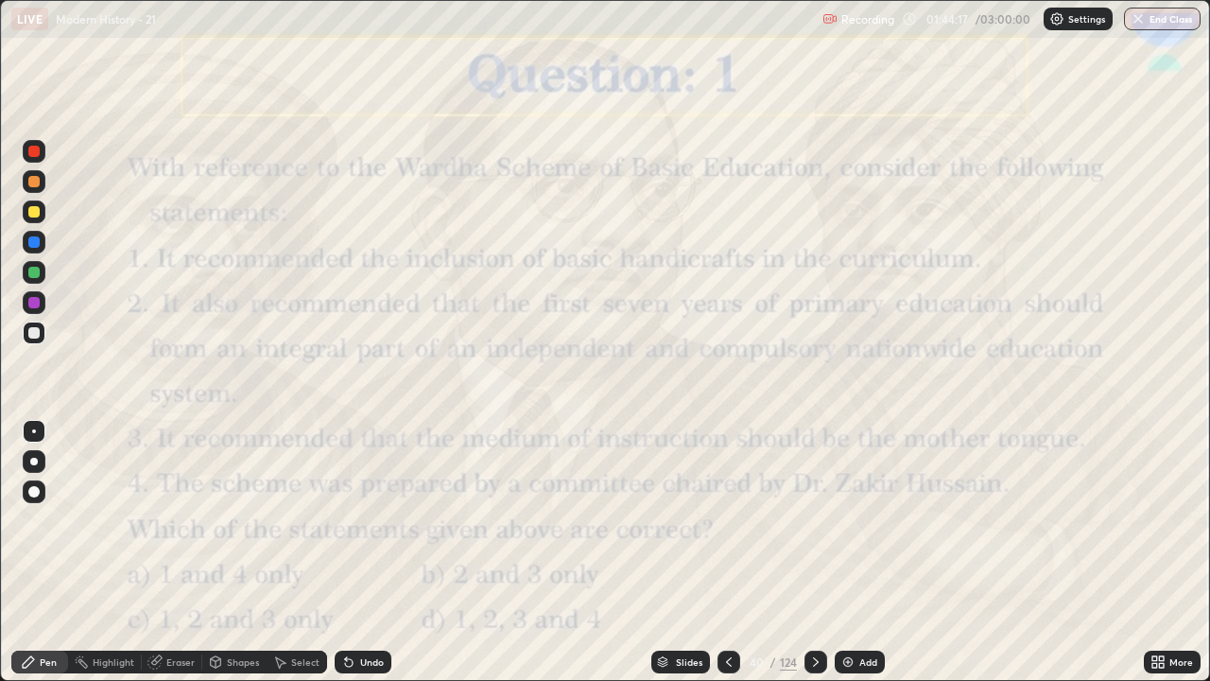
click at [815, 560] on icon at bounding box center [815, 661] width 15 height 15
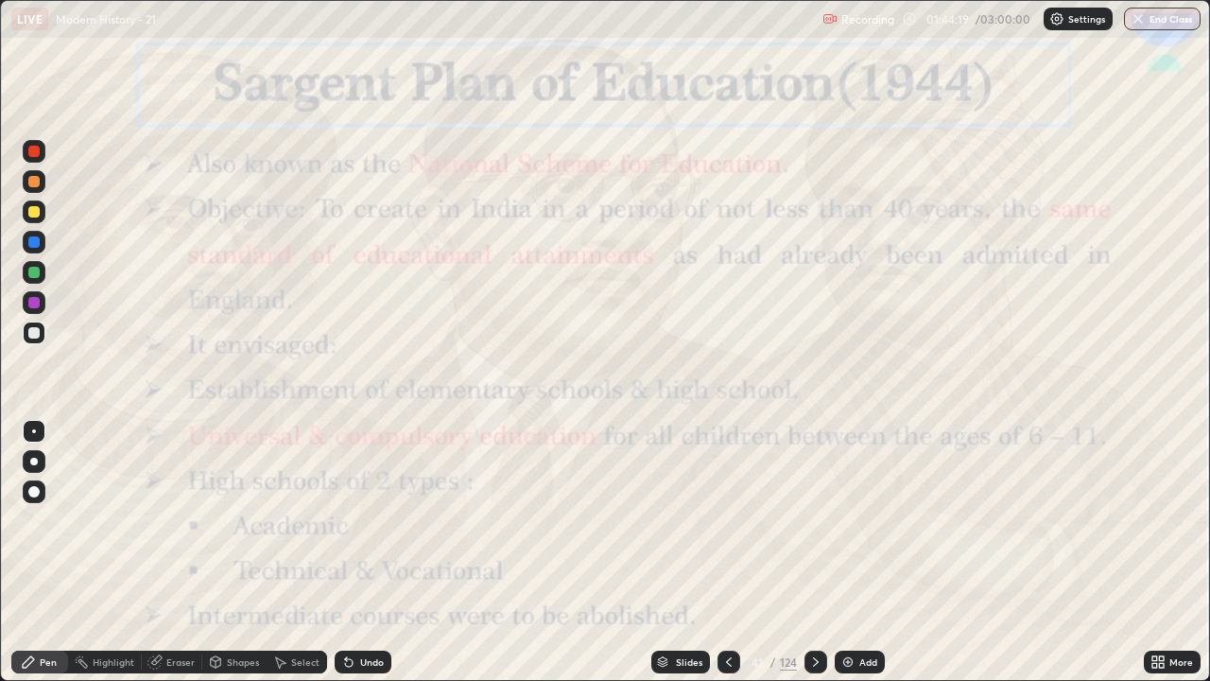
click at [727, 560] on icon at bounding box center [728, 661] width 15 height 15
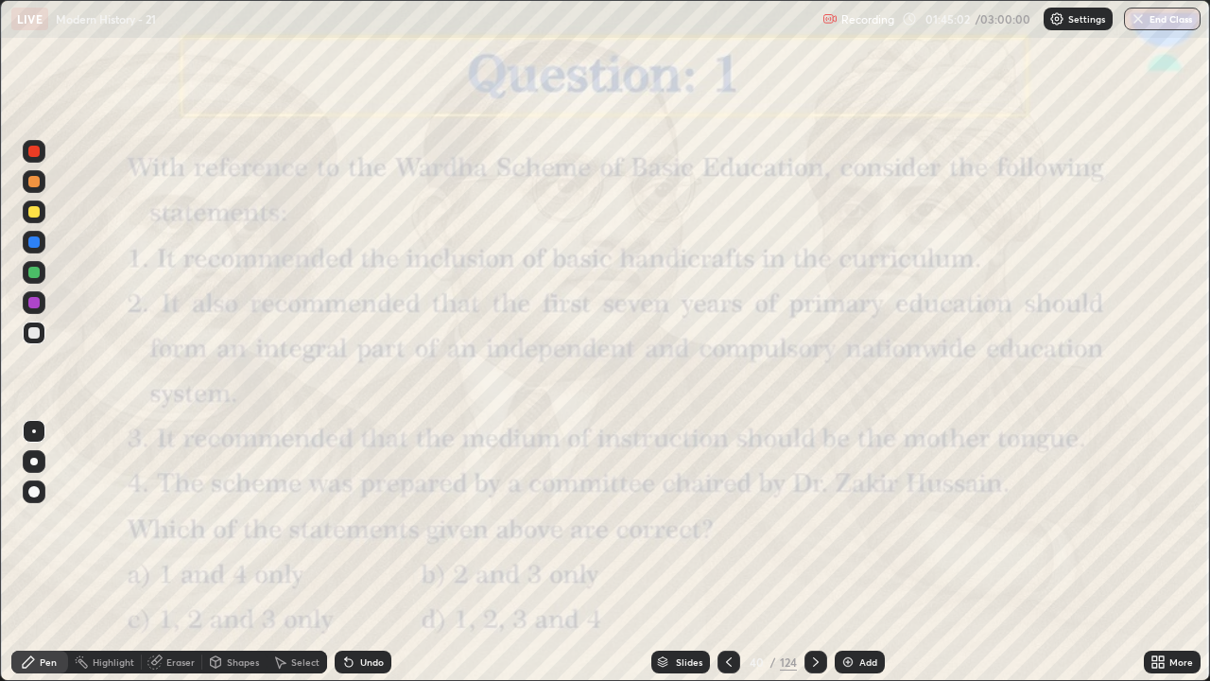
click at [809, 560] on icon at bounding box center [815, 661] width 15 height 15
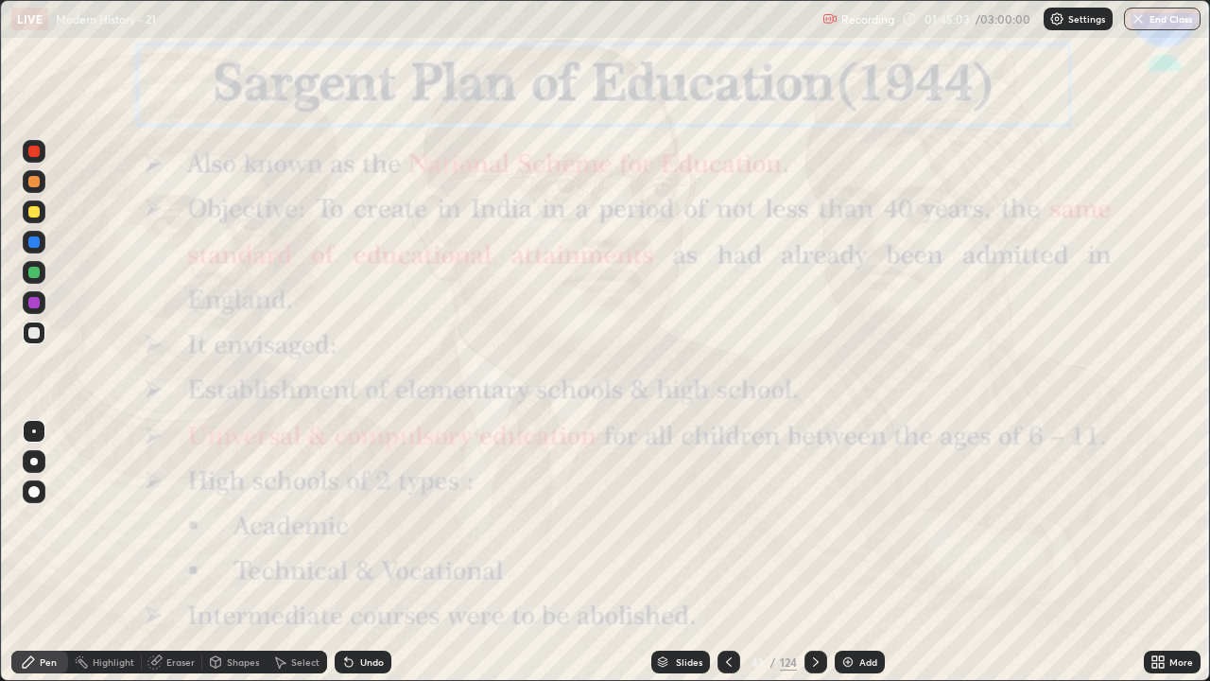
click at [815, 560] on div at bounding box center [816, 661] width 23 height 23
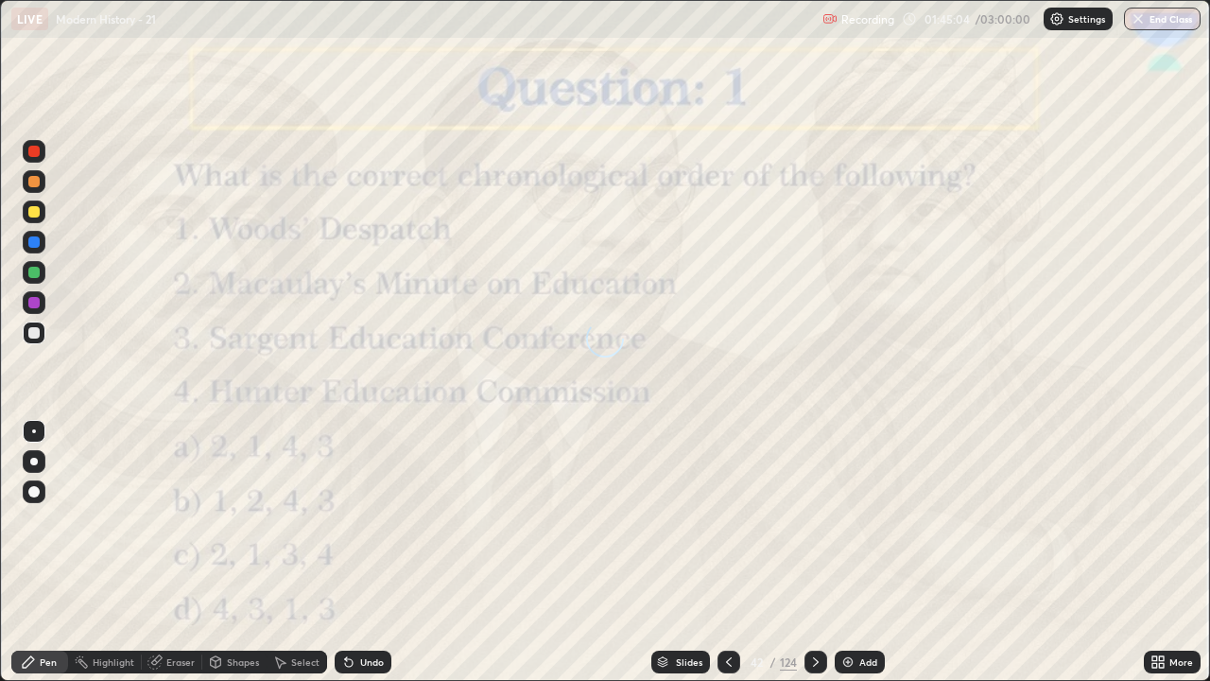
click at [808, 560] on icon at bounding box center [815, 661] width 15 height 15
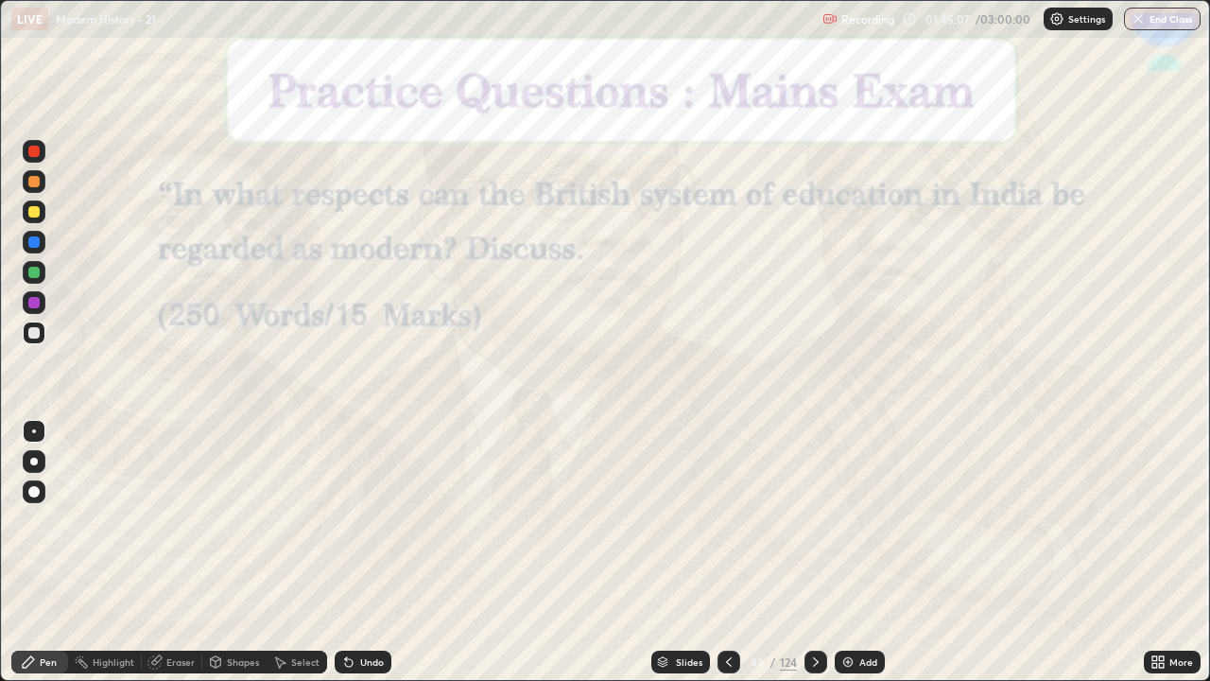
click at [726, 560] on icon at bounding box center [729, 661] width 6 height 9
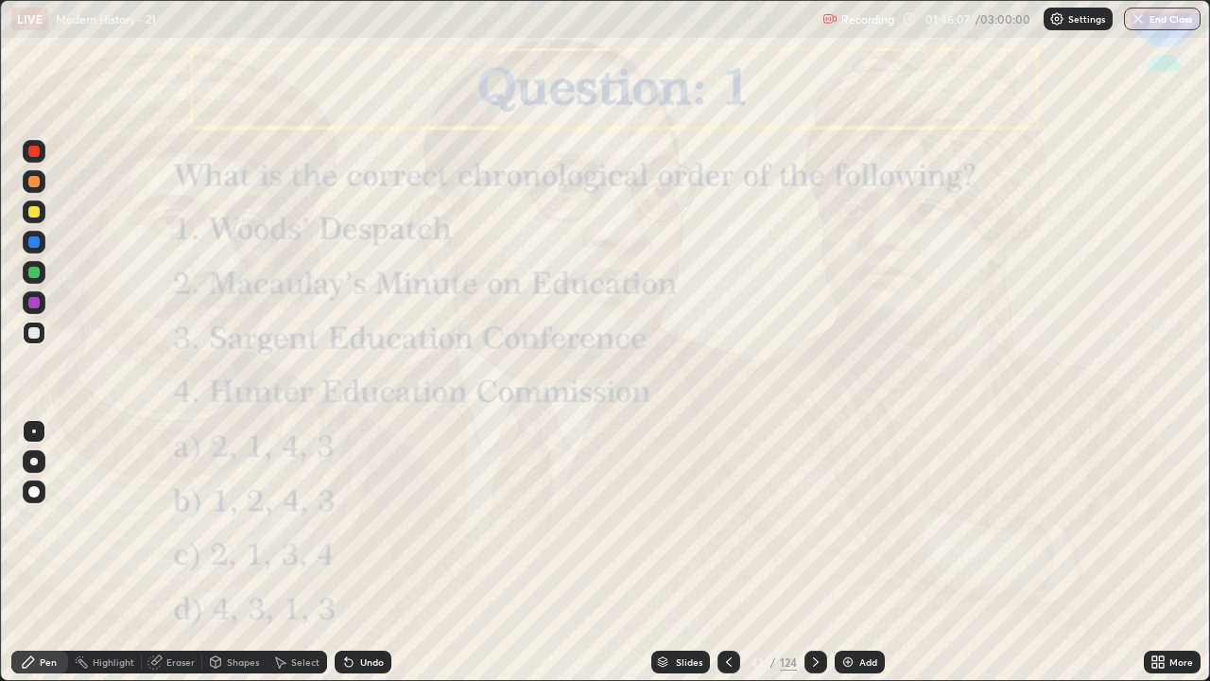
click at [813, 560] on icon at bounding box center [816, 661] width 6 height 9
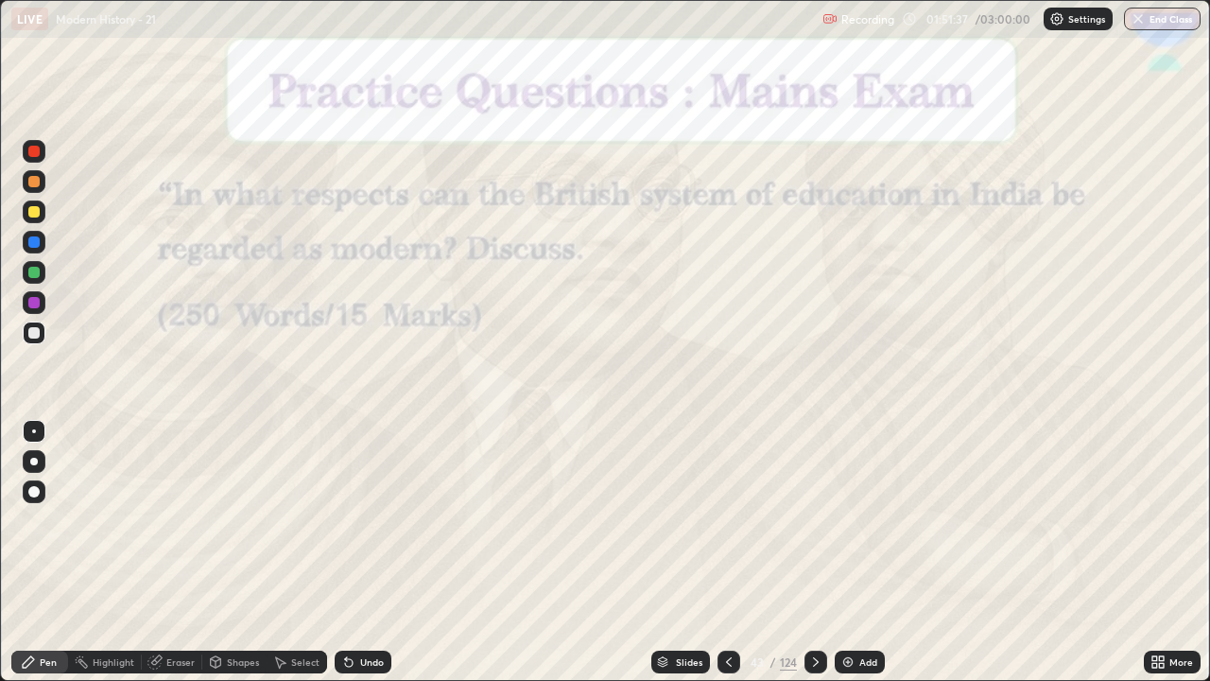
click at [814, 560] on icon at bounding box center [815, 661] width 15 height 15
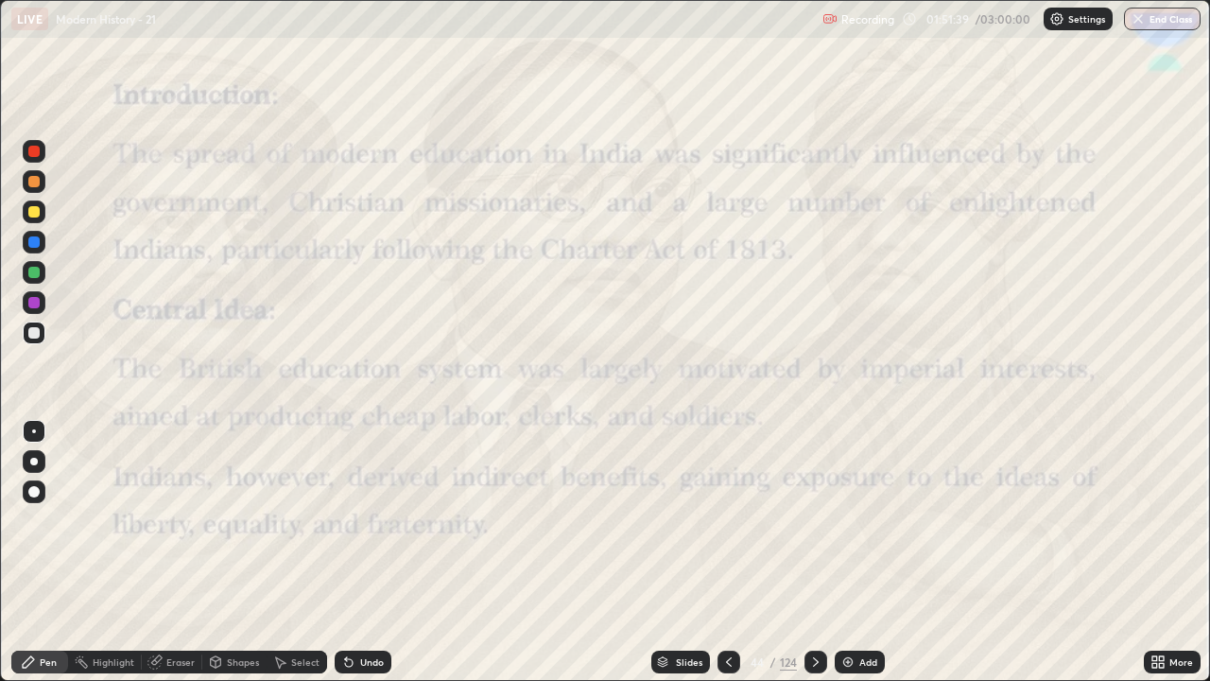
click at [820, 560] on icon at bounding box center [815, 661] width 15 height 15
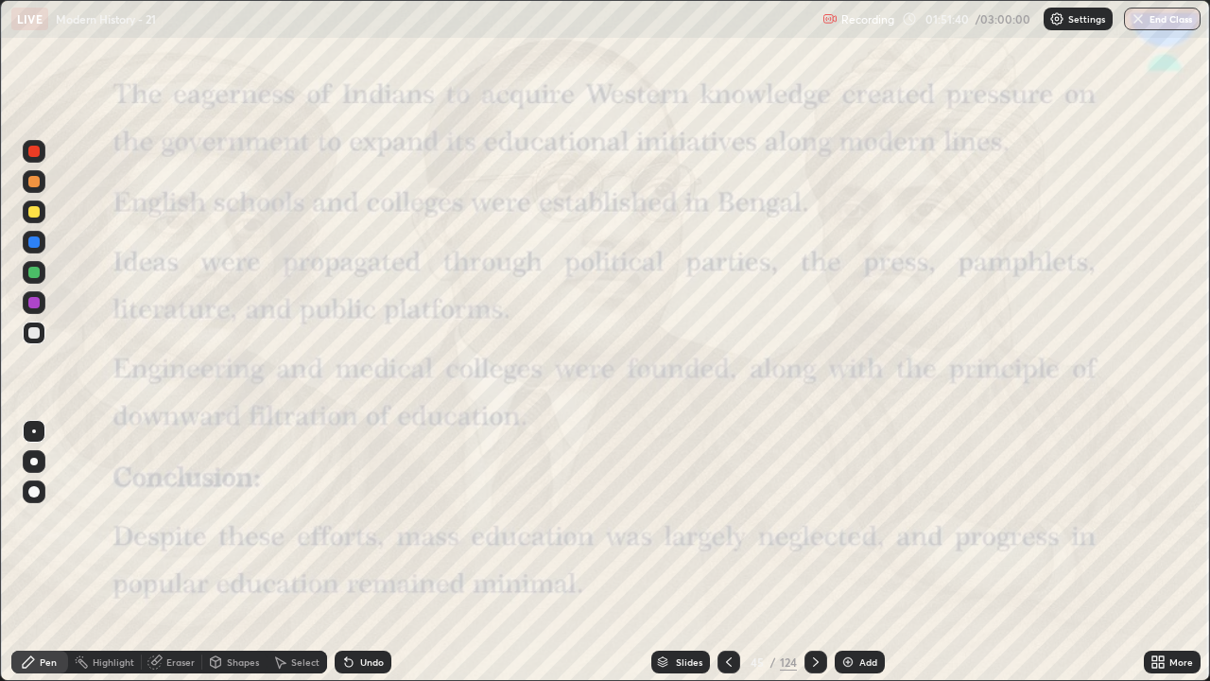
click at [822, 560] on div at bounding box center [816, 661] width 23 height 23
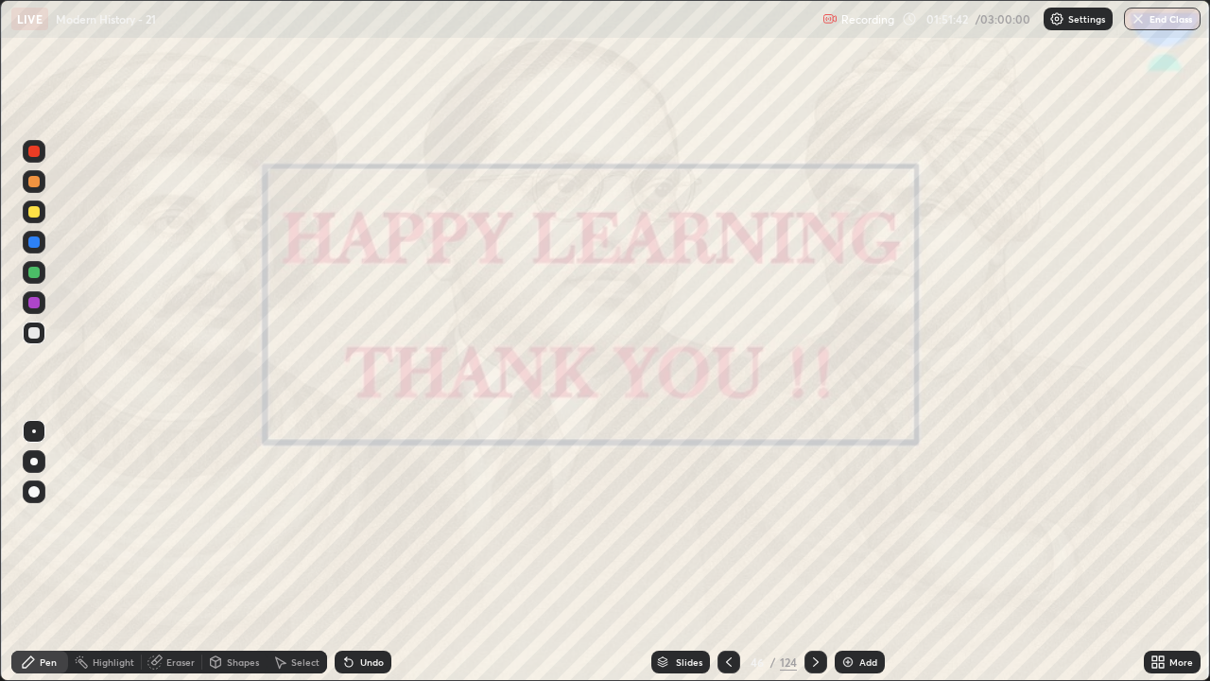
click at [814, 560] on icon at bounding box center [815, 661] width 15 height 15
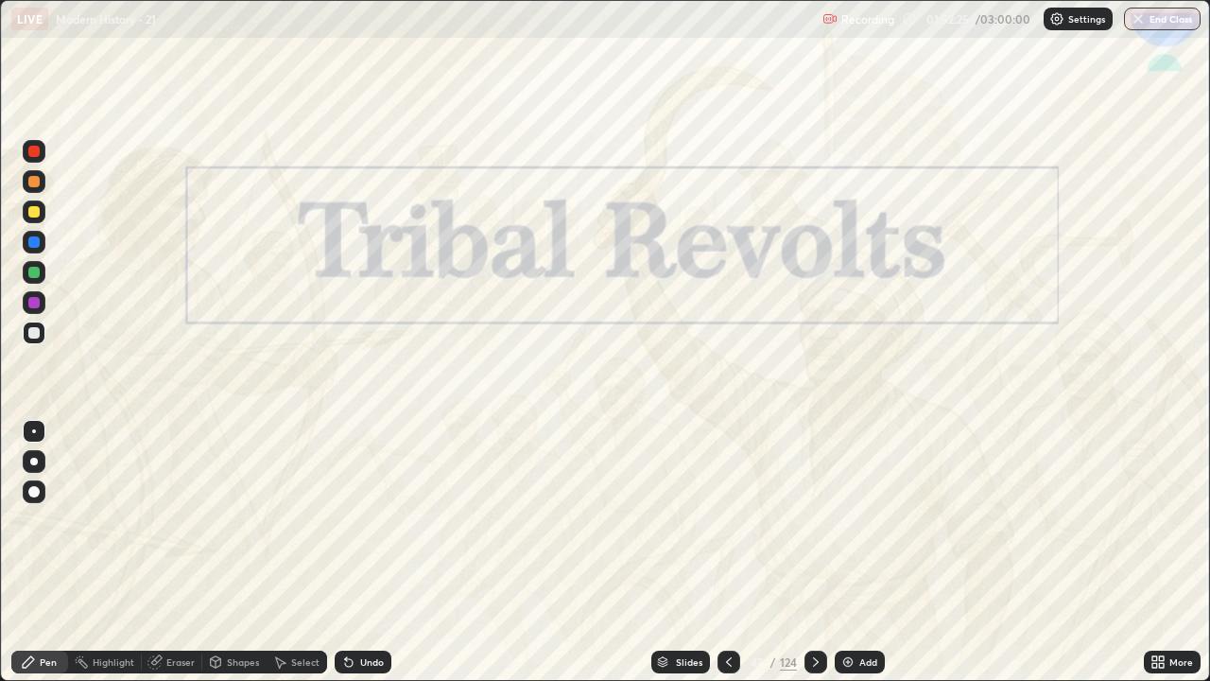
click at [853, 560] on img at bounding box center [847, 661] width 15 height 15
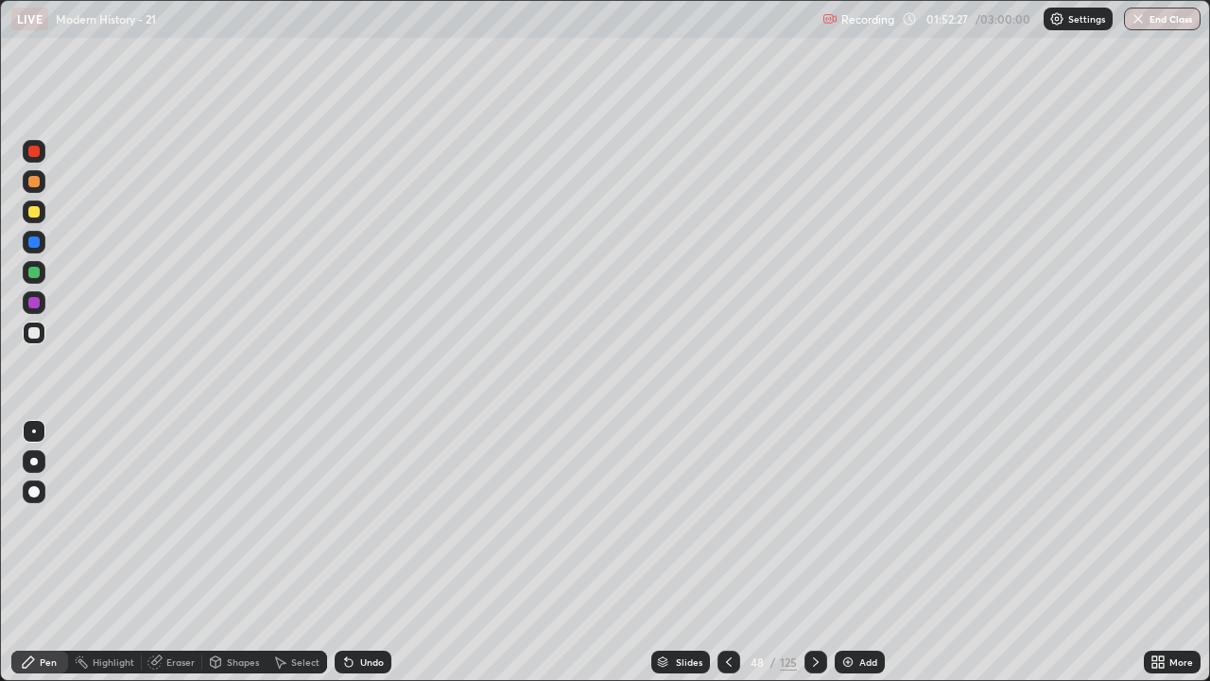
click at [856, 560] on div "Add" at bounding box center [860, 661] width 50 height 23
click at [859, 560] on div "Add" at bounding box center [868, 661] width 18 height 9
click at [859, 560] on div "Add" at bounding box center [867, 661] width 18 height 9
click at [726, 560] on icon at bounding box center [728, 661] width 15 height 15
click at [727, 560] on icon at bounding box center [729, 661] width 6 height 9
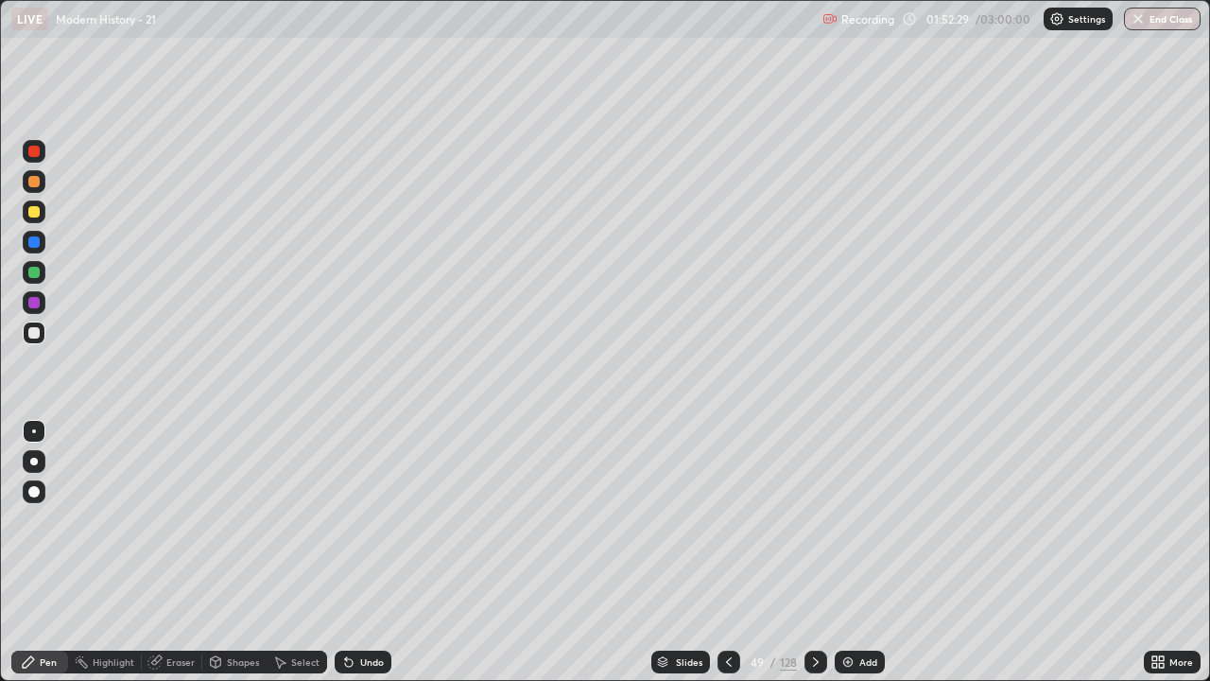
click at [729, 560] on icon at bounding box center [728, 661] width 15 height 15
click at [726, 560] on icon at bounding box center [729, 661] width 6 height 9
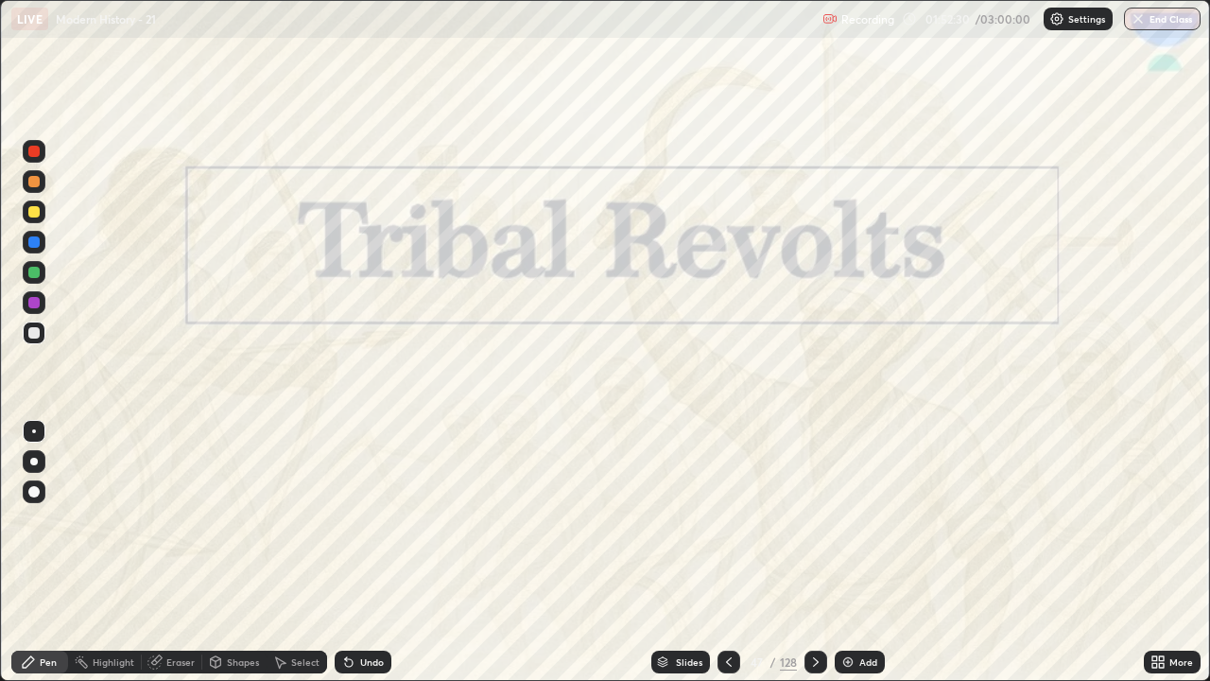
click at [813, 560] on icon at bounding box center [815, 661] width 15 height 15
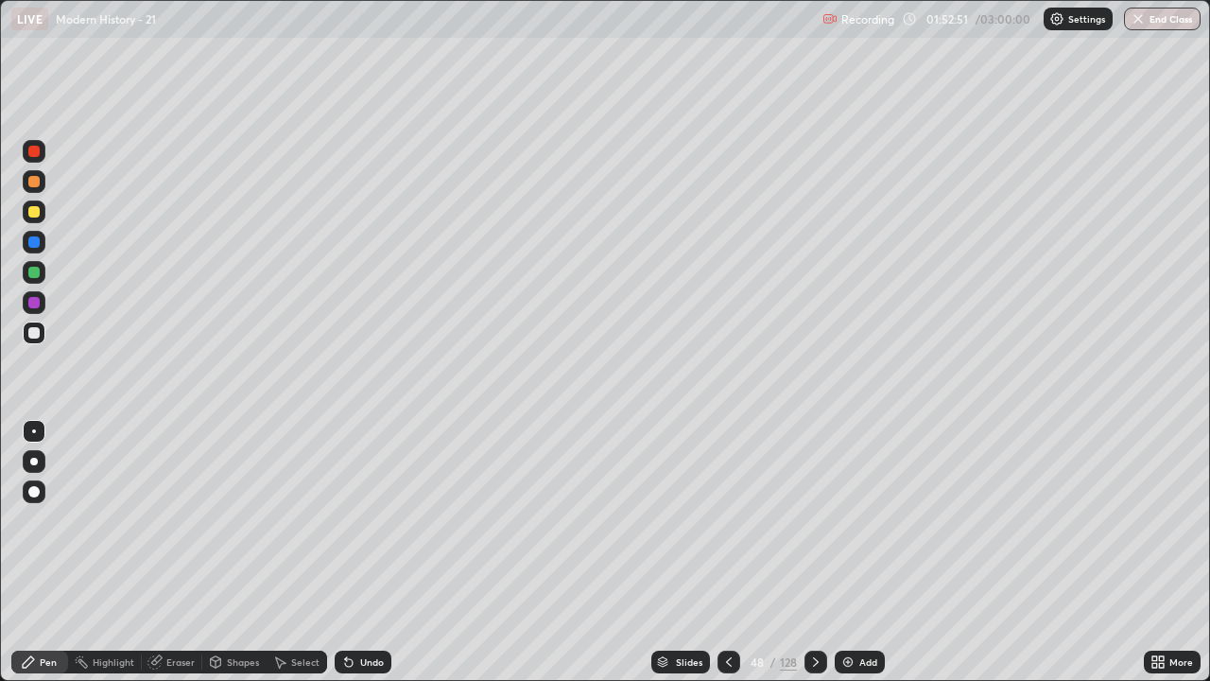
click at [34, 182] on div at bounding box center [33, 181] width 11 height 11
click at [172, 560] on div "Eraser" at bounding box center [180, 661] width 28 height 9
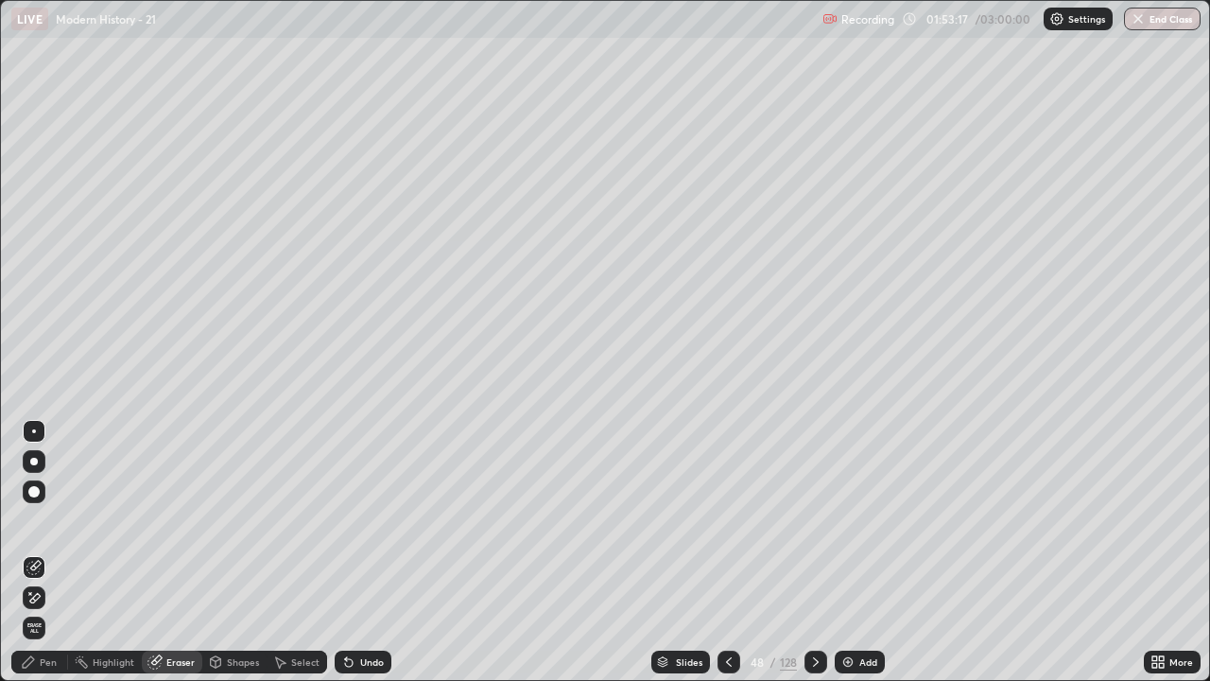
click at [46, 560] on div "Pen" at bounding box center [48, 661] width 17 height 9
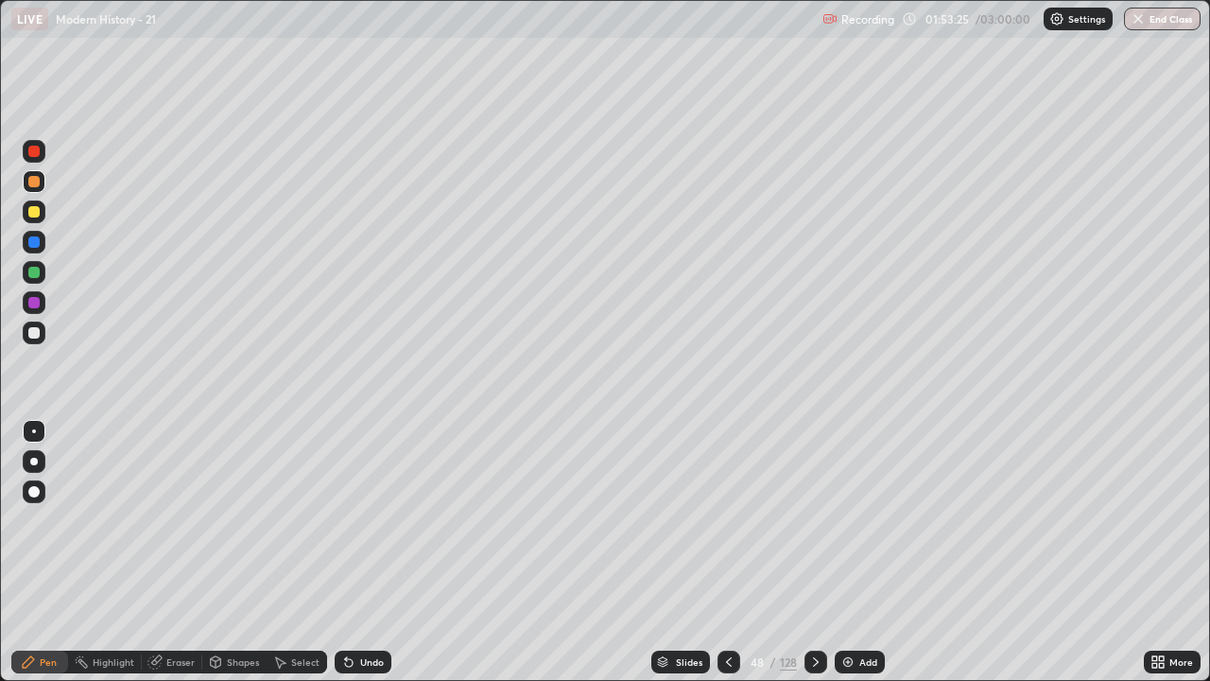
click at [34, 334] on div at bounding box center [33, 332] width 11 height 11
click at [361, 560] on div "Undo" at bounding box center [372, 661] width 24 height 9
click at [371, 560] on div "Undo" at bounding box center [372, 661] width 24 height 9
click at [369, 560] on div "Undo" at bounding box center [363, 661] width 57 height 23
click at [38, 184] on div at bounding box center [33, 181] width 11 height 11
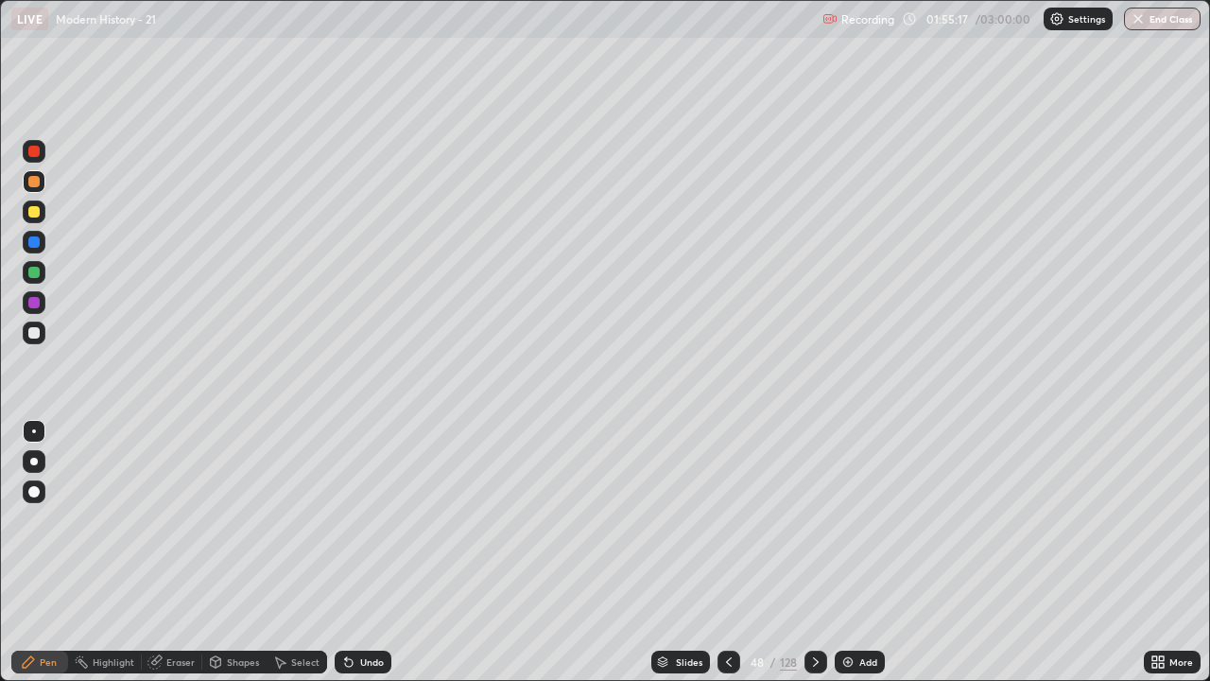
click at [814, 560] on icon at bounding box center [815, 661] width 15 height 15
click at [44, 337] on div at bounding box center [34, 332] width 23 height 23
click at [34, 213] on div at bounding box center [33, 211] width 11 height 11
click at [362, 560] on div "Undo" at bounding box center [372, 661] width 24 height 9
click at [814, 560] on icon at bounding box center [815, 661] width 15 height 15
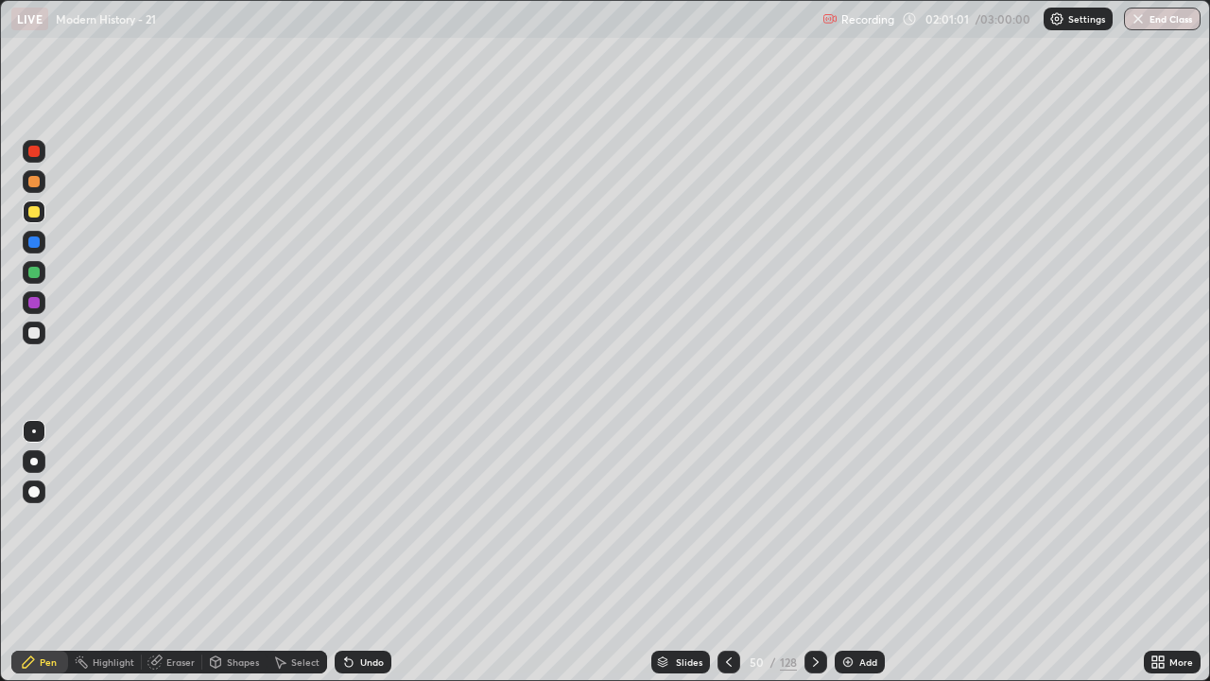
click at [37, 335] on div at bounding box center [33, 332] width 11 height 11
click at [814, 560] on icon at bounding box center [815, 661] width 15 height 15
click at [378, 560] on div "Undo" at bounding box center [372, 661] width 24 height 9
click at [813, 560] on icon at bounding box center [816, 661] width 6 height 9
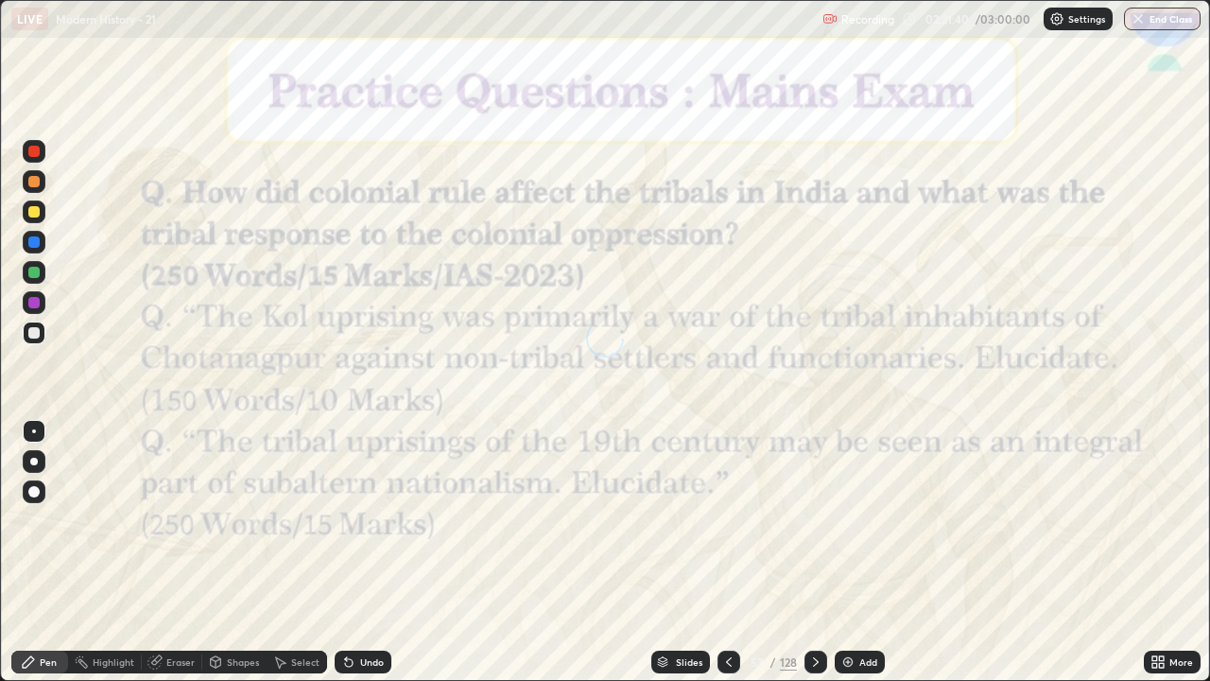
click at [814, 560] on icon at bounding box center [815, 661] width 15 height 15
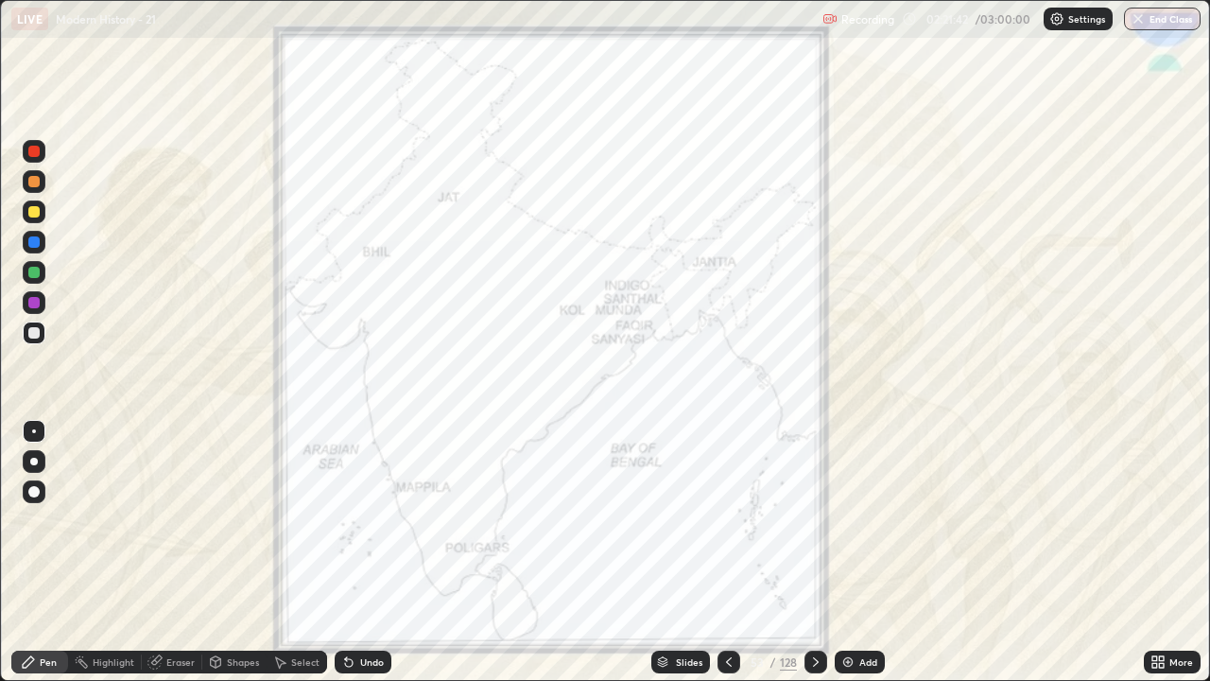
click at [718, 560] on div at bounding box center [729, 662] width 23 height 38
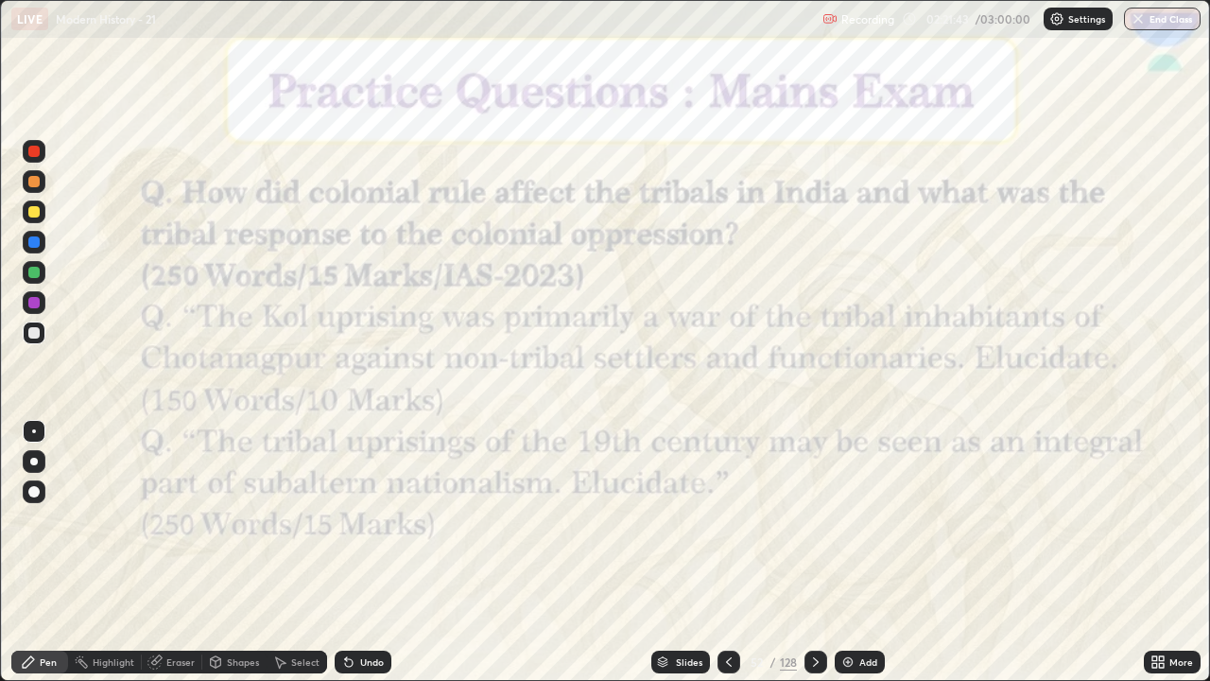
click at [812, 560] on div at bounding box center [816, 662] width 23 height 38
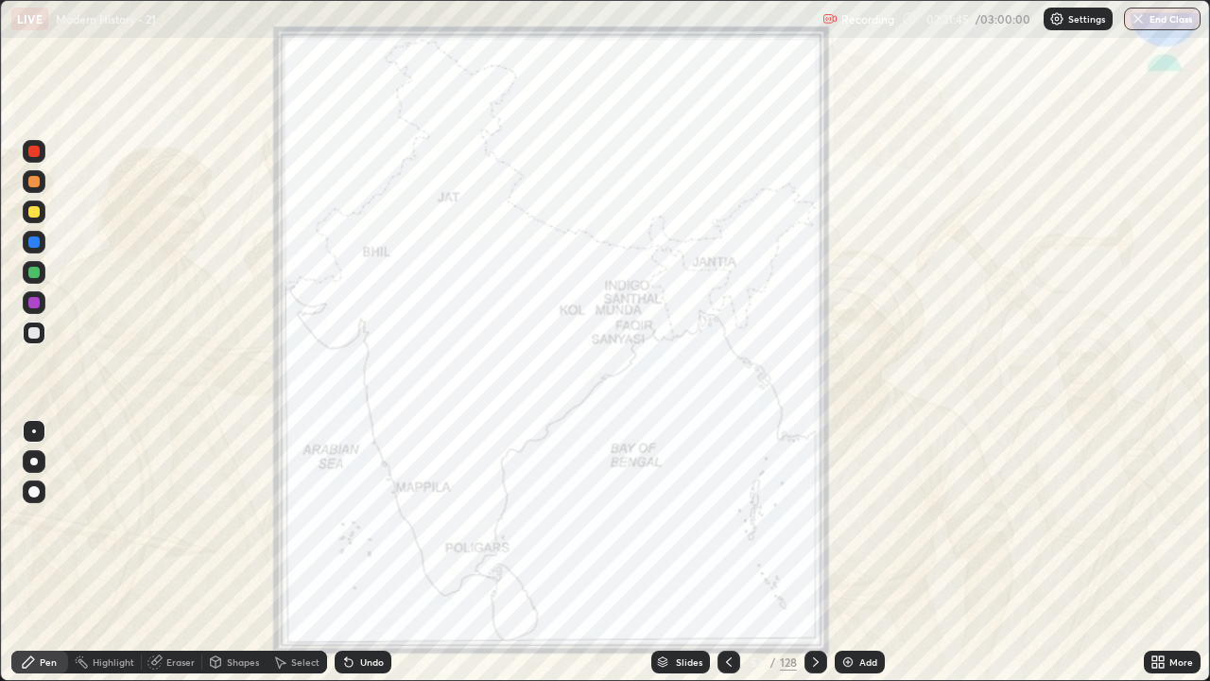
click at [43, 302] on div at bounding box center [34, 302] width 23 height 23
click at [727, 560] on icon at bounding box center [728, 661] width 15 height 15
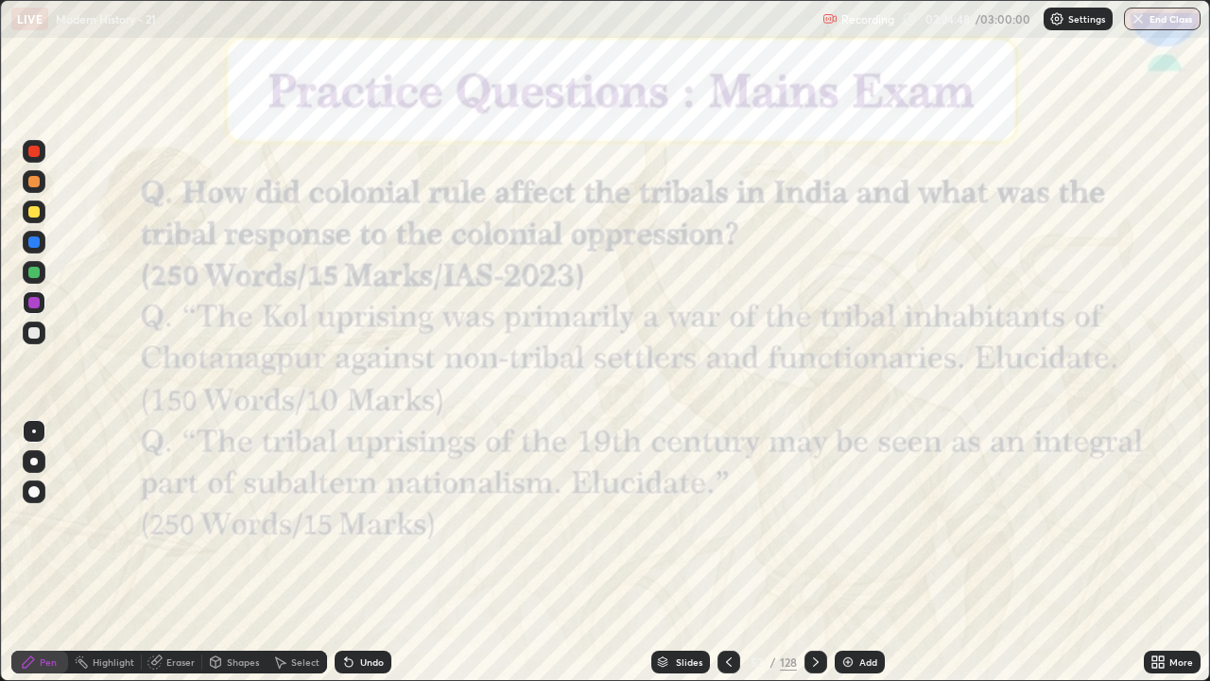
click at [811, 560] on icon at bounding box center [815, 661] width 15 height 15
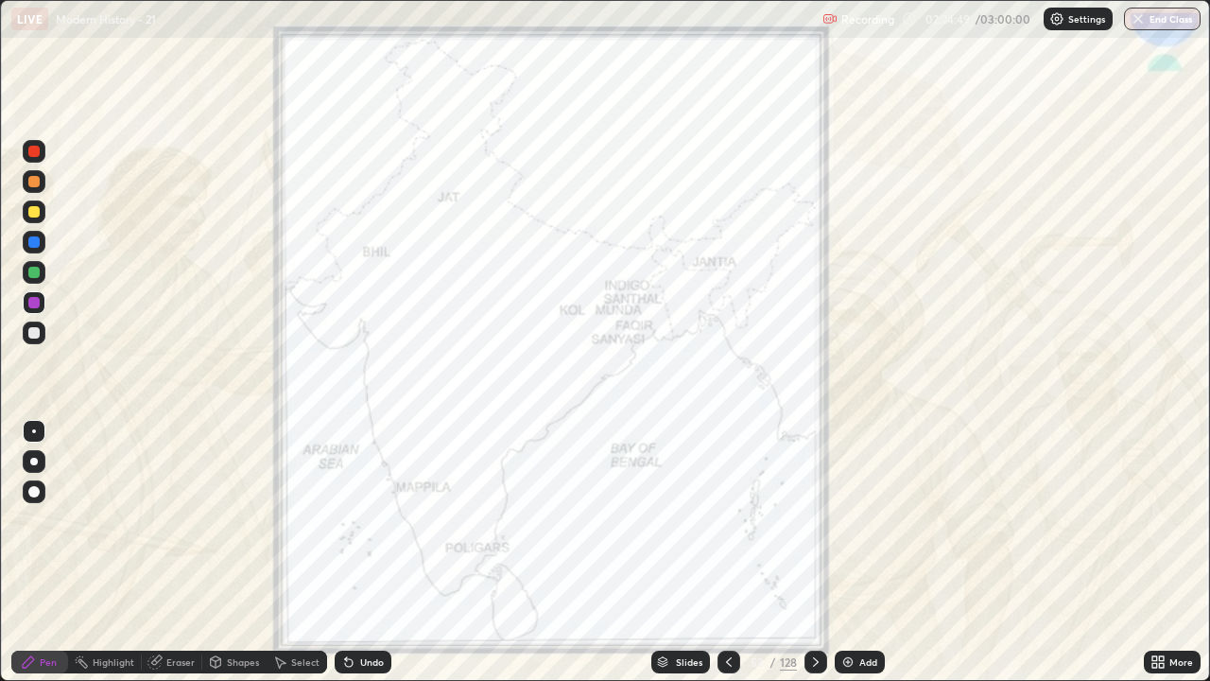
click at [813, 560] on icon at bounding box center [815, 661] width 15 height 15
click at [819, 560] on div at bounding box center [816, 661] width 23 height 23
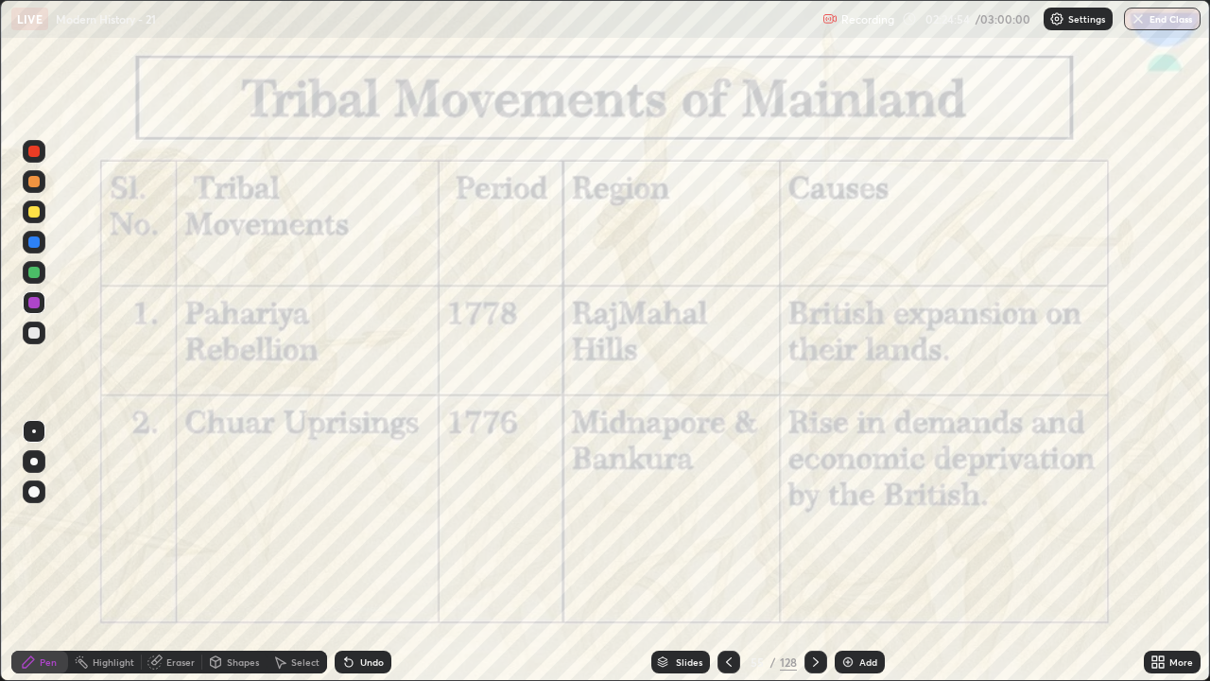
click at [727, 560] on icon at bounding box center [728, 661] width 15 height 15
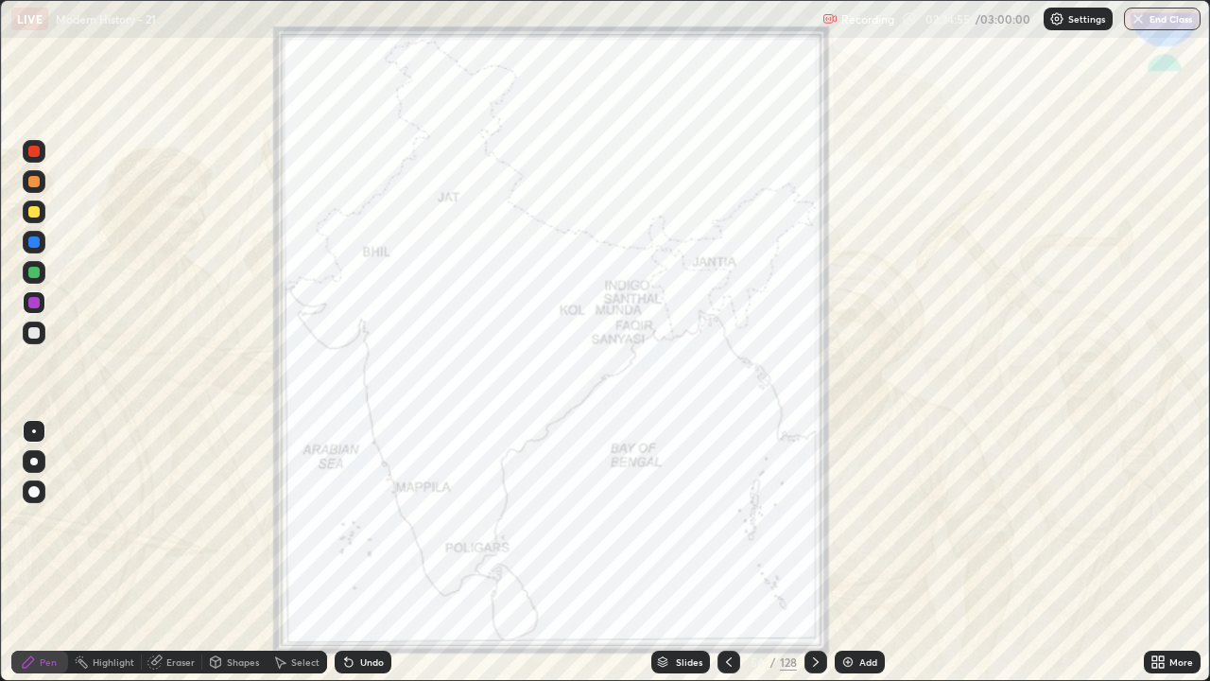
click at [808, 560] on icon at bounding box center [815, 661] width 15 height 15
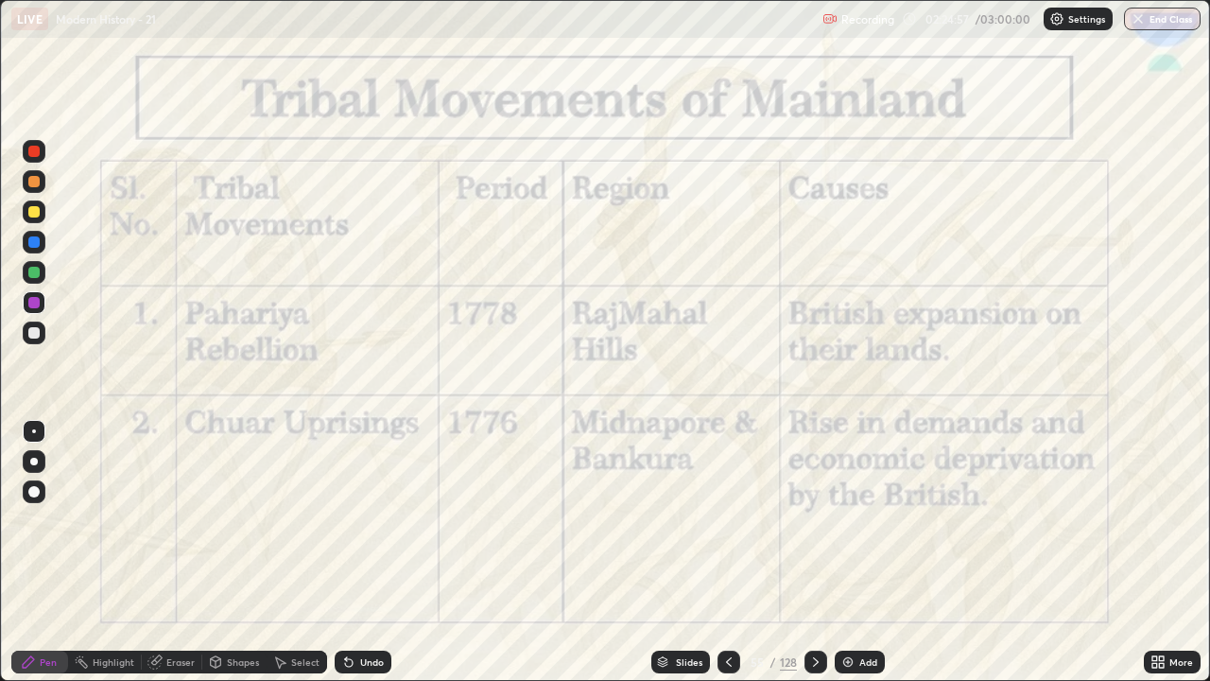
click at [727, 560] on icon at bounding box center [728, 661] width 15 height 15
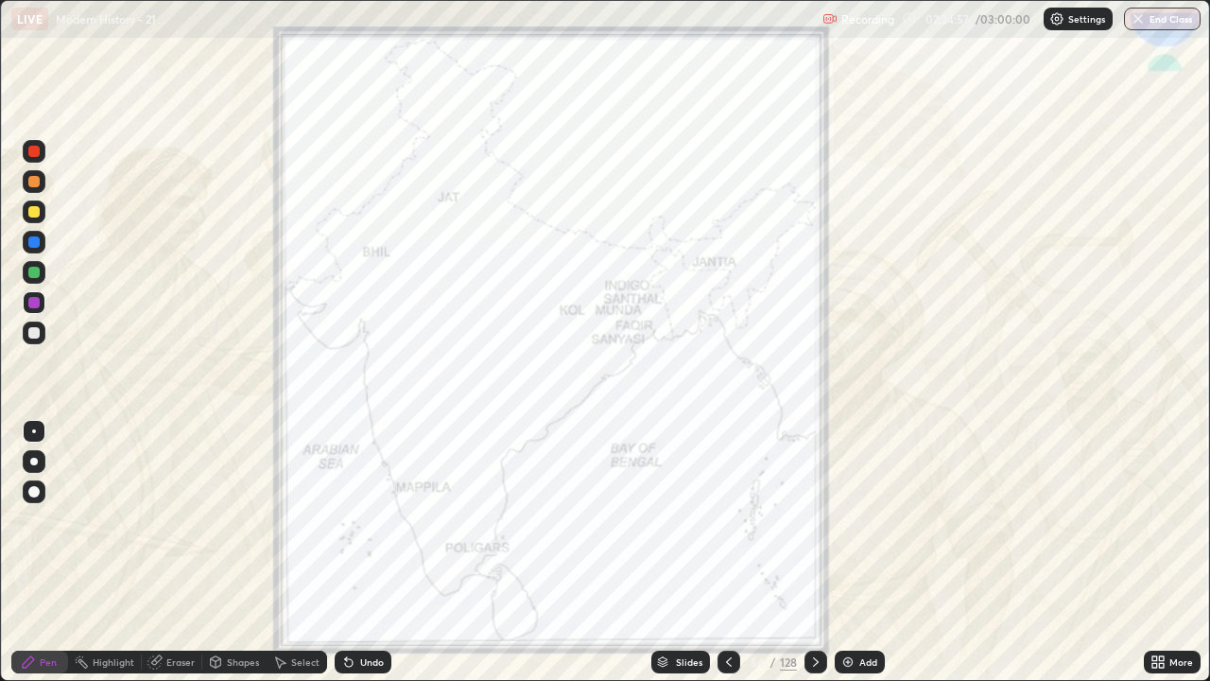
click at [727, 560] on icon at bounding box center [728, 661] width 15 height 15
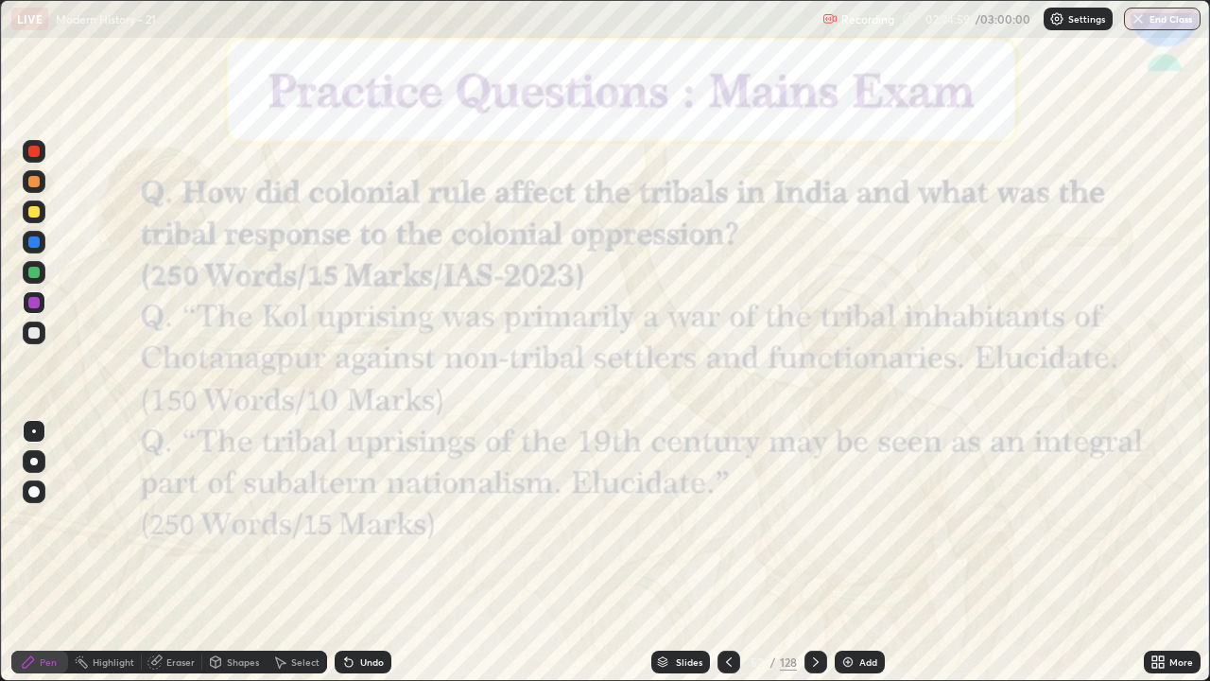
click at [728, 560] on icon at bounding box center [728, 661] width 15 height 15
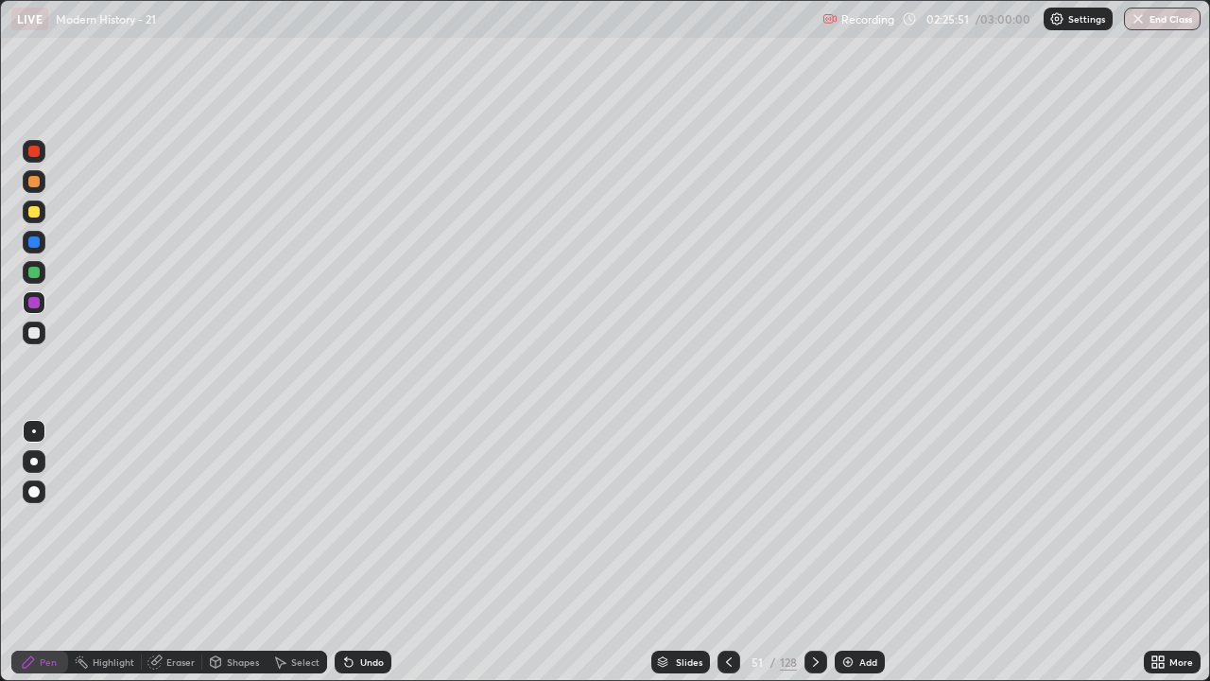
click at [850, 560] on img at bounding box center [847, 661] width 15 height 15
click at [852, 560] on img at bounding box center [847, 661] width 15 height 15
click at [854, 560] on img at bounding box center [848, 661] width 15 height 15
click at [728, 560] on icon at bounding box center [728, 661] width 15 height 15
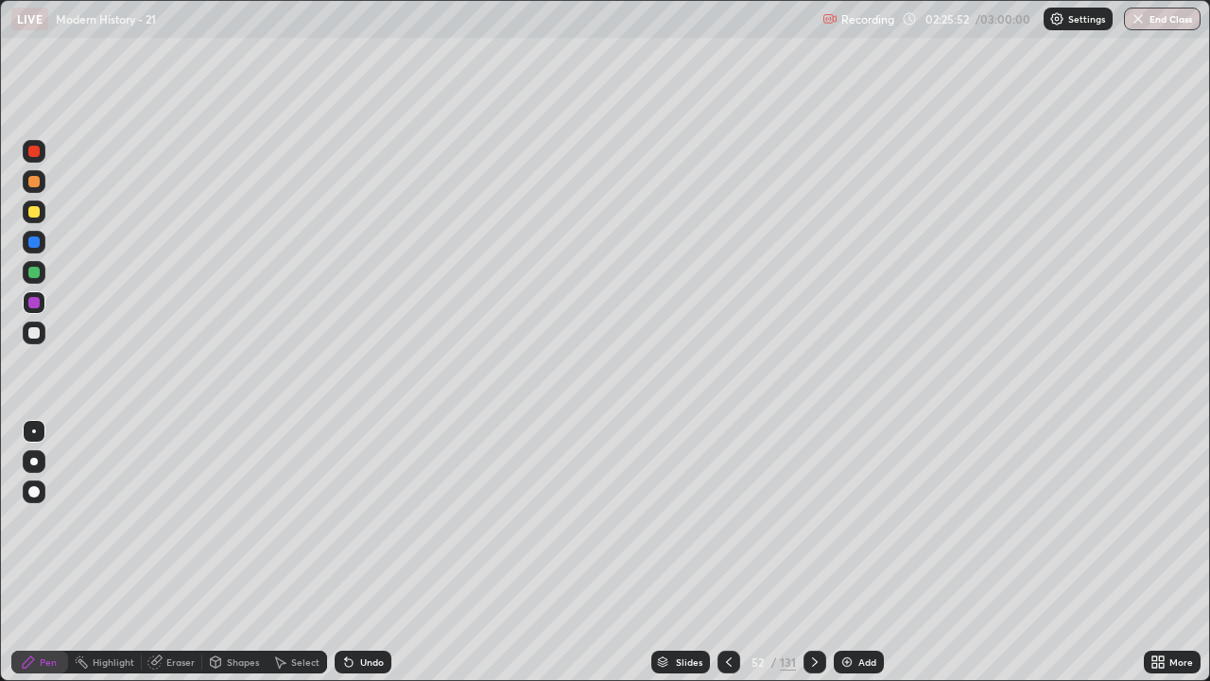
click at [728, 560] on icon at bounding box center [728, 661] width 15 height 15
click at [813, 560] on icon at bounding box center [814, 661] width 15 height 15
click at [809, 560] on icon at bounding box center [814, 661] width 15 height 15
click at [814, 560] on icon at bounding box center [815, 661] width 6 height 9
click at [365, 560] on div "Undo" at bounding box center [363, 661] width 57 height 23
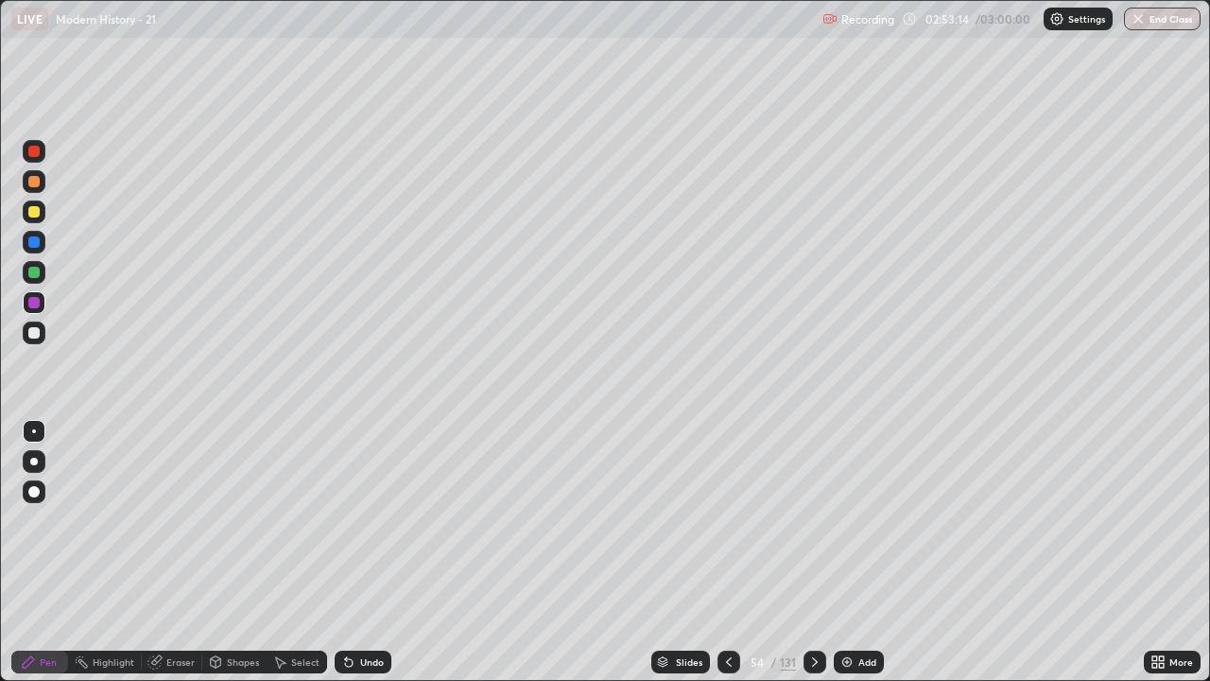
click at [354, 560] on div "Undo" at bounding box center [363, 661] width 57 height 23
click at [354, 560] on icon at bounding box center [348, 661] width 15 height 15
click at [353, 560] on icon at bounding box center [348, 661] width 15 height 15
click at [354, 560] on div "Undo" at bounding box center [363, 661] width 57 height 23
click at [963, 21] on div "02:56:47" at bounding box center [949, 18] width 53 height 11
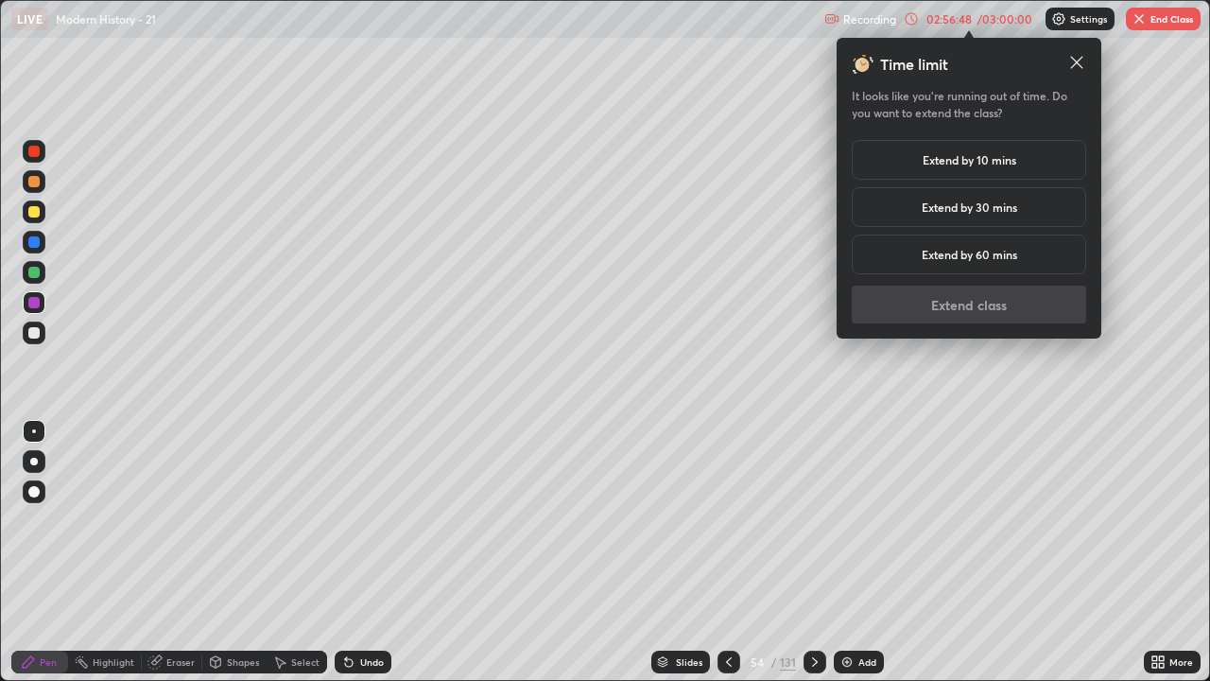
click at [962, 161] on h5 "Extend by 10 mins" at bounding box center [970, 159] width 94 height 17
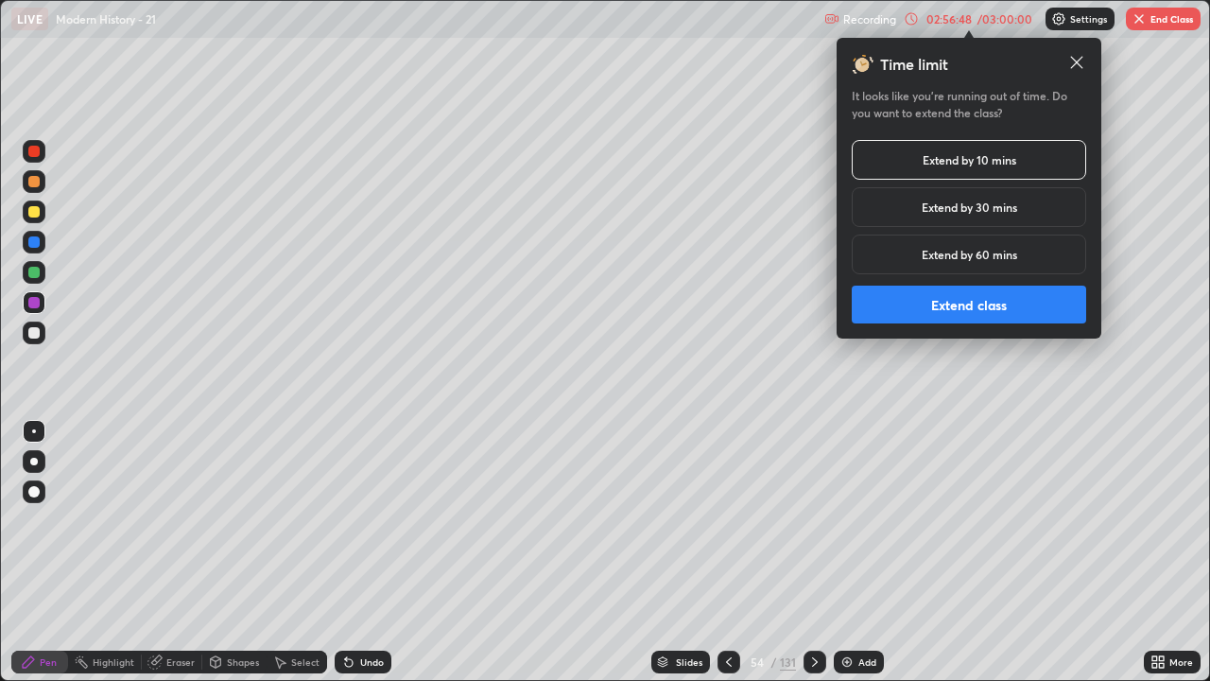
click at [993, 303] on button "Extend class" at bounding box center [969, 305] width 234 height 38
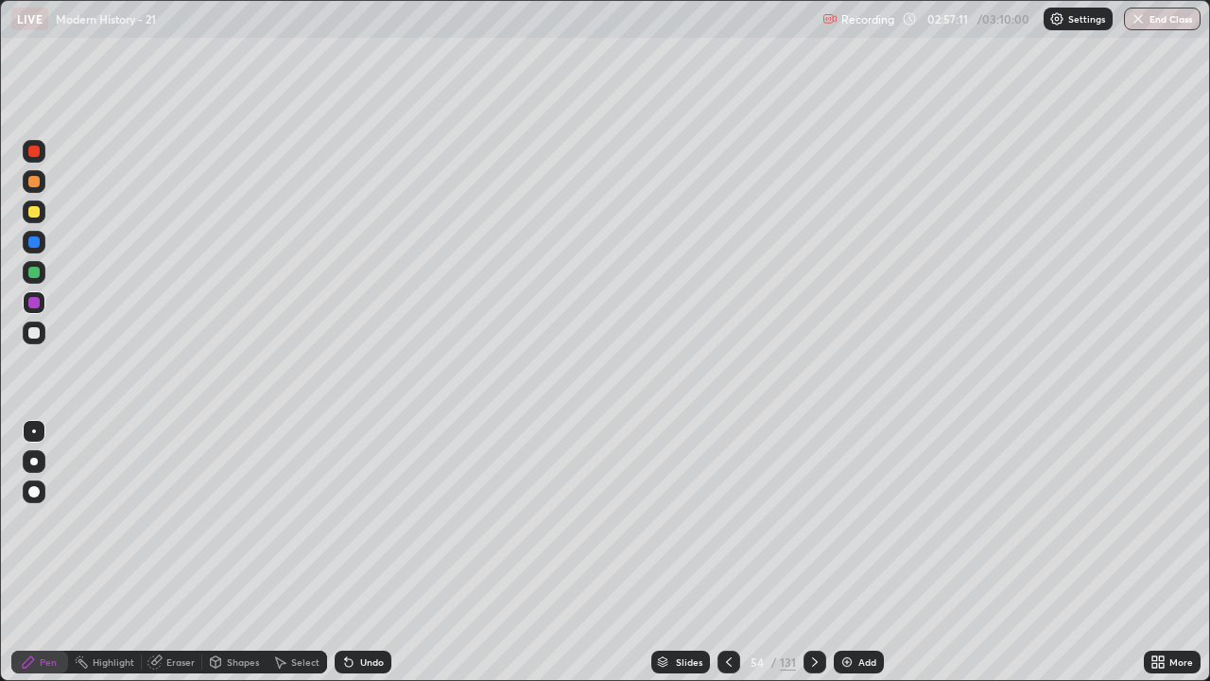
click at [811, 560] on icon at bounding box center [814, 661] width 15 height 15
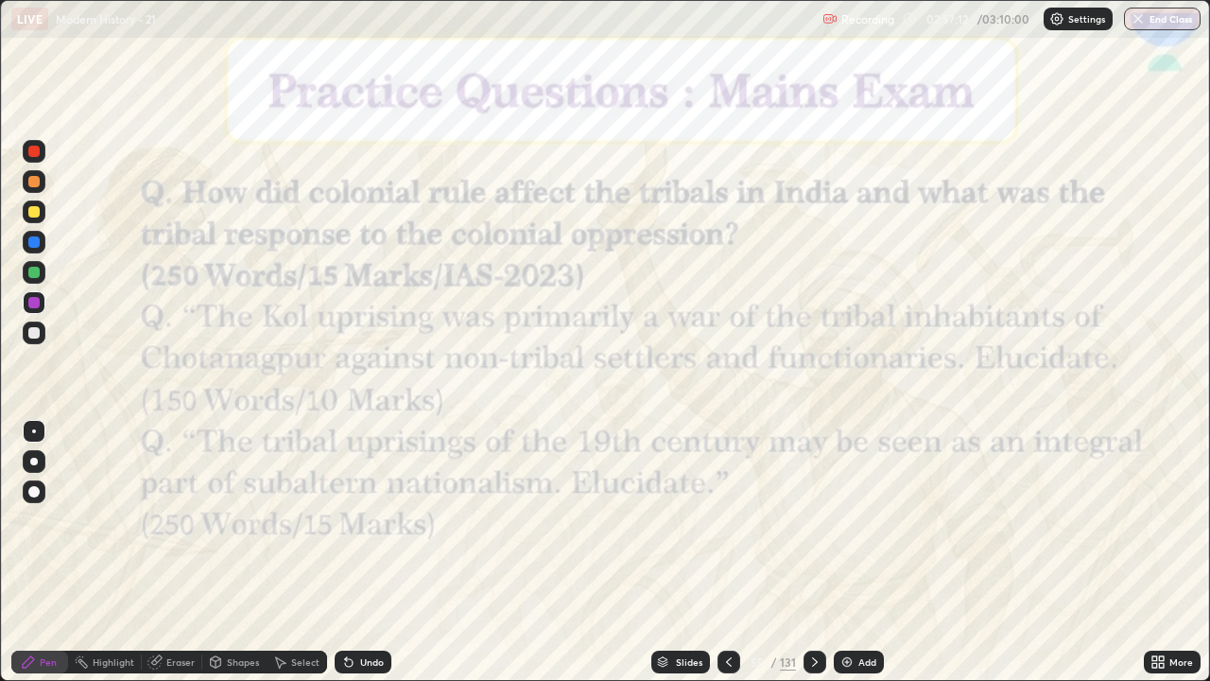
click at [729, 560] on icon at bounding box center [728, 661] width 15 height 15
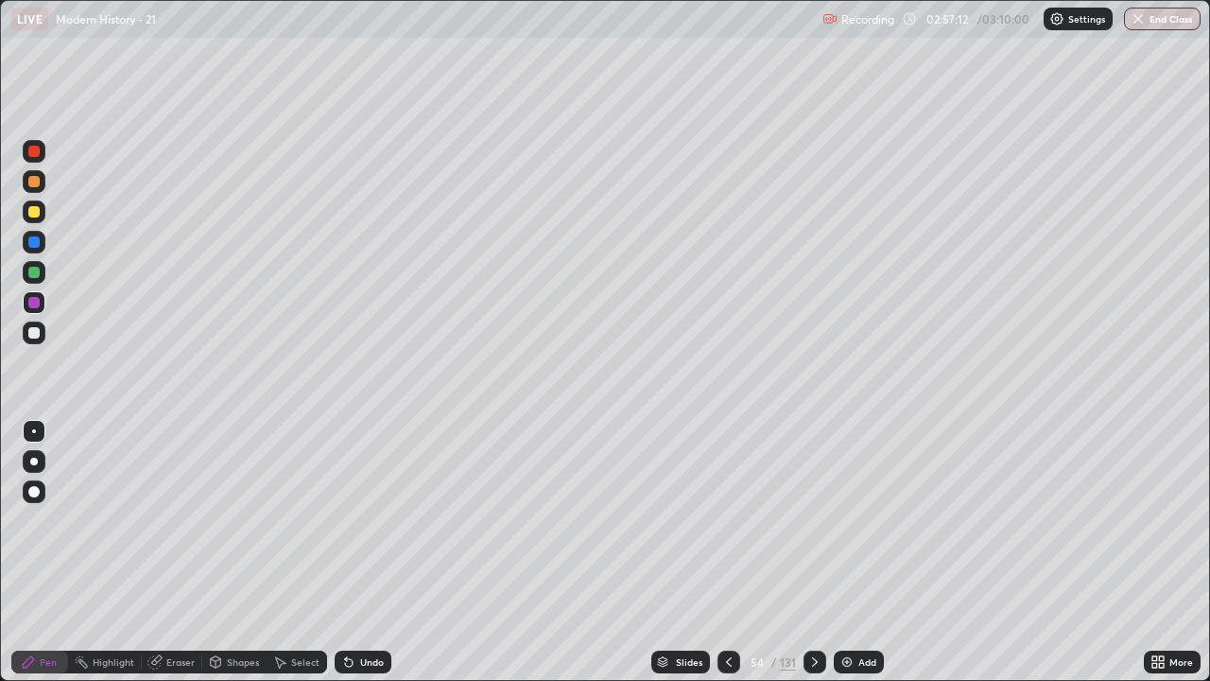
click at [860, 560] on div "Add" at bounding box center [867, 661] width 18 height 9
click at [859, 560] on div "Add" at bounding box center [868, 661] width 18 height 9
click at [858, 560] on div "Add" at bounding box center [860, 661] width 50 height 23
click at [724, 560] on icon at bounding box center [727, 661] width 15 height 15
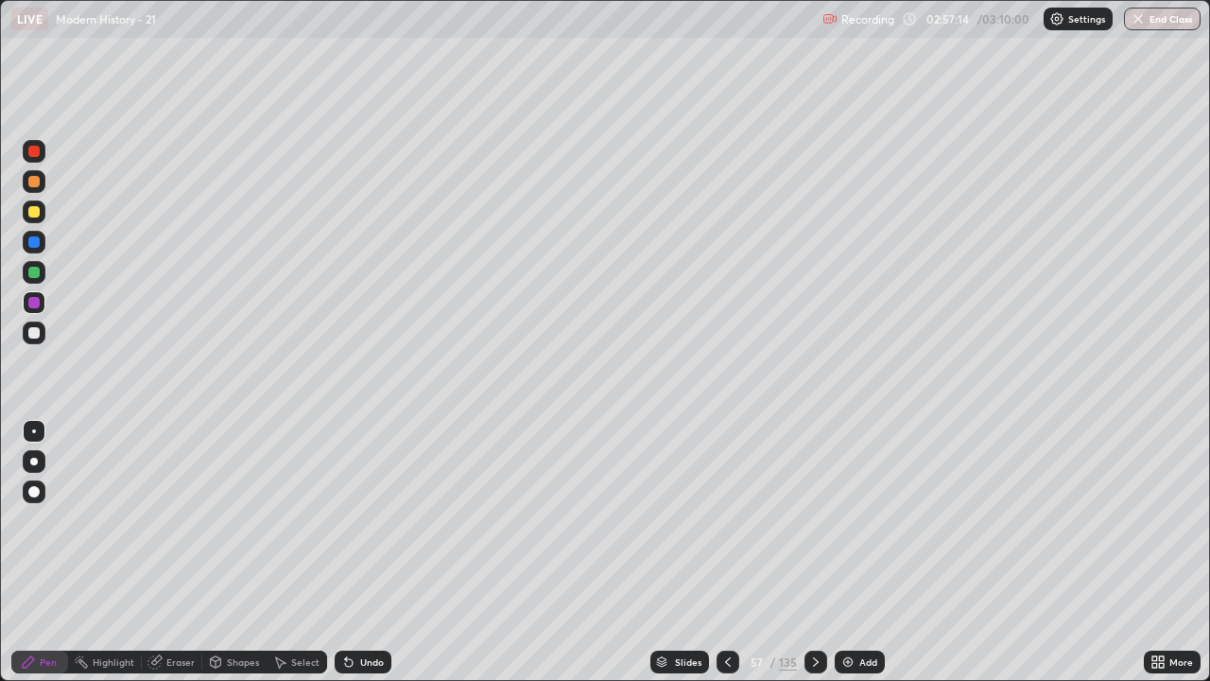
click at [724, 560] on icon at bounding box center [727, 661] width 15 height 15
click at [813, 560] on icon at bounding box center [815, 661] width 15 height 15
click at [372, 560] on div "Undo" at bounding box center [372, 661] width 24 height 9
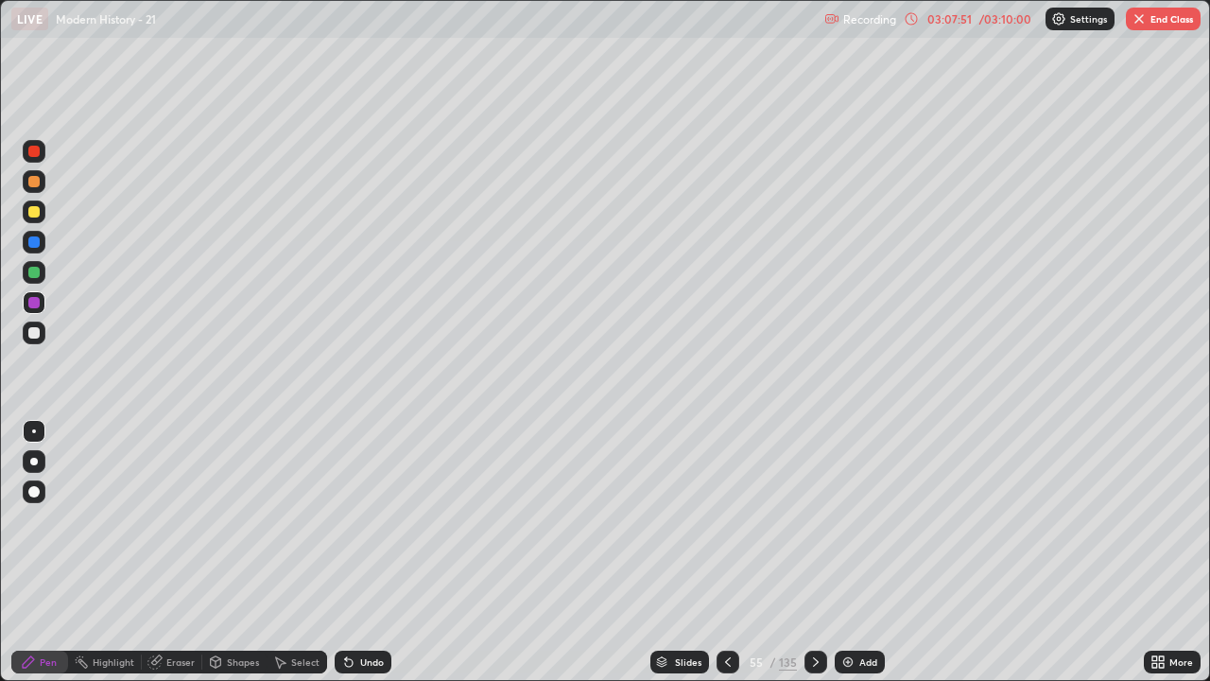
click at [810, 560] on icon at bounding box center [815, 661] width 15 height 15
click at [33, 336] on div at bounding box center [33, 332] width 11 height 11
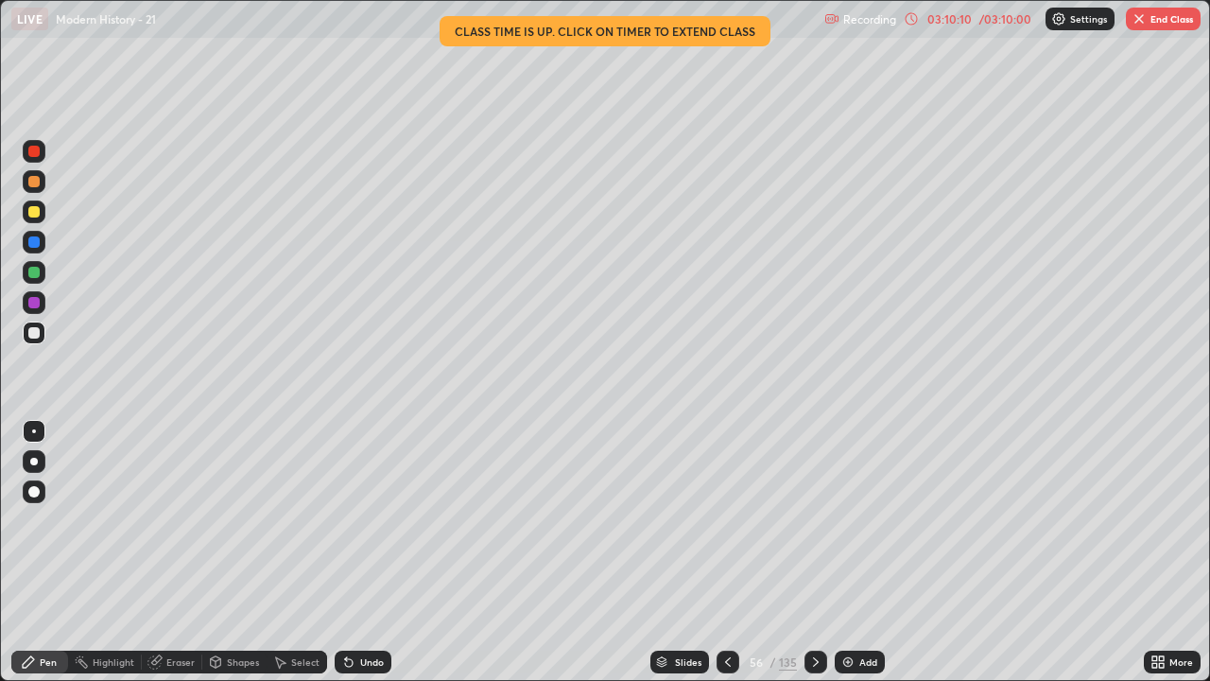
click at [1158, 25] on button "End Class" at bounding box center [1163, 19] width 75 height 23
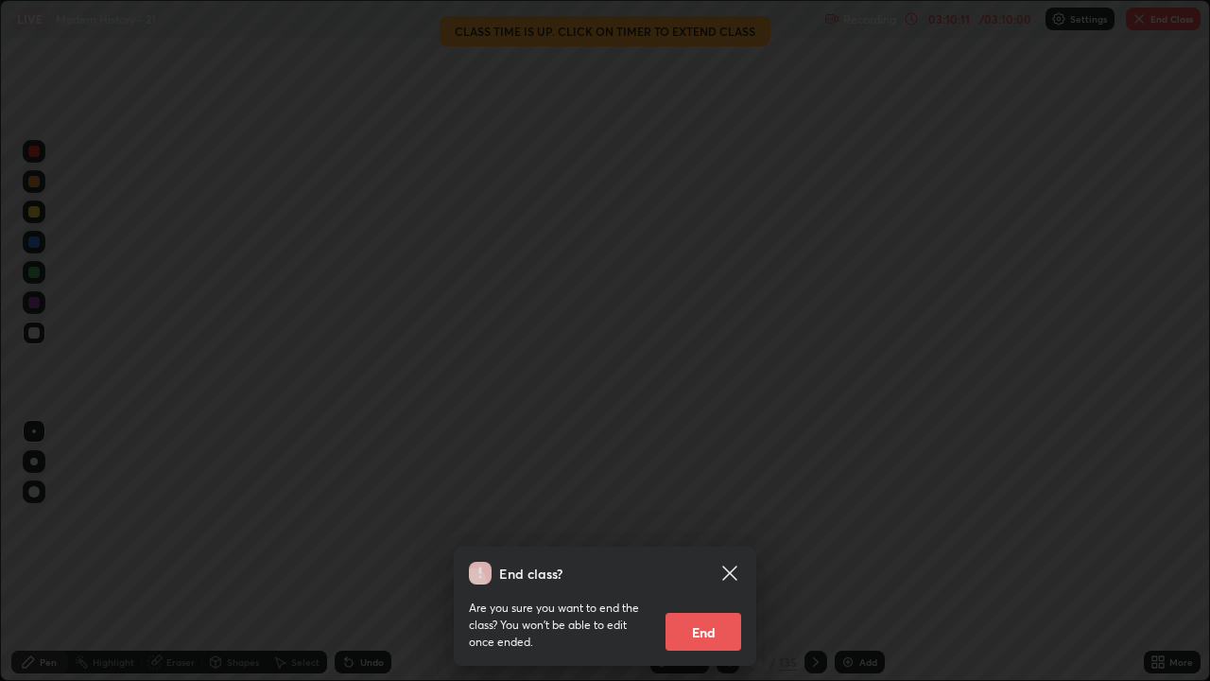
click at [712, 560] on button "End" at bounding box center [704, 632] width 76 height 38
